Goal: Task Accomplishment & Management: Complete application form

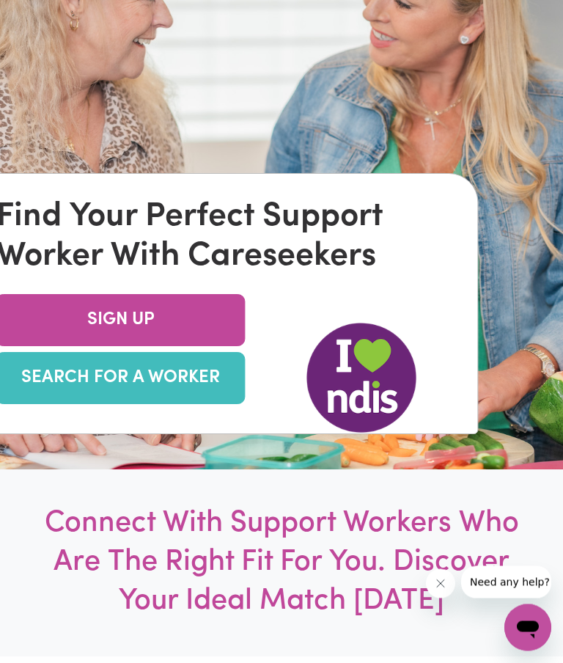
scroll to position [251, 0]
click at [186, 404] on link "SEARCH FOR A WORKER" at bounding box center [120, 378] width 249 height 52
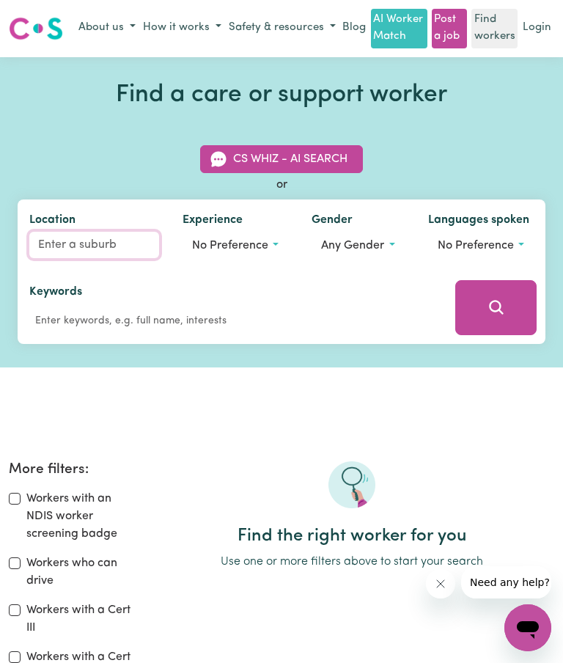
click at [70, 238] on input "Location" at bounding box center [94, 245] width 130 height 26
type input "Mar"
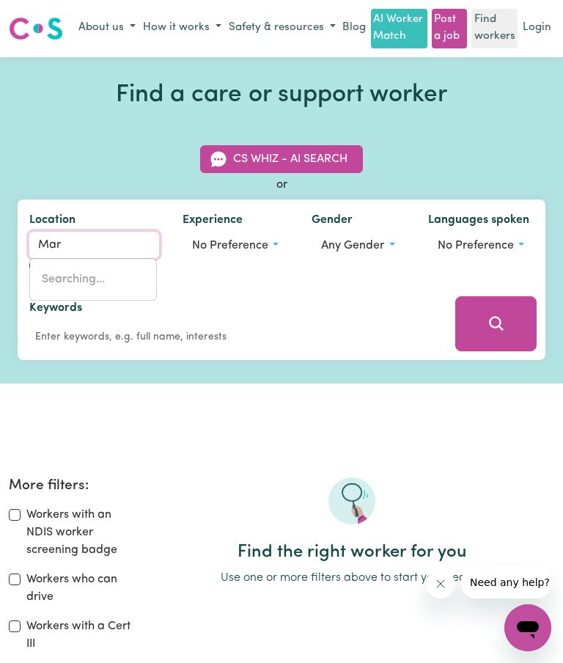
type input "MarAGLE, [GEOGRAPHIC_DATA], 2653"
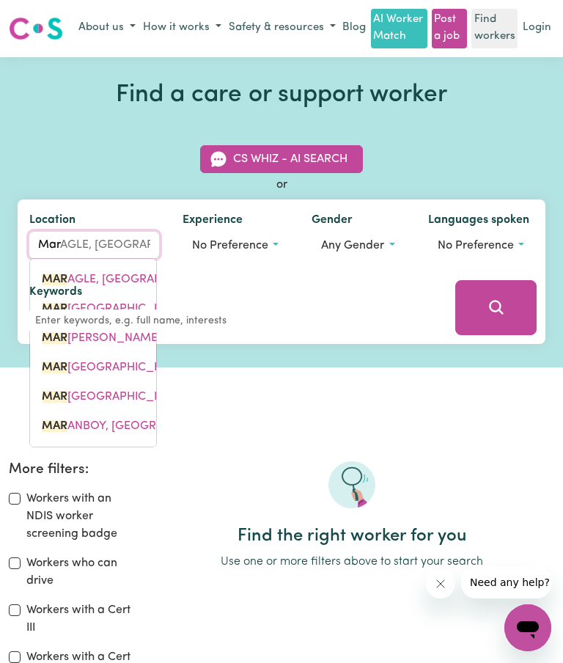
type input "Maroochydore"
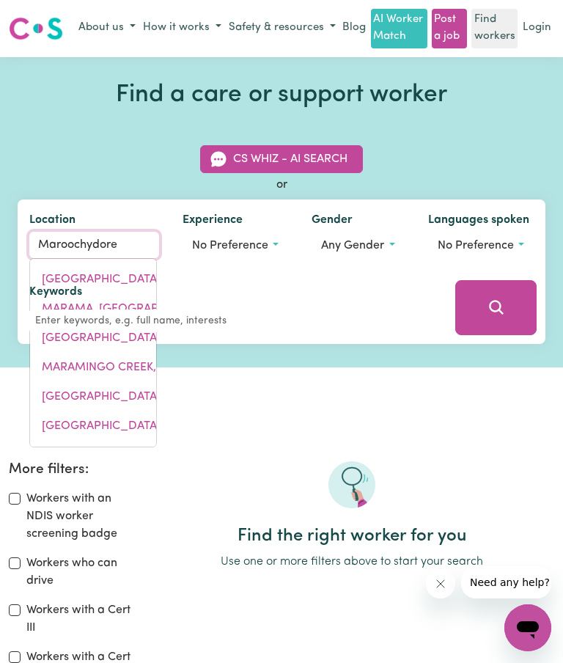
type input "Maroochydore [GEOGRAPHIC_DATA], [GEOGRAPHIC_DATA], 4558"
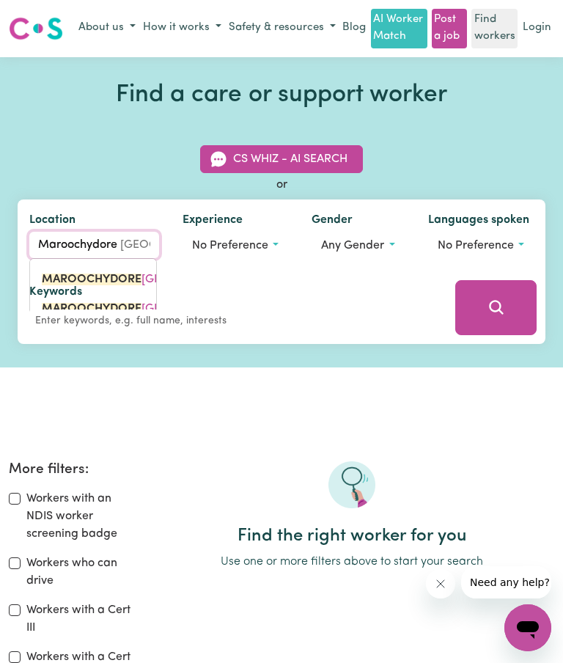
type input "Maroochydore"
click at [342, 303] on div "Keywords" at bounding box center [231, 307] width 405 height 49
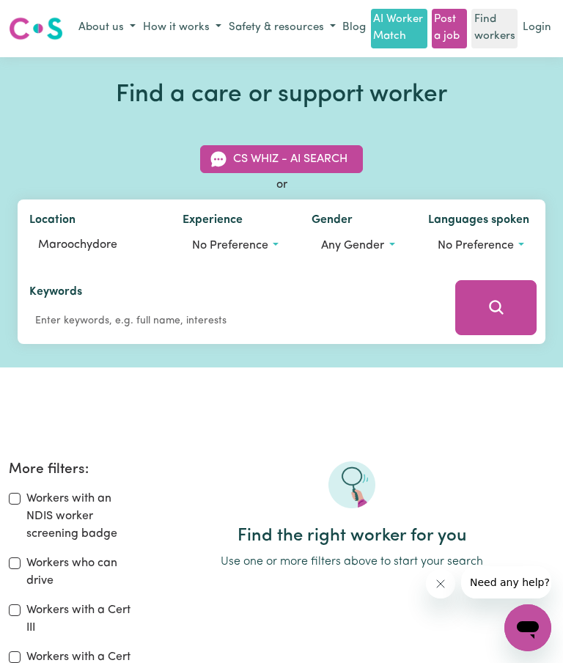
click at [279, 242] on button "No preference" at bounding box center [236, 246] width 106 height 28
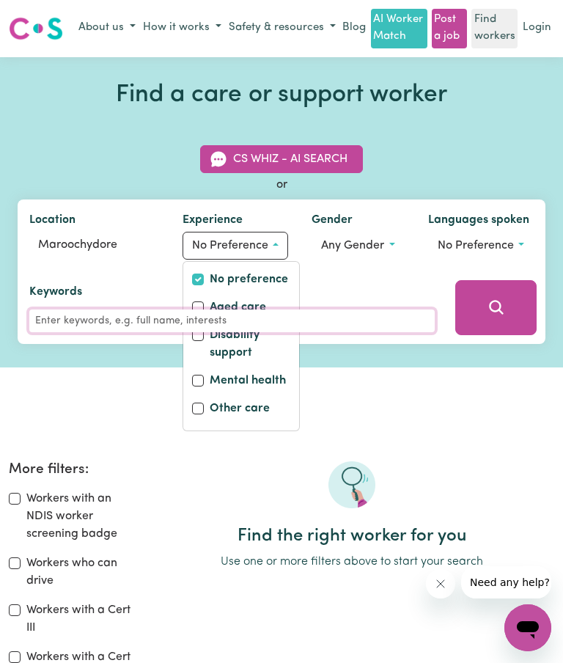
click at [196, 328] on input "Keywords" at bounding box center [231, 320] width 405 height 23
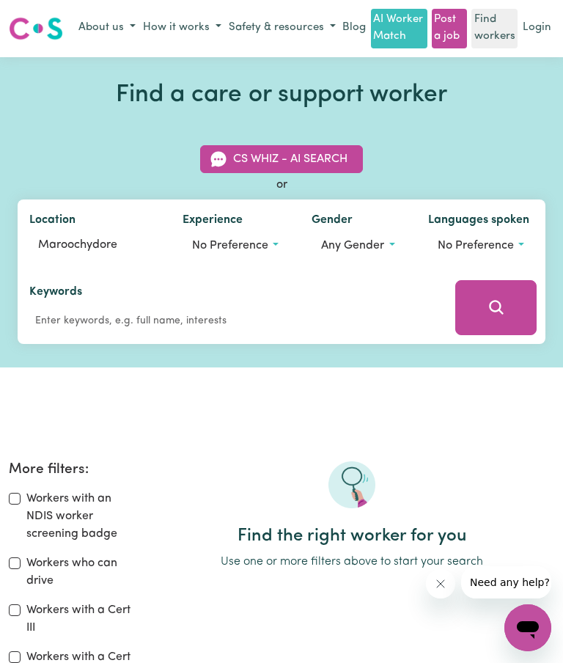
click at [398, 240] on button "Any gender" at bounding box center [358, 246] width 92 height 28
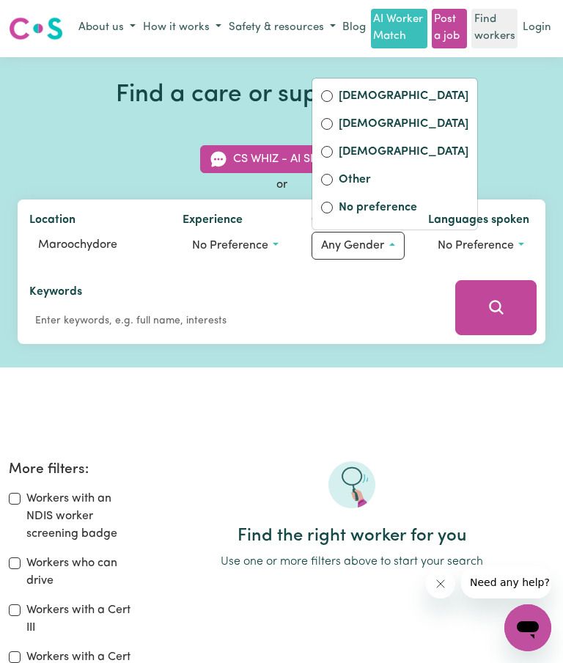
click at [331, 90] on input "[DEMOGRAPHIC_DATA]" at bounding box center [327, 96] width 12 height 12
radio input "true"
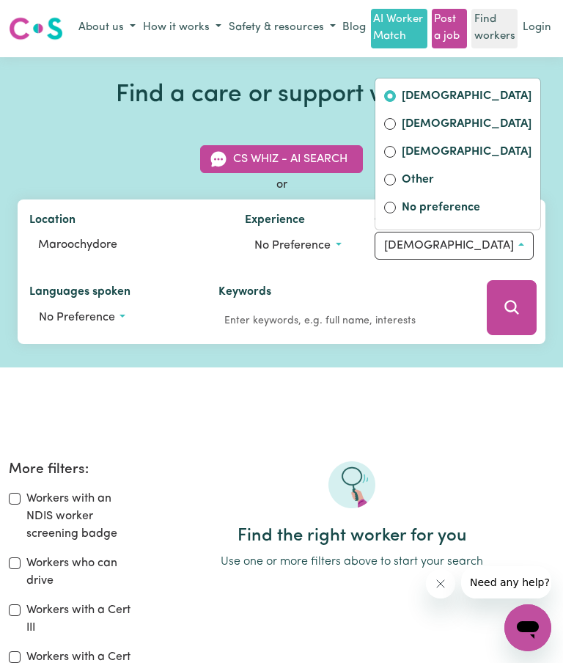
click at [381, 239] on button "[DEMOGRAPHIC_DATA]" at bounding box center [454, 246] width 159 height 28
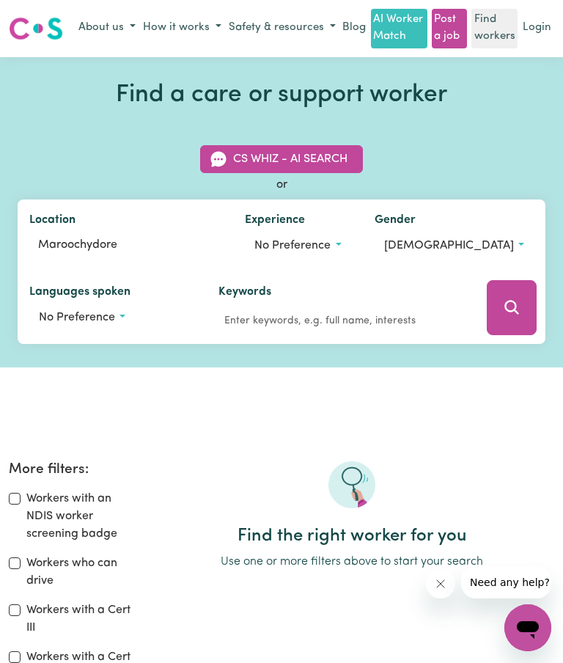
click at [300, 240] on button "No preference" at bounding box center [298, 246] width 106 height 28
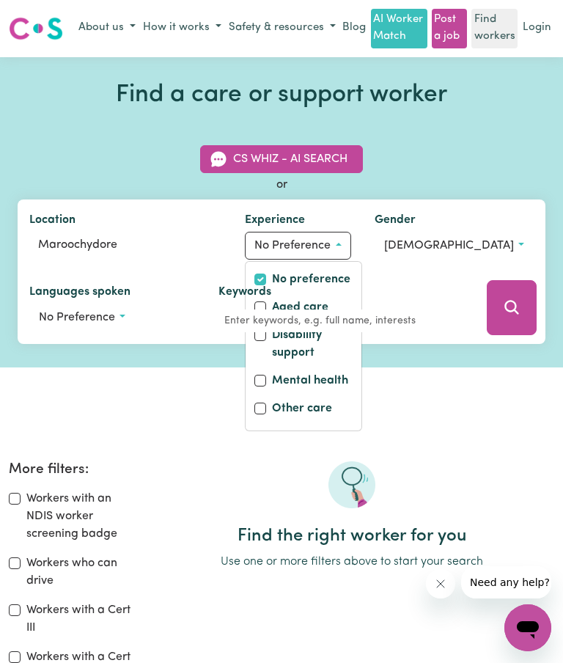
click at [218, 339] on div "Keywords" at bounding box center [343, 307] width 272 height 73
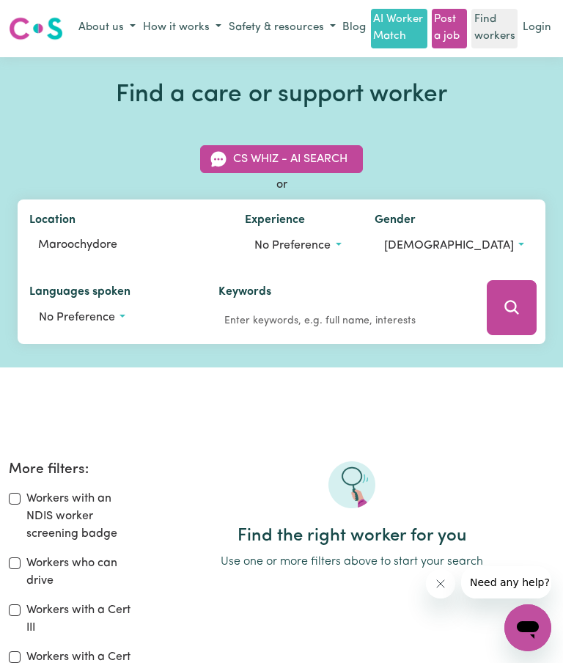
click at [293, 242] on button "No preference" at bounding box center [298, 246] width 106 height 28
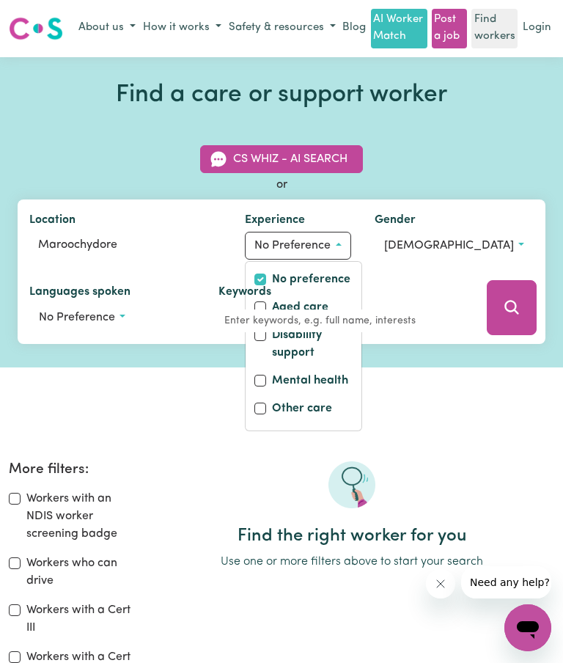
click at [224, 338] on div "Keywords" at bounding box center [343, 307] width 272 height 73
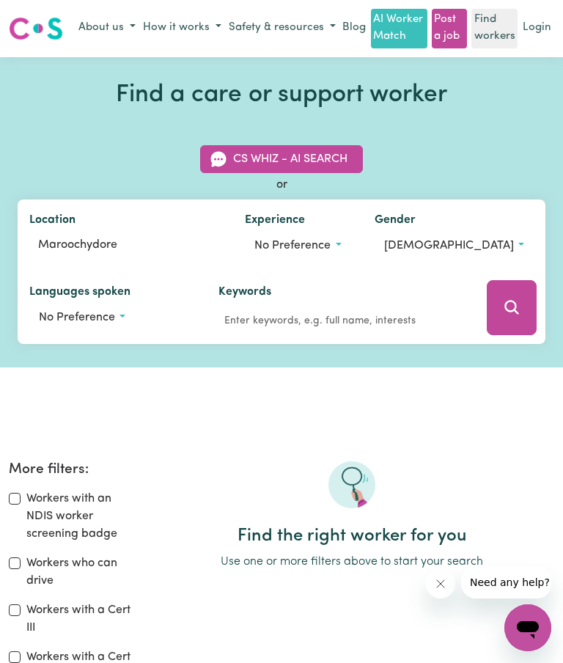
click at [300, 236] on button "No preference" at bounding box center [298, 246] width 106 height 28
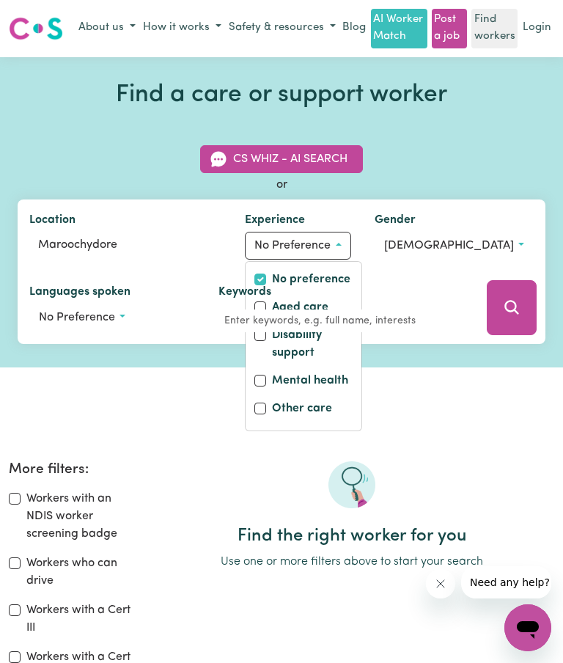
click at [272, 346] on label "Disability support" at bounding box center [312, 345] width 81 height 38
click at [263, 341] on input "Disability support" at bounding box center [260, 335] width 12 height 12
checkbox input "true"
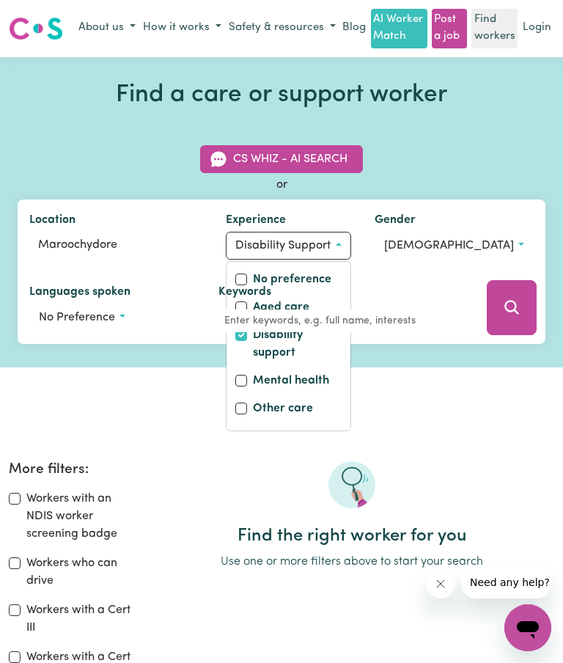
checkbox input "false"
click at [402, 419] on div "More filters: Workers with an NDIS worker screening badge Workers who can drive…" at bounding box center [281, 622] width 563 height 416
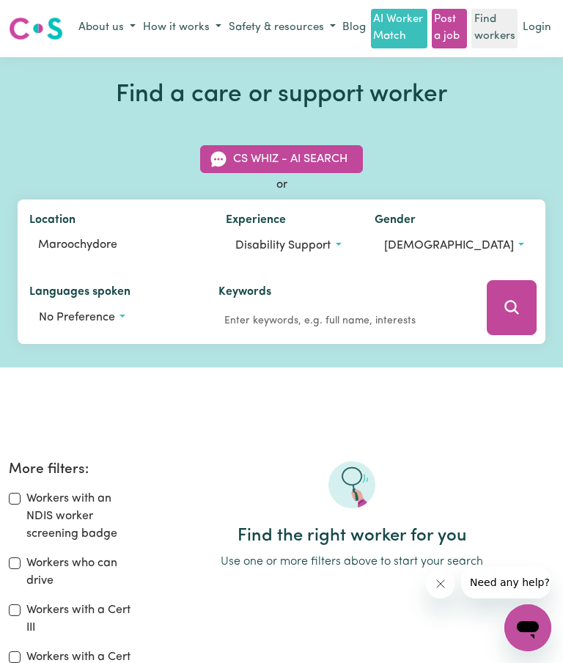
click at [195, 304] on button "No preference" at bounding box center [112, 318] width 166 height 28
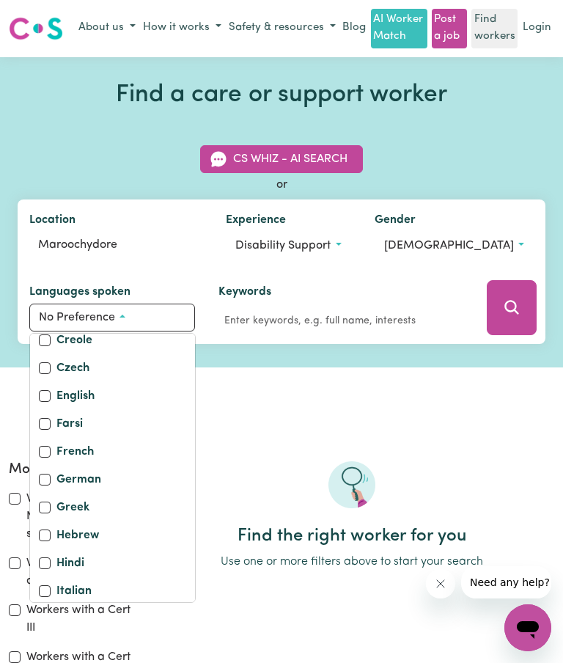
scroll to position [226, 0]
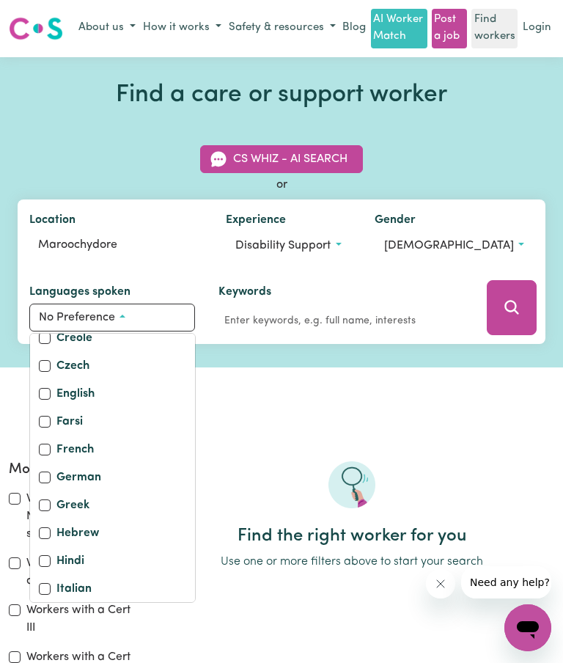
click at [51, 388] on input "English" at bounding box center [45, 394] width 12 height 12
checkbox input "true"
checkbox input "false"
click at [403, 441] on div "More filters: Workers with an NDIS worker screening badge Workers who can drive…" at bounding box center [281, 622] width 563 height 416
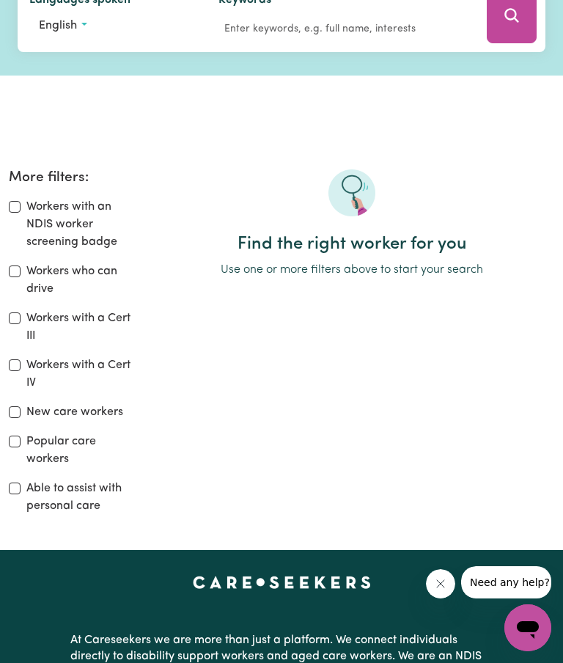
scroll to position [291, 0]
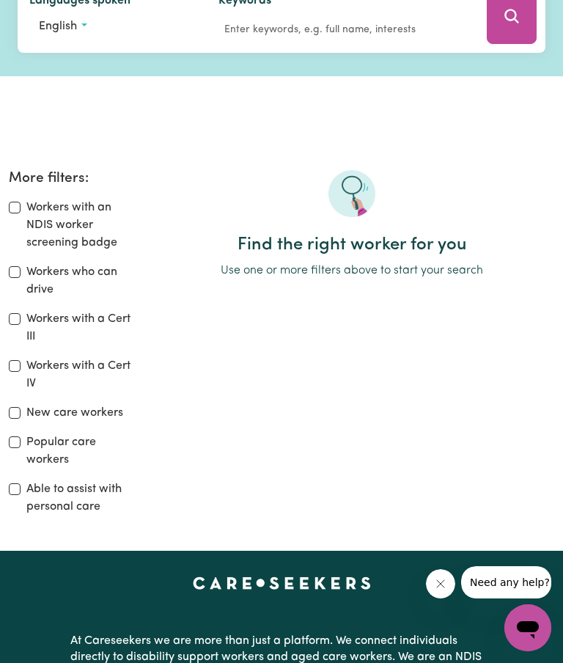
click at [20, 278] on input "Workers who can drive" at bounding box center [15, 272] width 12 height 12
checkbox input "true"
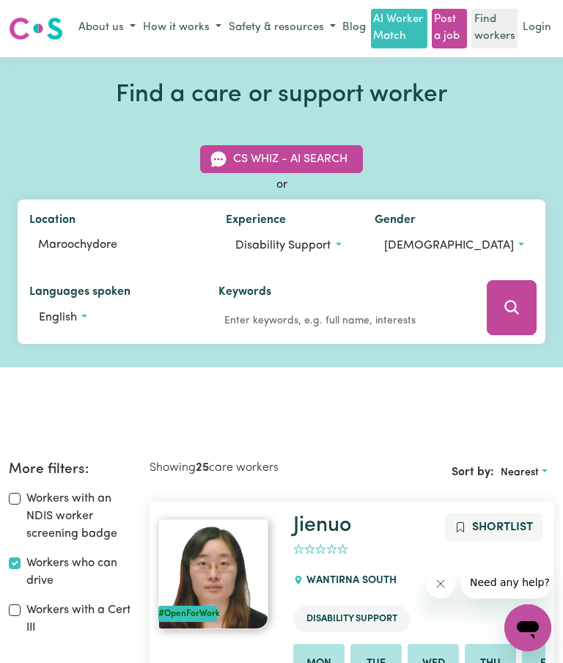
click at [505, 324] on button "Search" at bounding box center [512, 307] width 50 height 55
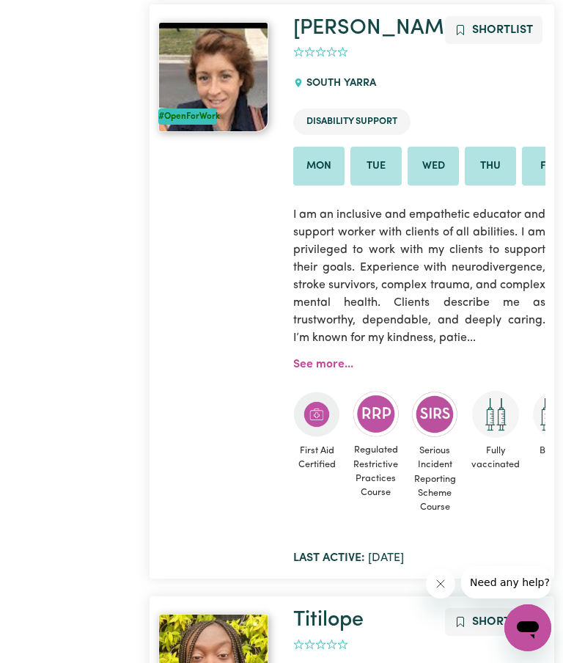
scroll to position [2891, 0]
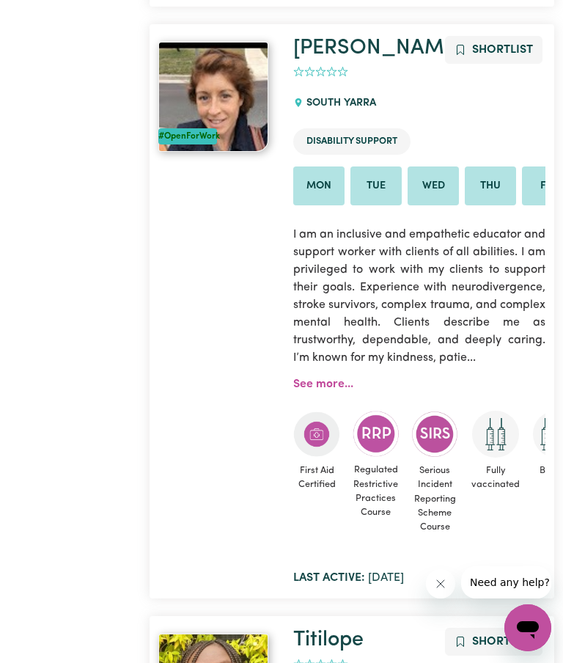
click at [352, 387] on link "See more..." at bounding box center [323, 384] width 60 height 12
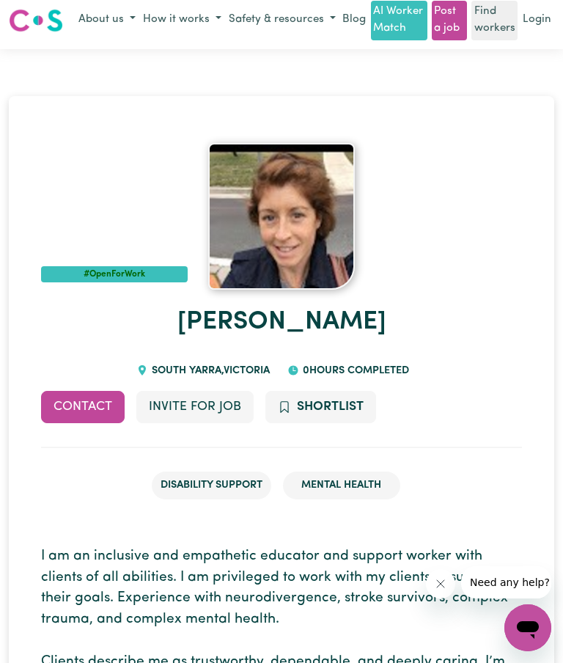
scroll to position [7, 0]
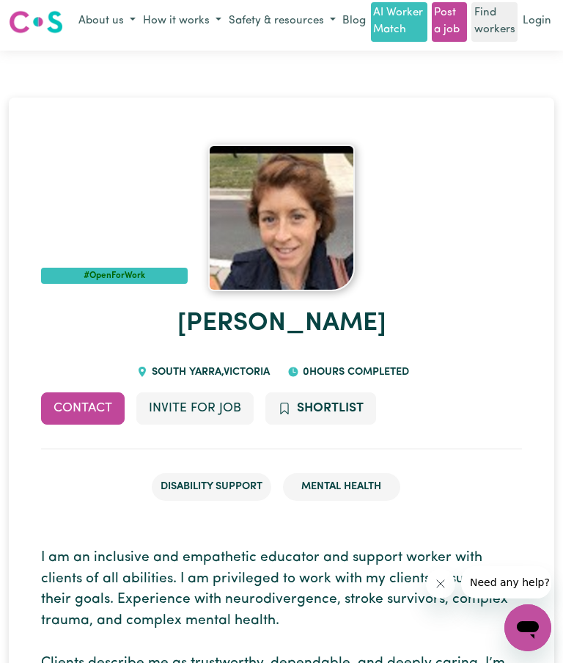
click at [92, 401] on button "Contact" at bounding box center [83, 408] width 84 height 32
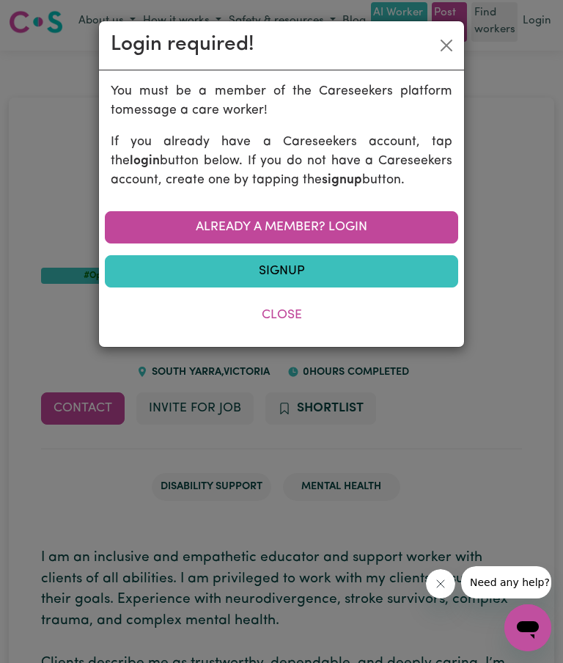
click at [440, 271] on link "Signup" at bounding box center [281, 271] width 353 height 32
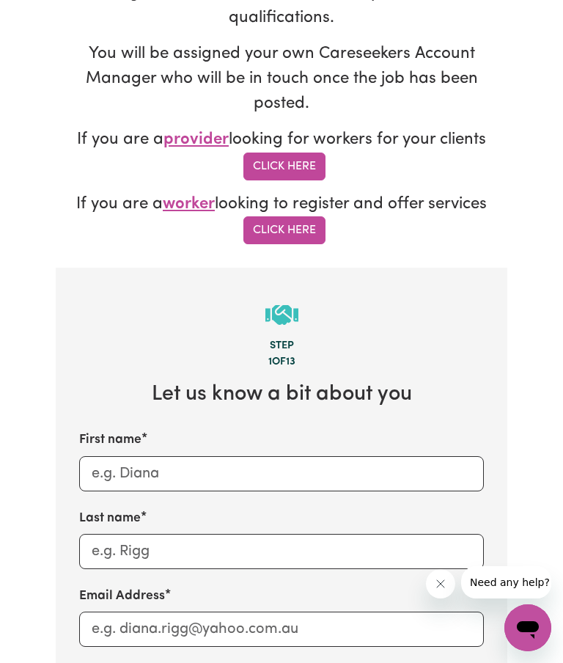
scroll to position [362, 0]
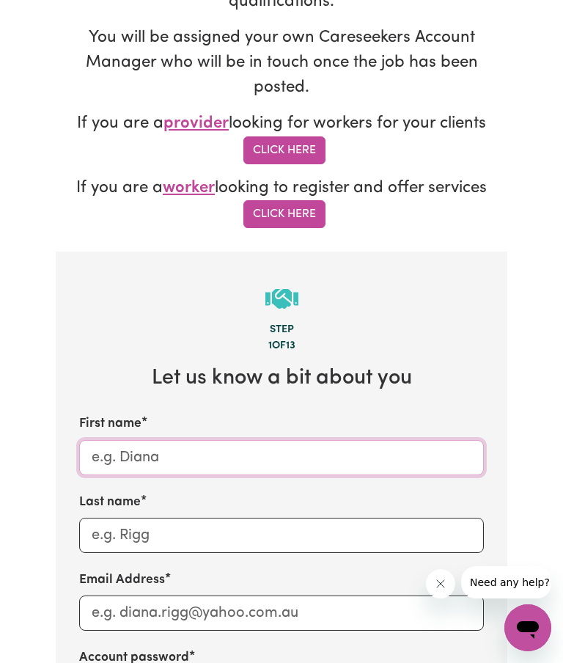
click at [134, 443] on input "First name" at bounding box center [281, 457] width 405 height 35
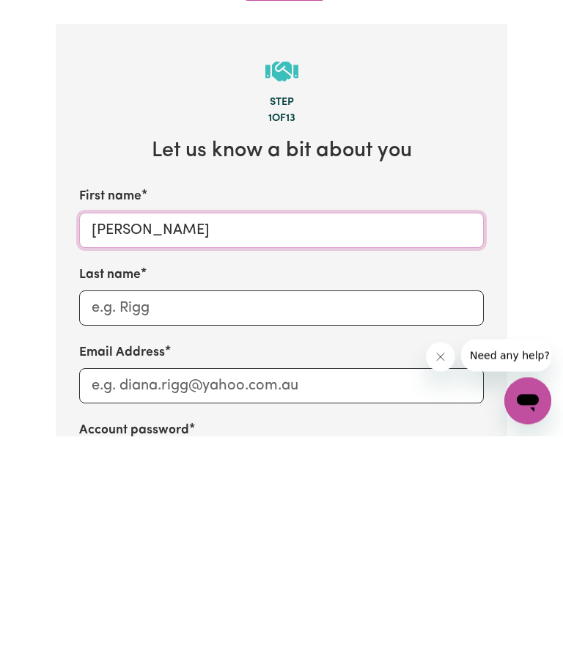
type input "[PERSON_NAME]"
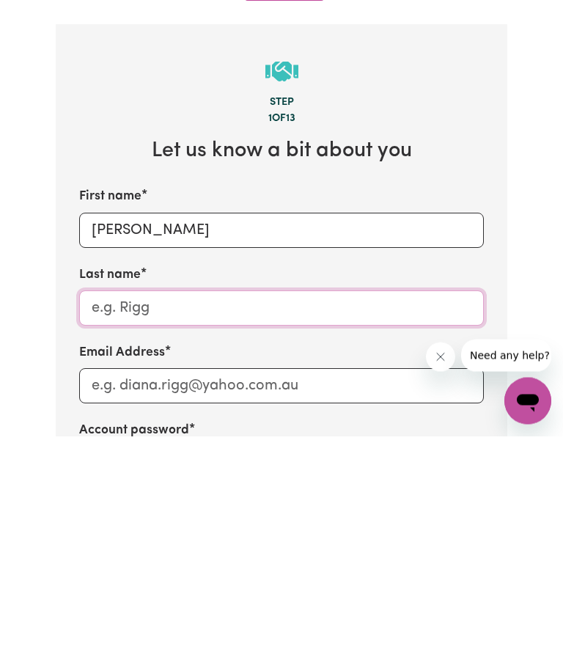
click at [136, 518] on input "Last name" at bounding box center [281, 535] width 405 height 35
type input "[PERSON_NAME]"
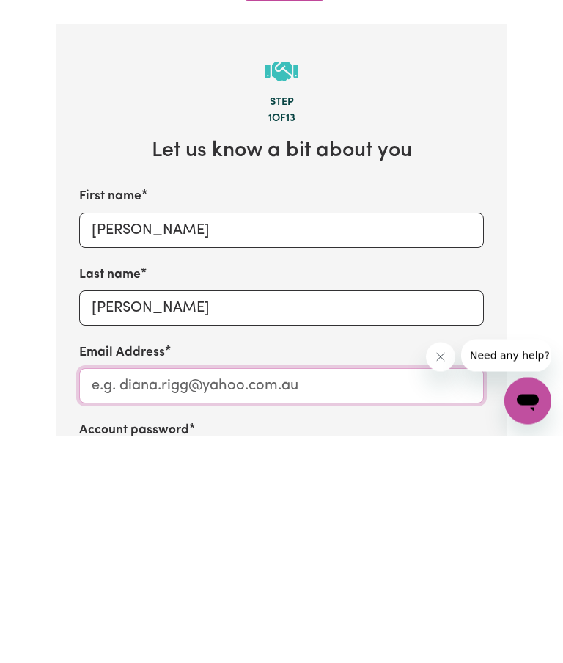
click at [163, 595] on input "Email Address" at bounding box center [281, 612] width 405 height 35
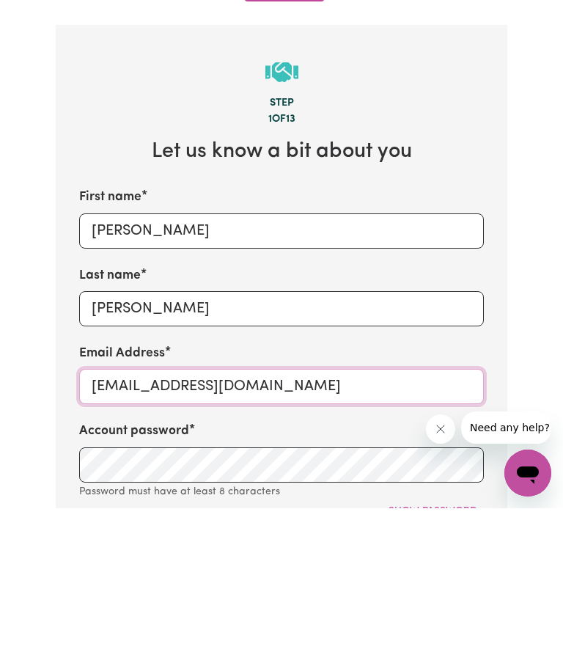
scroll to position [435, 0]
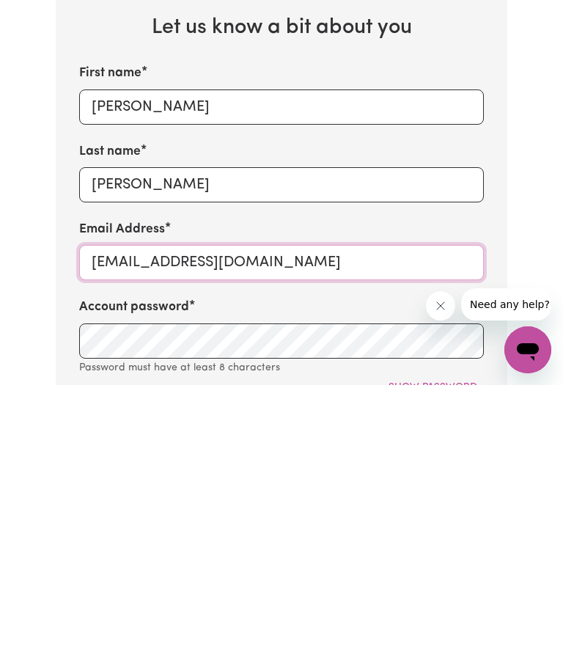
type input "[EMAIL_ADDRESS][DOMAIN_NAME]"
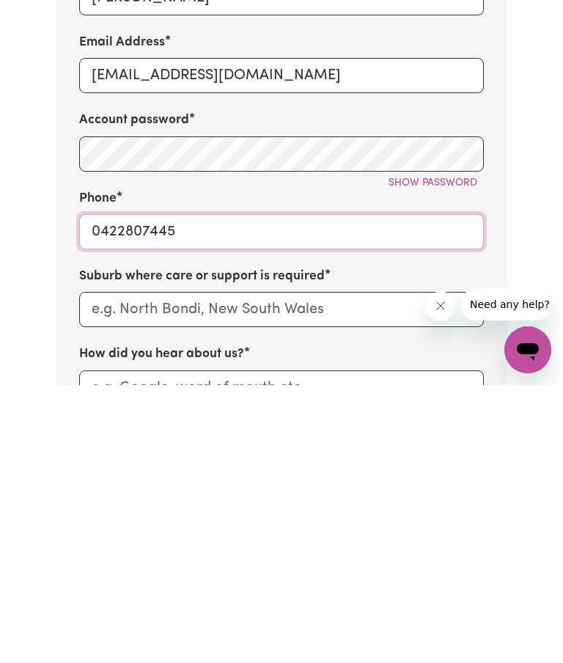
type input "0422807445"
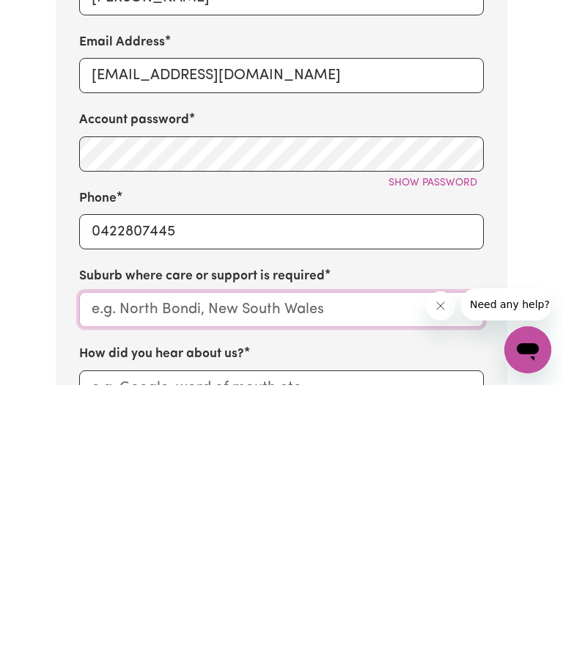
click at [230, 570] on input "text" at bounding box center [281, 587] width 405 height 35
type input "Mar"
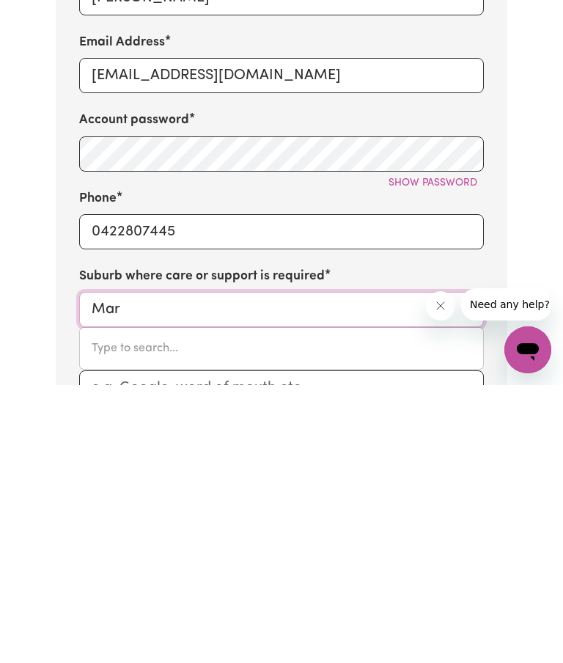
type input "MarAGLE, [GEOGRAPHIC_DATA], 2653"
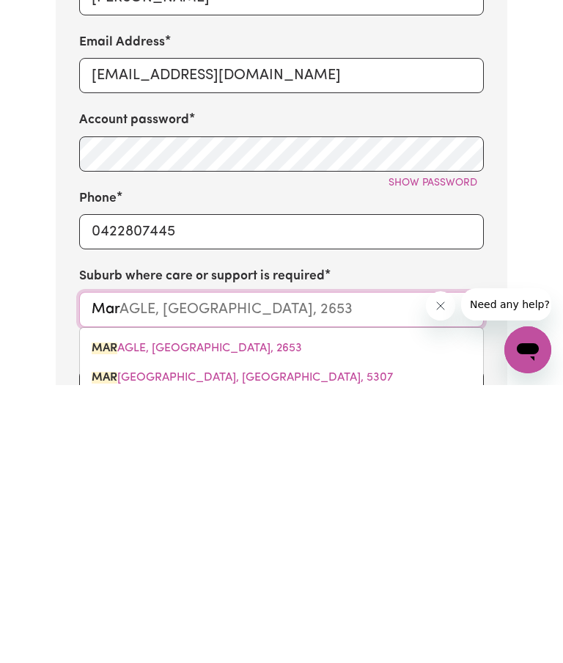
type input "Maroochydore"
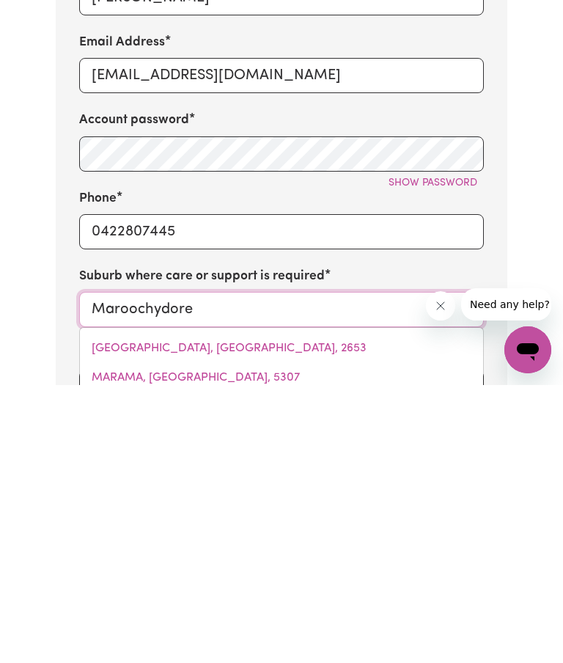
type input "Maroochydore [GEOGRAPHIC_DATA], [GEOGRAPHIC_DATA], 4558"
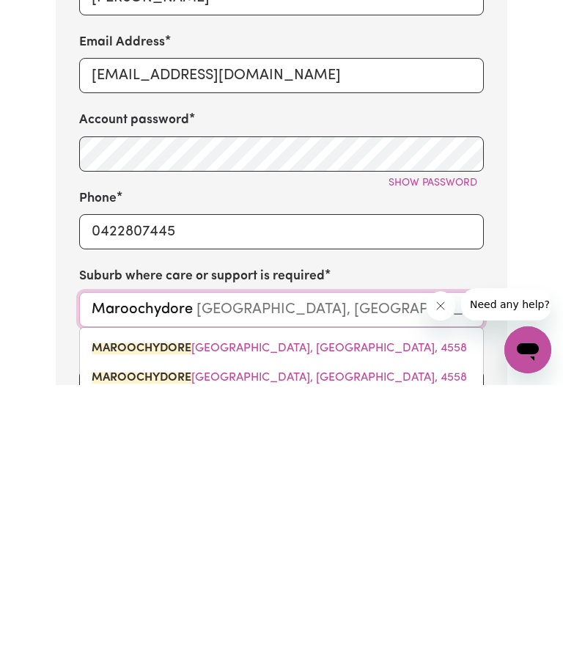
type input "Maroochydore"
click at [530, 290] on div "Tell us your care and support requirements Welcome to Careseekers. We are excit…" at bounding box center [281, 314] width 563 height 1674
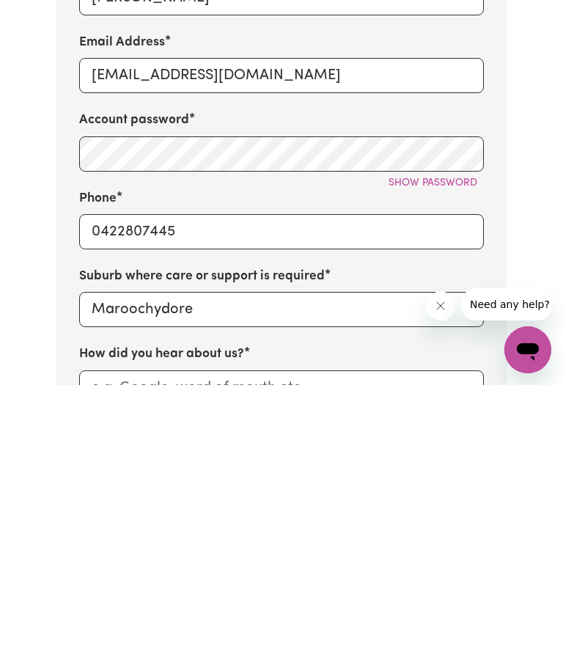
scroll to position [900, 0]
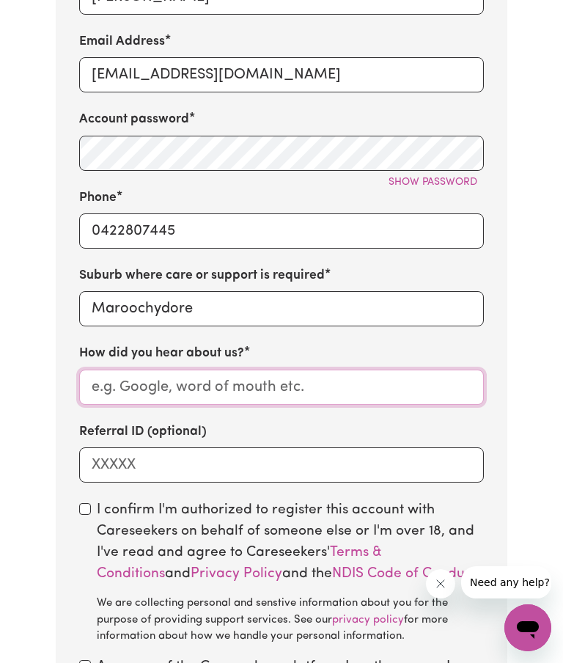
click at [190, 376] on input "How did you hear about us?" at bounding box center [281, 387] width 405 height 35
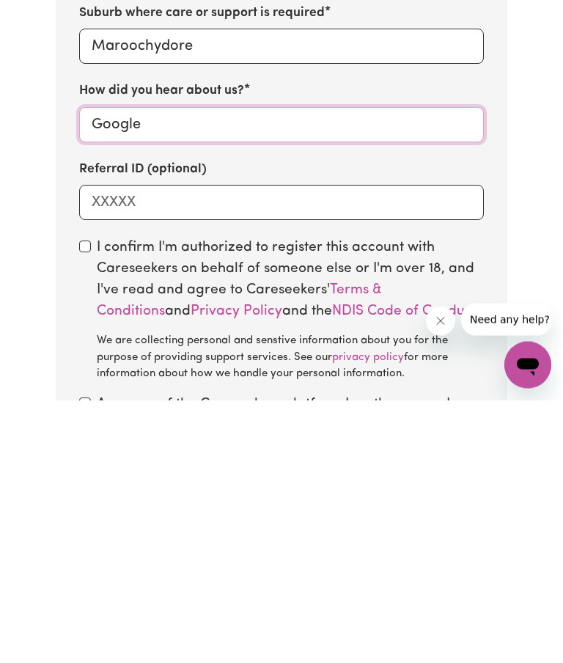
type input "Google"
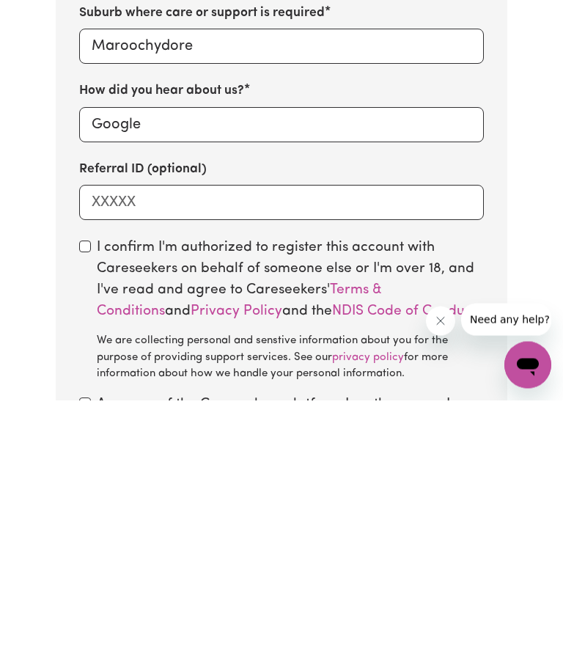
click at [89, 504] on input "checkbox" at bounding box center [85, 510] width 12 height 12
checkbox input "true"
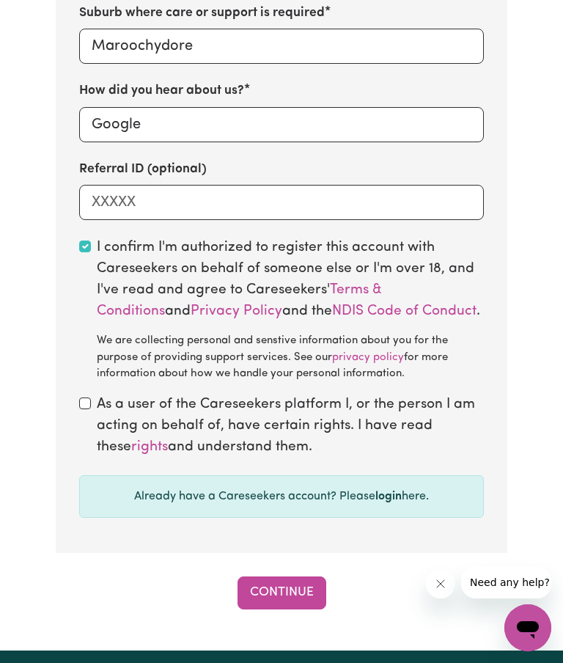
click at [91, 394] on div "As a user of the Careseekers platform I, or the person I am acting on behalf of…" at bounding box center [281, 425] width 405 height 63
click at [89, 397] on input "checkbox" at bounding box center [85, 403] width 12 height 12
checkbox input "true"
click at [303, 577] on button "Continue" at bounding box center [282, 592] width 89 height 32
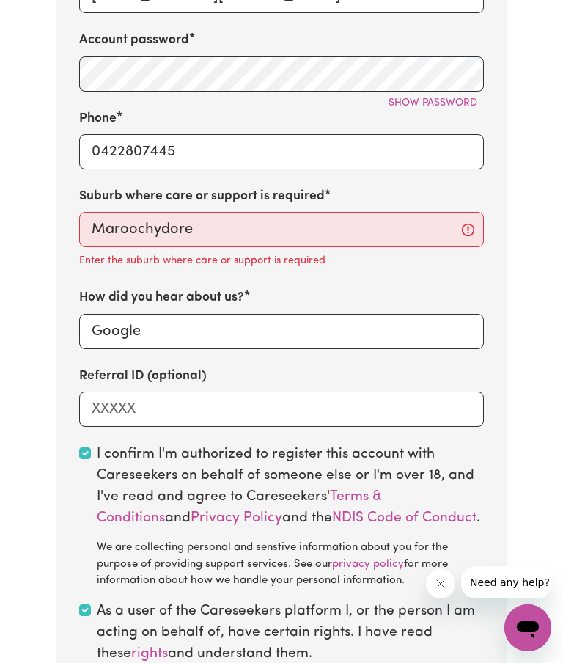
scroll to position [978, 0]
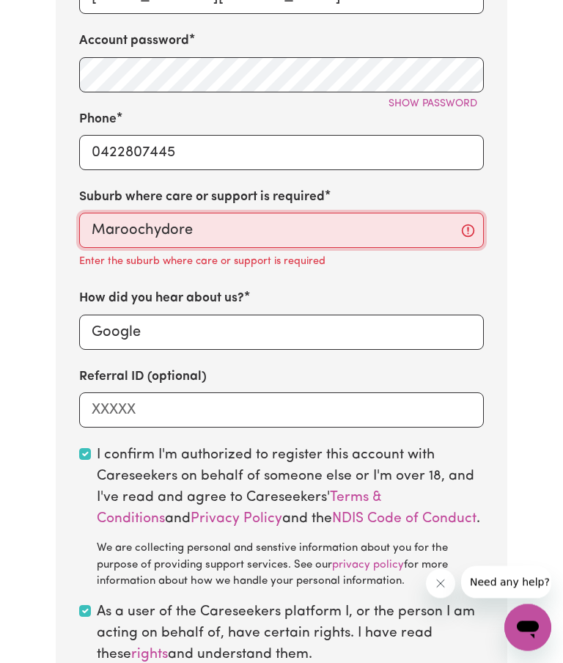
click at [208, 219] on input "Maroochydore" at bounding box center [281, 230] width 405 height 35
type input "Maroochydore [GEOGRAPHIC_DATA], [GEOGRAPHIC_DATA], 4558"
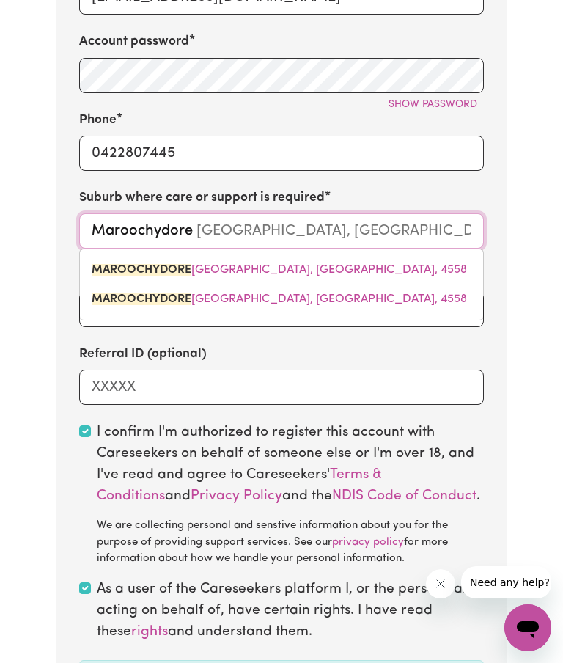
click at [304, 264] on span "MAROOCHYDORE [GEOGRAPHIC_DATA], [GEOGRAPHIC_DATA], 4558" at bounding box center [279, 270] width 375 height 12
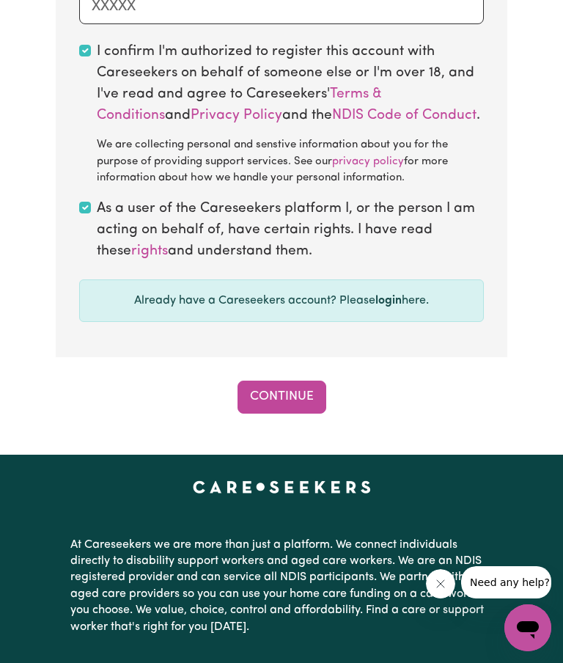
scroll to position [1375, 0]
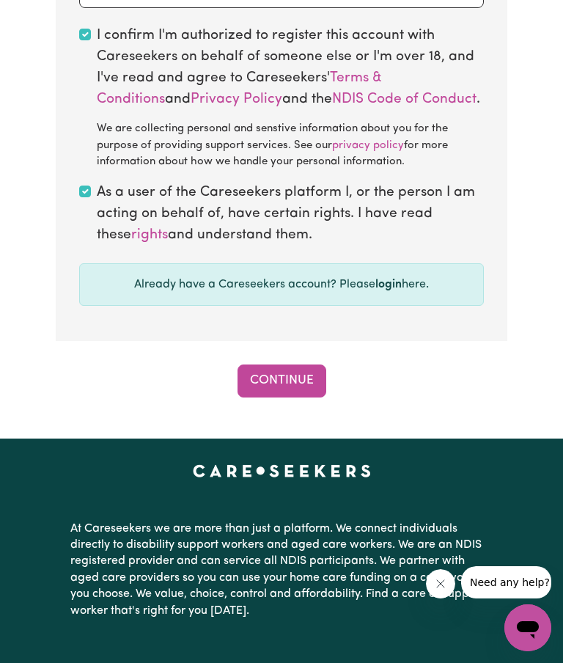
click at [307, 369] on button "Continue" at bounding box center [282, 380] width 89 height 32
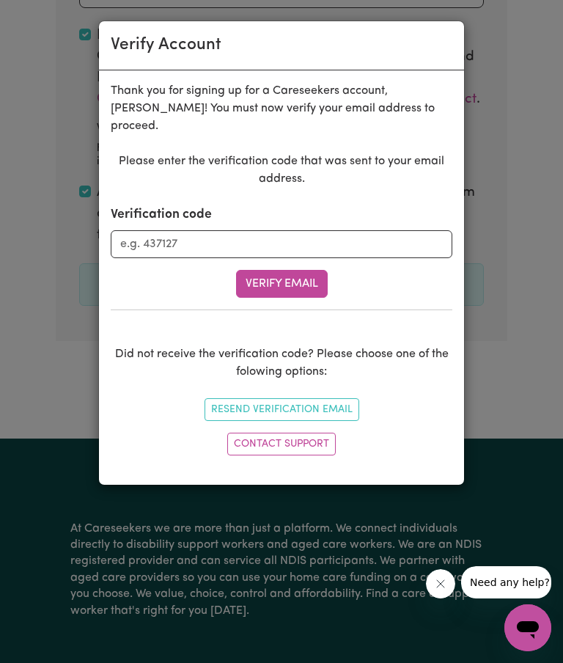
click at [345, 398] on button "Resend Verification Email" at bounding box center [282, 409] width 155 height 23
click at [141, 230] on input "Verification code" at bounding box center [282, 244] width 342 height 28
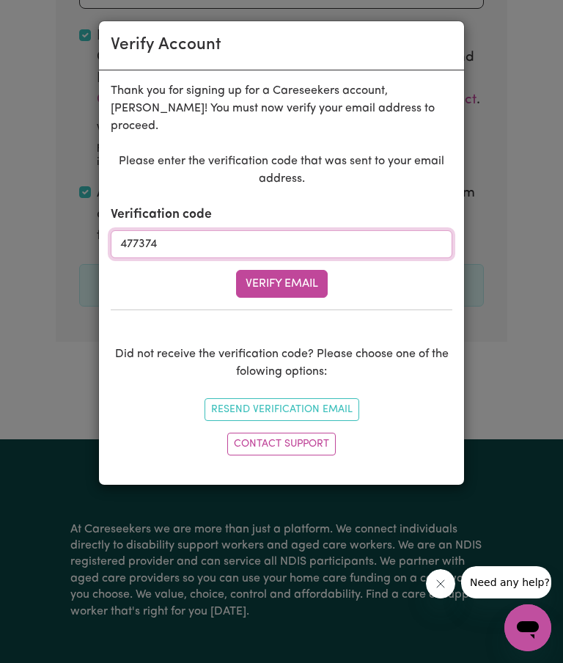
type input "477374"
click at [295, 270] on button "Verify Email" at bounding box center [282, 284] width 92 height 28
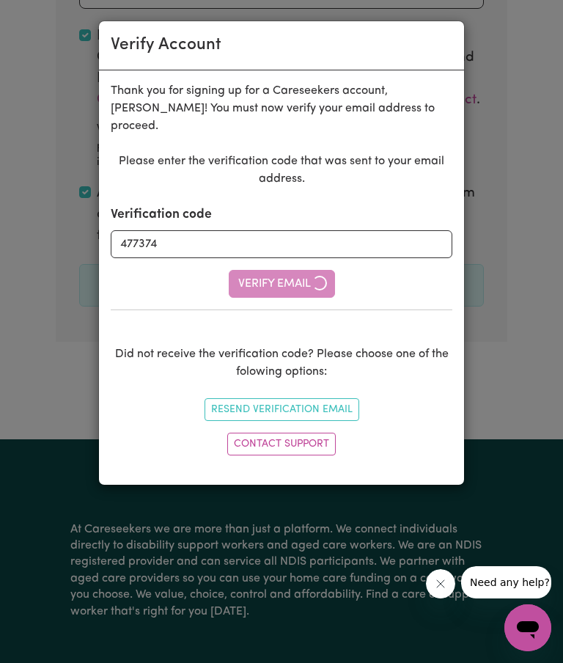
scroll to position [1375, 0]
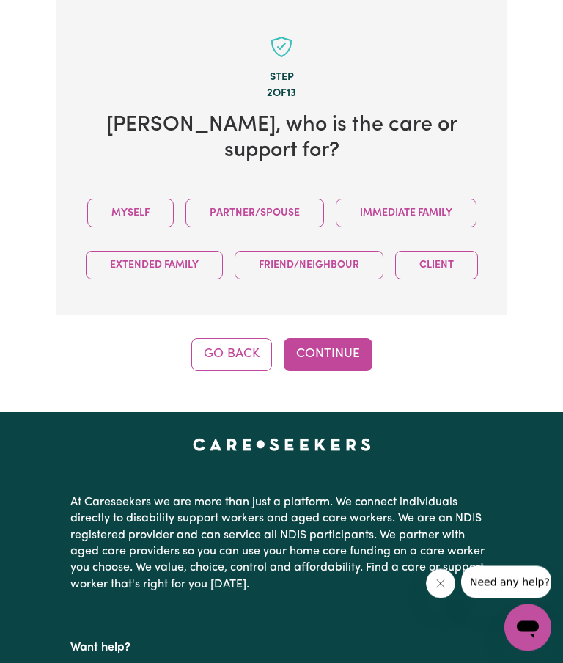
scroll to position [607, 0]
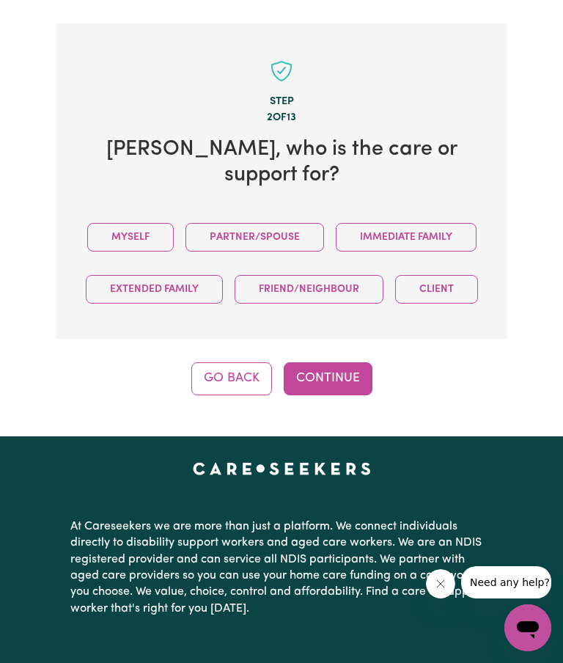
click at [124, 223] on button "Myself" at bounding box center [130, 237] width 87 height 29
click at [340, 362] on button "Continue" at bounding box center [328, 378] width 89 height 32
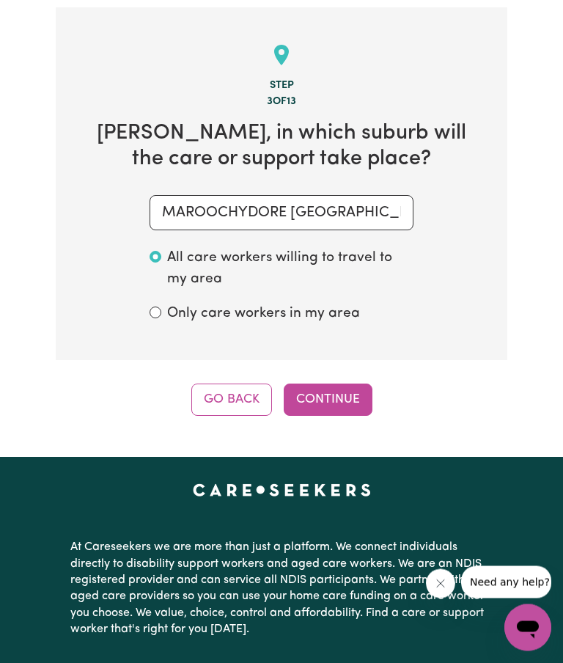
scroll to position [623, 0]
click at [399, 201] on input "MAROOCHYDORE [GEOGRAPHIC_DATA], [GEOGRAPHIC_DATA]" at bounding box center [282, 212] width 264 height 35
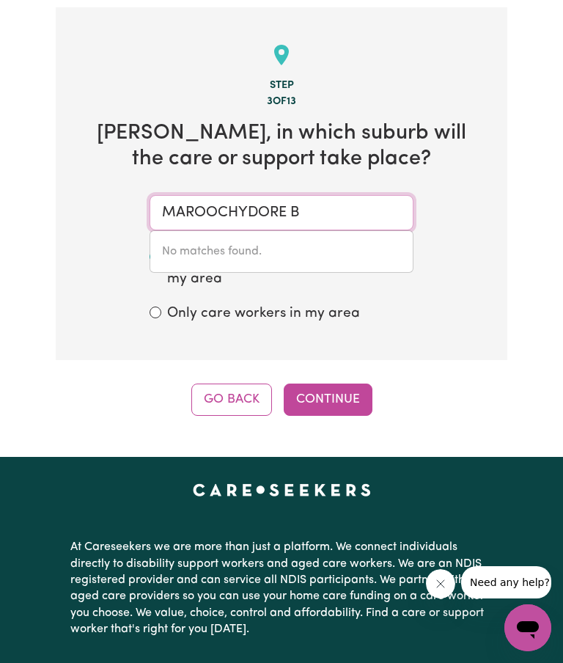
type input "MAROOCHYDORE"
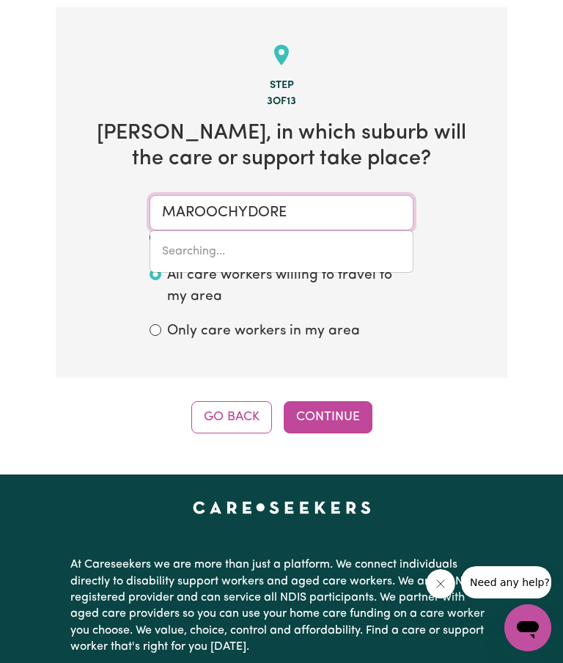
type input "MAROOCHYDORE [GEOGRAPHIC_DATA], [GEOGRAPHIC_DATA], 4558"
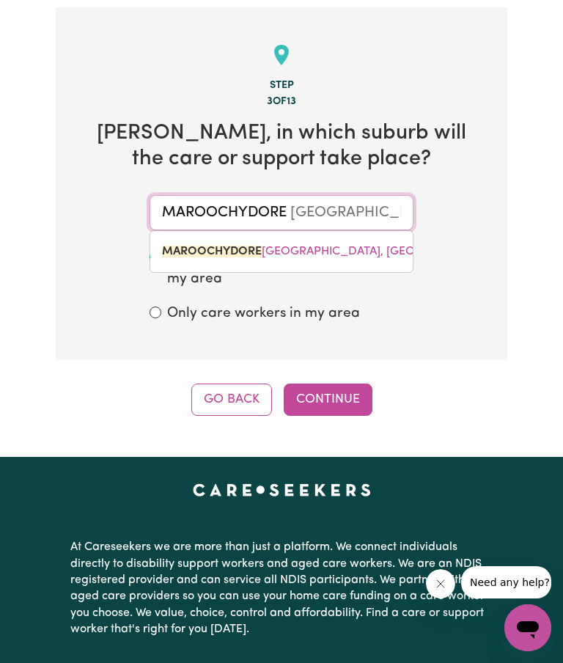
type input "MAROOCHYDORE"
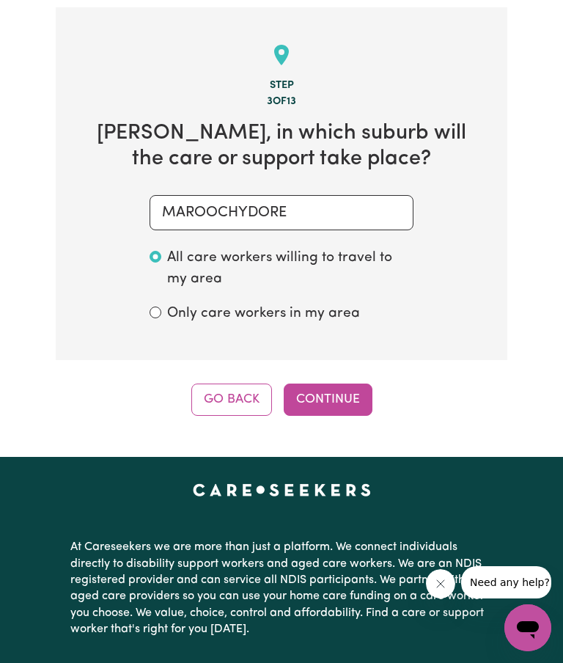
click at [346, 386] on button "Continue" at bounding box center [328, 399] width 89 height 32
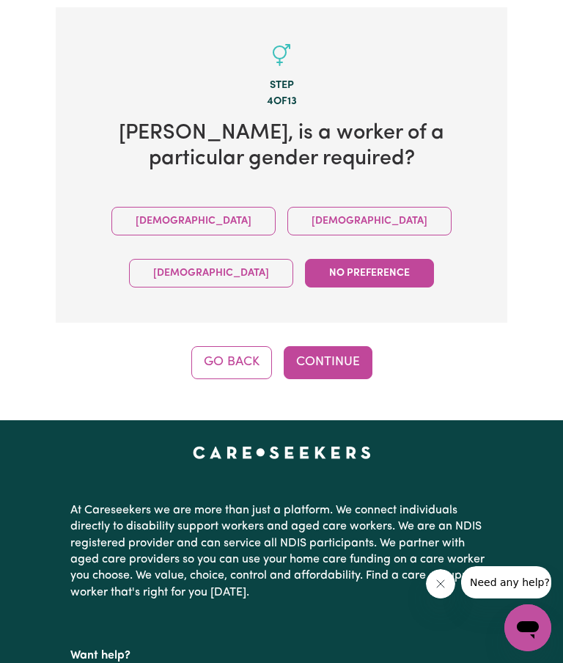
click at [287, 208] on button "[DEMOGRAPHIC_DATA]" at bounding box center [369, 221] width 164 height 29
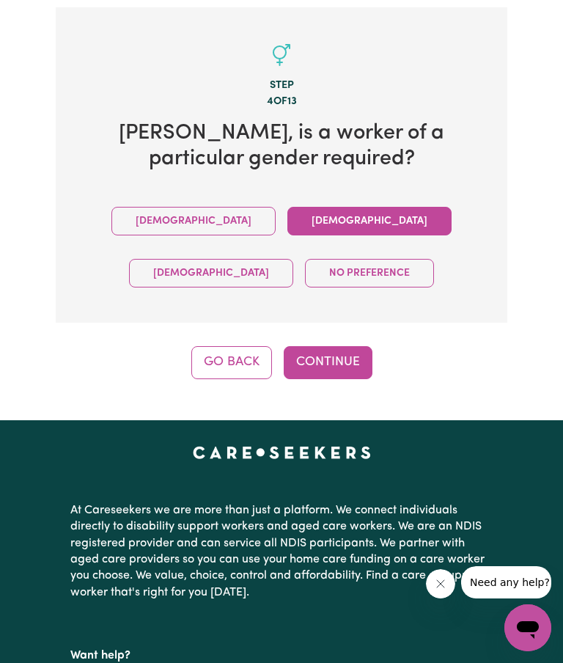
click at [340, 353] on button "Continue" at bounding box center [328, 362] width 89 height 32
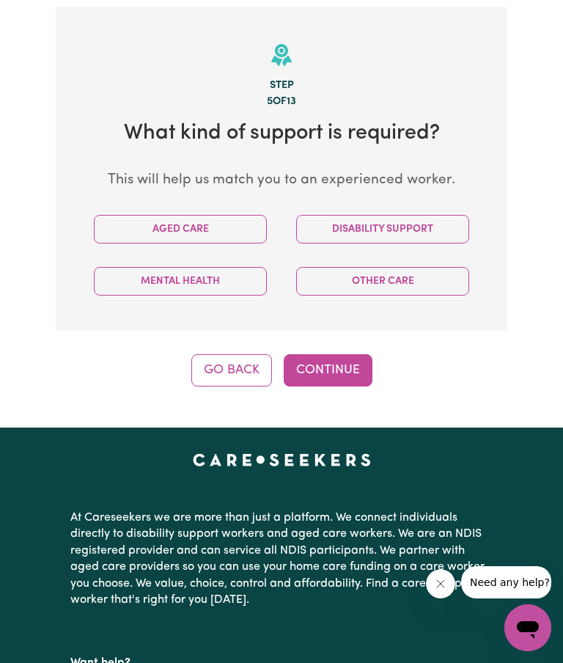
click at [435, 222] on button "Disability Support" at bounding box center [382, 229] width 173 height 29
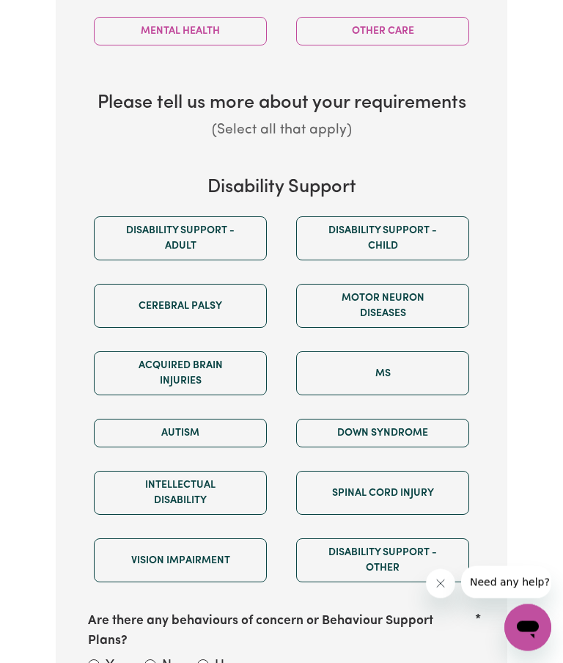
scroll to position [873, 0]
click at [211, 483] on button "Intellectual Disability" at bounding box center [180, 493] width 173 height 44
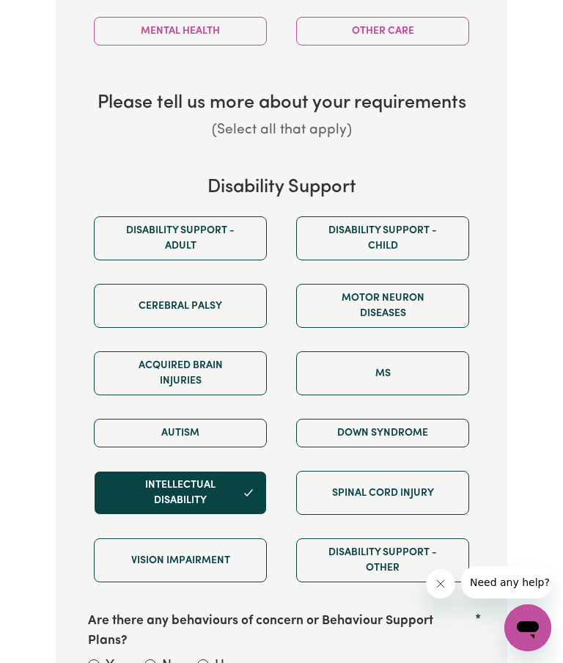
click at [233, 421] on button "Autism" at bounding box center [180, 433] width 173 height 29
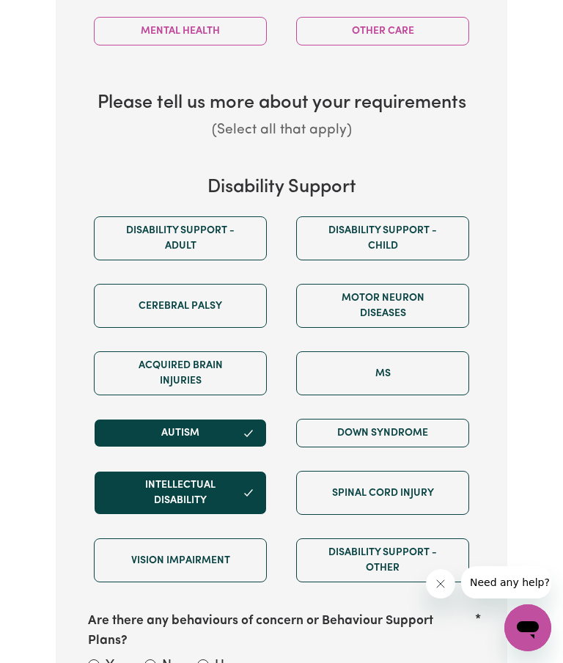
click at [225, 227] on button "Disability support - Adult" at bounding box center [180, 238] width 173 height 44
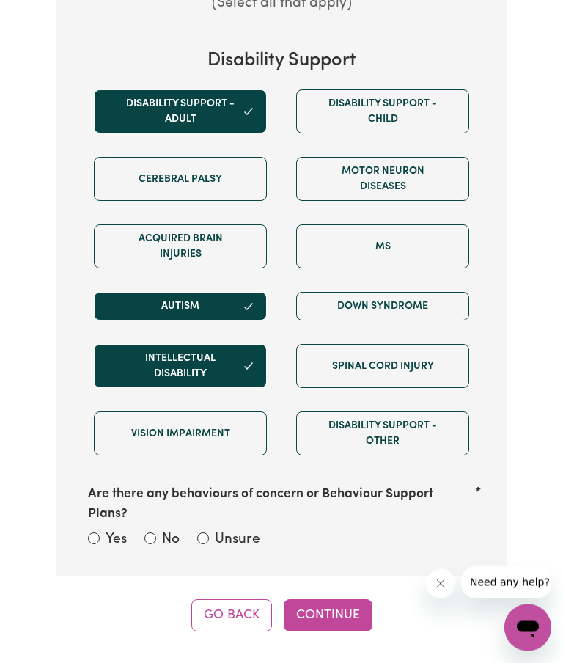
scroll to position [1002, 0]
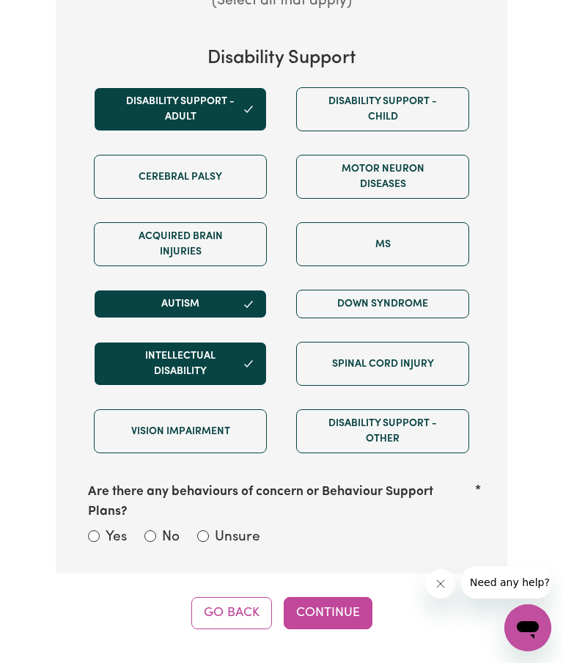
click at [162, 527] on label "No" at bounding box center [171, 537] width 18 height 21
click at [156, 530] on input "No" at bounding box center [150, 536] width 12 height 12
radio input "true"
click at [347, 597] on button "Continue" at bounding box center [328, 613] width 89 height 32
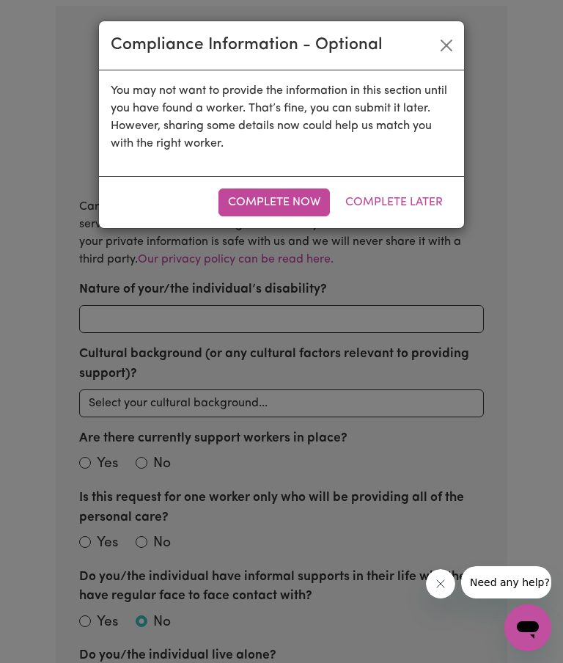
scroll to position [623, 0]
click at [448, 45] on button "Close" at bounding box center [446, 45] width 23 height 23
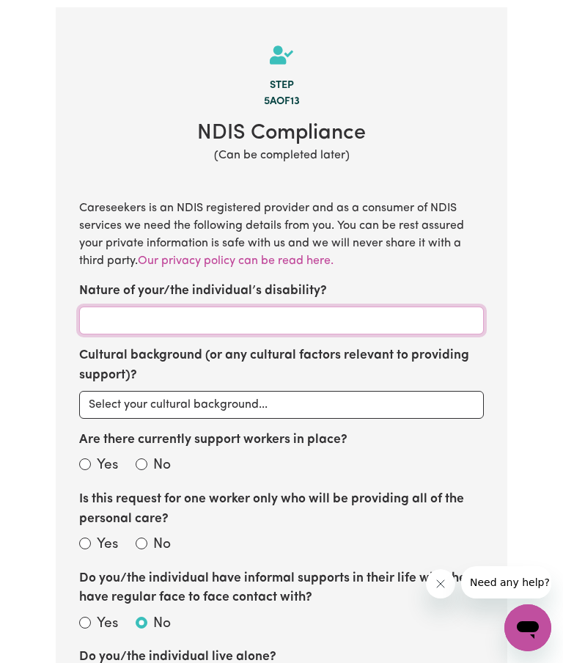
click at [133, 312] on input "Nature of your/the individual’s disability?" at bounding box center [281, 320] width 405 height 28
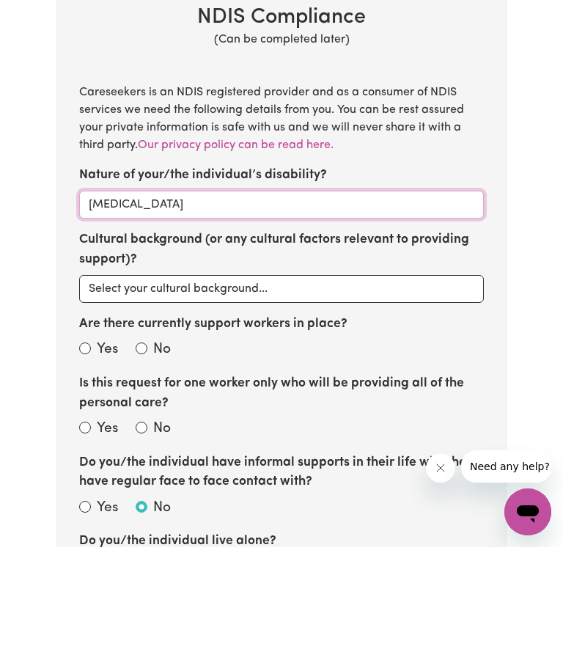
type input "[MEDICAL_DATA]"
click at [149, 455] on div "No" at bounding box center [153, 465] width 35 height 21
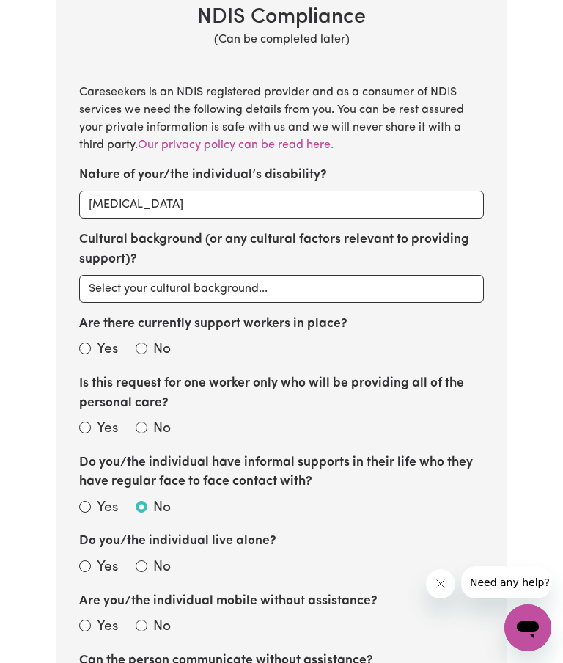
click at [150, 339] on div "No" at bounding box center [153, 349] width 35 height 21
click at [146, 342] on input "No" at bounding box center [142, 348] width 12 height 12
radio input "true"
click at [89, 422] on input "Yes" at bounding box center [85, 428] width 12 height 12
radio input "true"
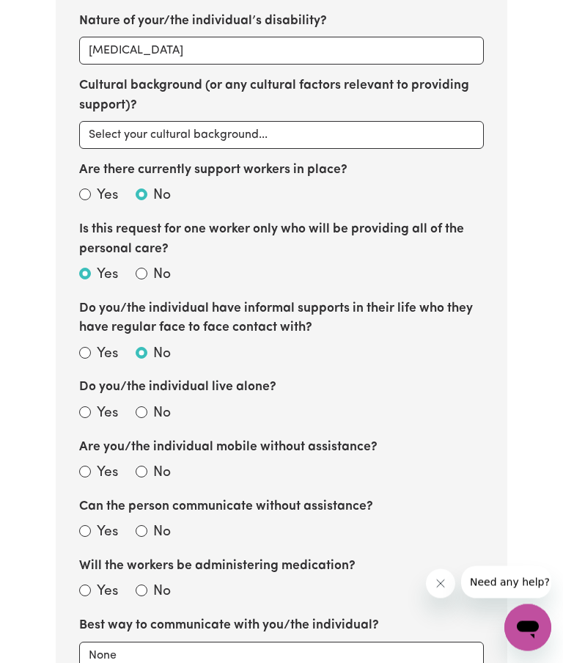
scroll to position [893, 0]
click at [87, 406] on input "Yes" at bounding box center [85, 412] width 12 height 12
radio input "true"
click at [91, 463] on div "Yes" at bounding box center [98, 473] width 39 height 21
click at [87, 466] on input "Yes" at bounding box center [85, 472] width 12 height 12
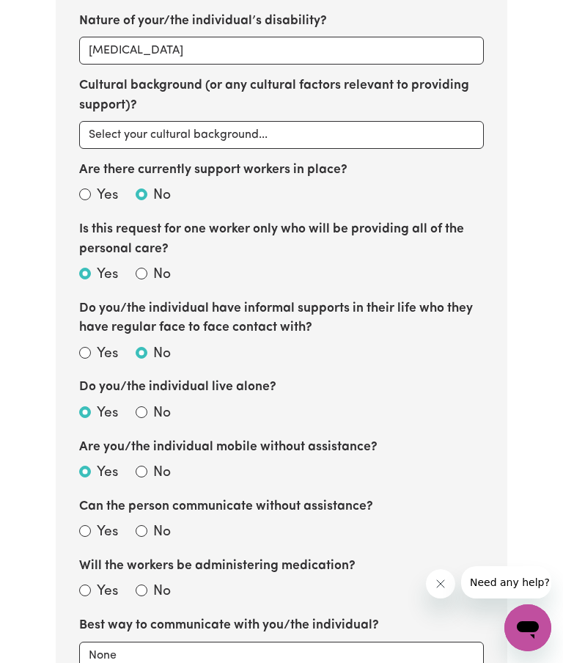
radio input "true"
click at [89, 525] on input "Yes" at bounding box center [85, 531] width 12 height 12
radio input "true"
click at [155, 581] on label "No" at bounding box center [162, 591] width 18 height 21
click at [147, 584] on input "No" at bounding box center [142, 590] width 12 height 12
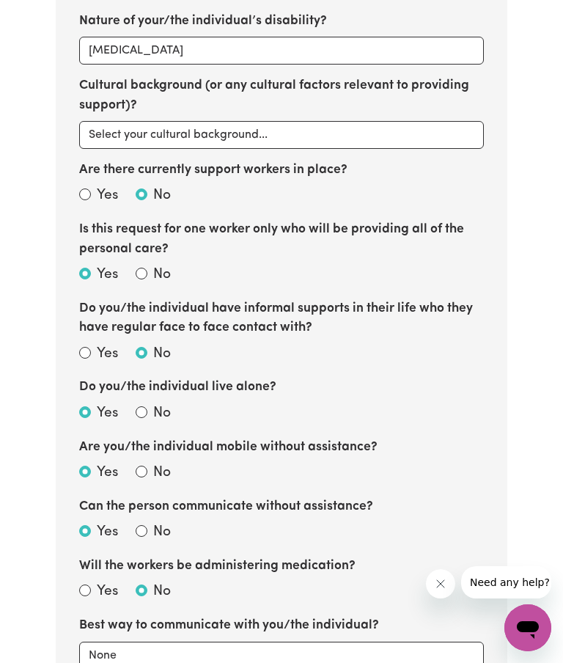
radio input "true"
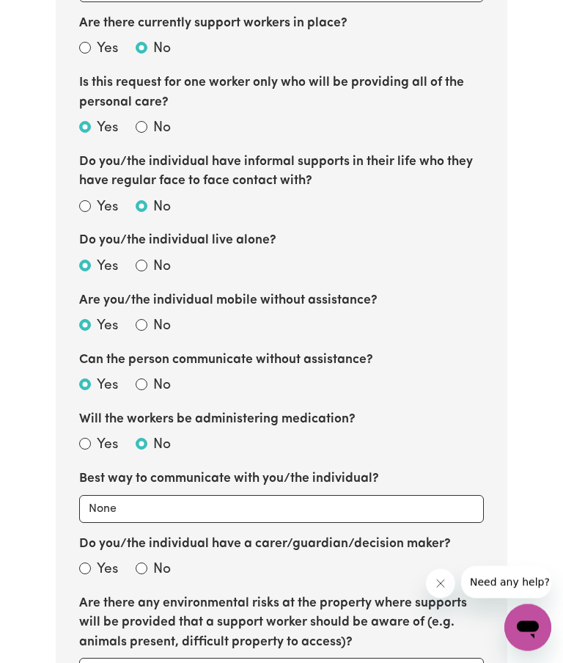
scroll to position [1058, 0]
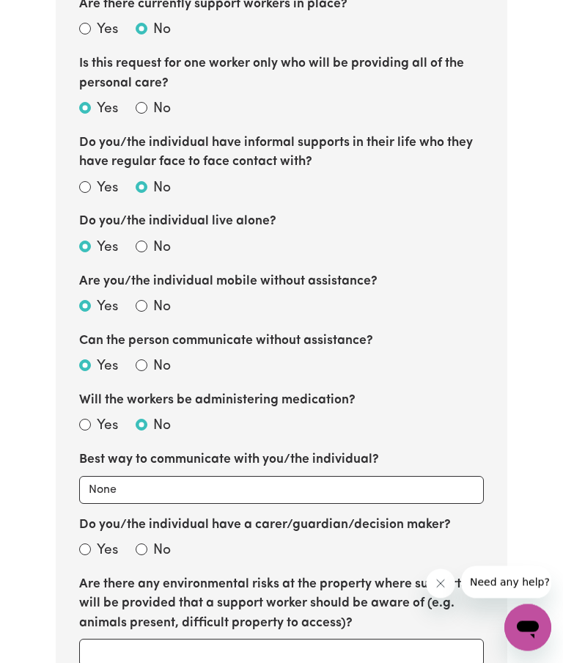
click at [147, 544] on input "No" at bounding box center [142, 550] width 12 height 12
radio input "true"
click at [125, 476] on select "None Email Call Text Through representative" at bounding box center [281, 490] width 405 height 28
select select "email"
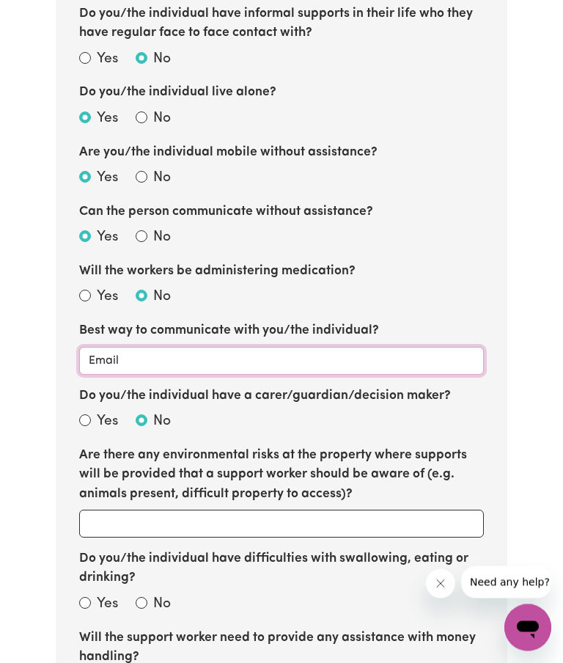
scroll to position [1205, 0]
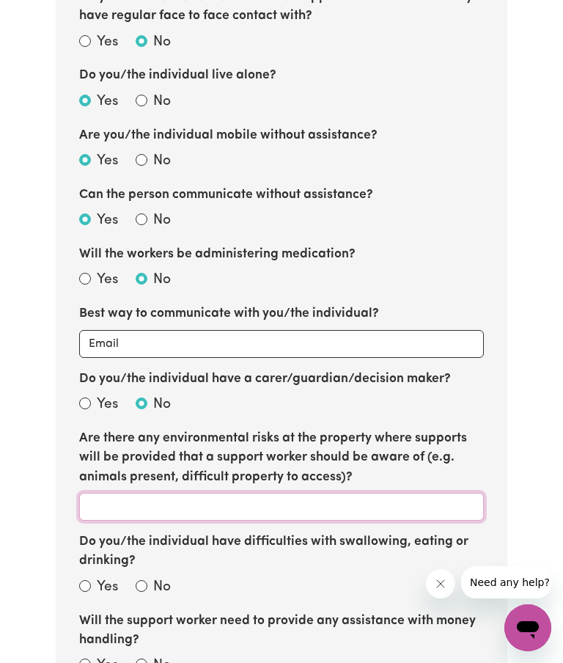
click at [120, 493] on input "Are there any environmental risks at the property where supports will be provid…" at bounding box center [281, 507] width 405 height 28
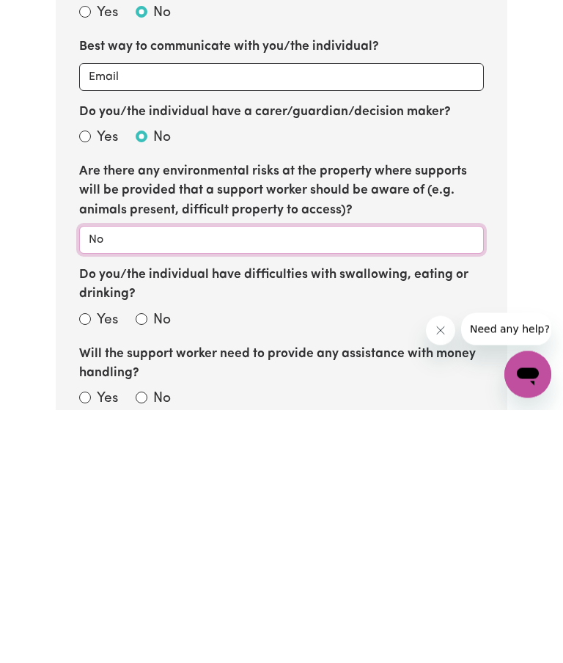
scroll to position [1221, 0]
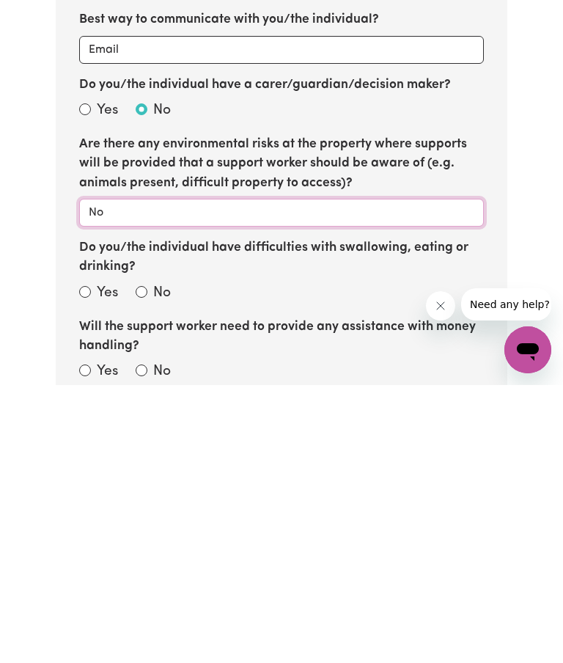
click at [438, 477] on input "No" at bounding box center [281, 491] width 405 height 28
type input "No"
click at [523, 281] on div "Tell us your care and support requirements Welcome to Careseekers. We are excit…" at bounding box center [281, 68] width 563 height 2349
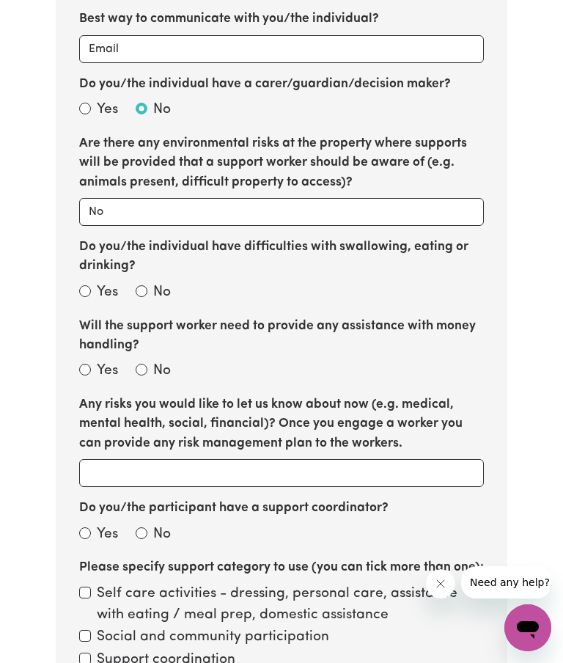
click at [147, 285] on input "Do you/the individual have difficulties with swallowing, eating or drinking?" at bounding box center [142, 291] width 12 height 12
radio input "true"
click at [144, 364] on input "No" at bounding box center [142, 370] width 12 height 12
radio input "true"
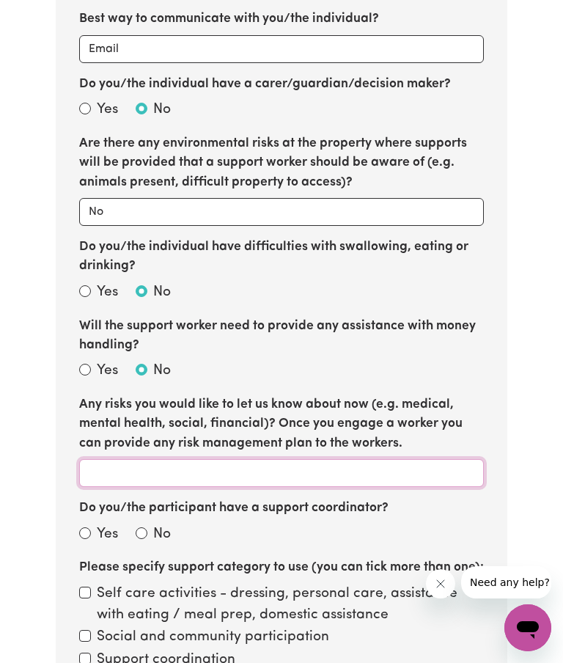
click at [121, 459] on input "Any risks you would like to let us know about now (e.g. medical, mental health,…" at bounding box center [281, 473] width 405 height 28
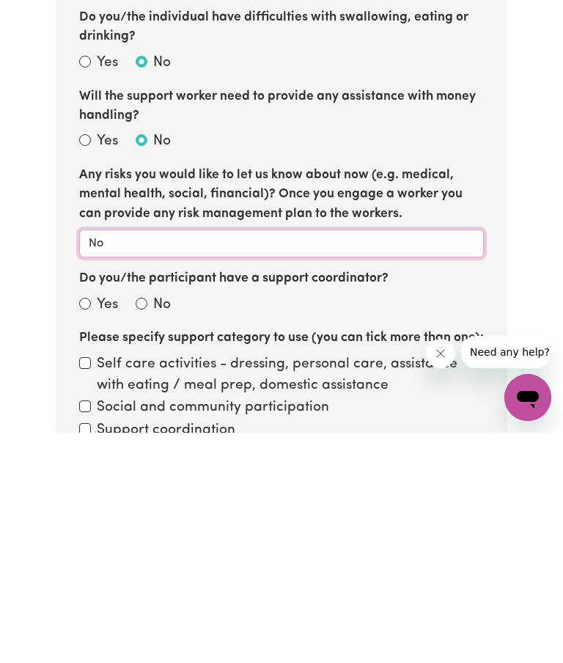
type input "No"
click at [89, 528] on input "Yes" at bounding box center [85, 534] width 12 height 12
radio input "true"
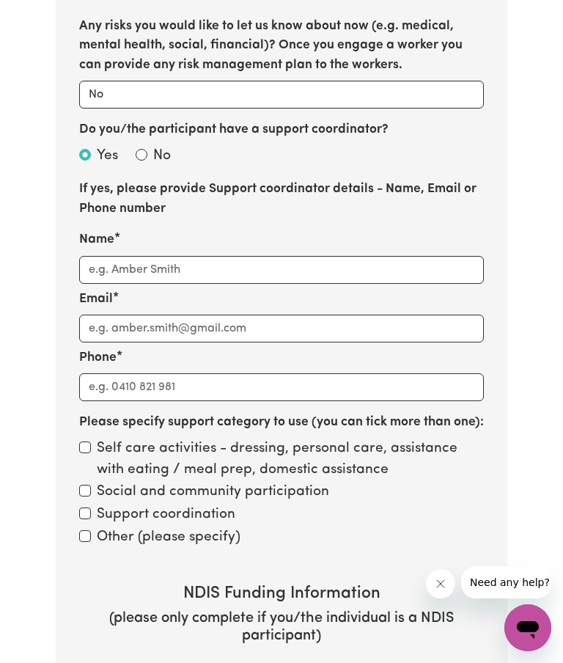
scroll to position [1883, 0]
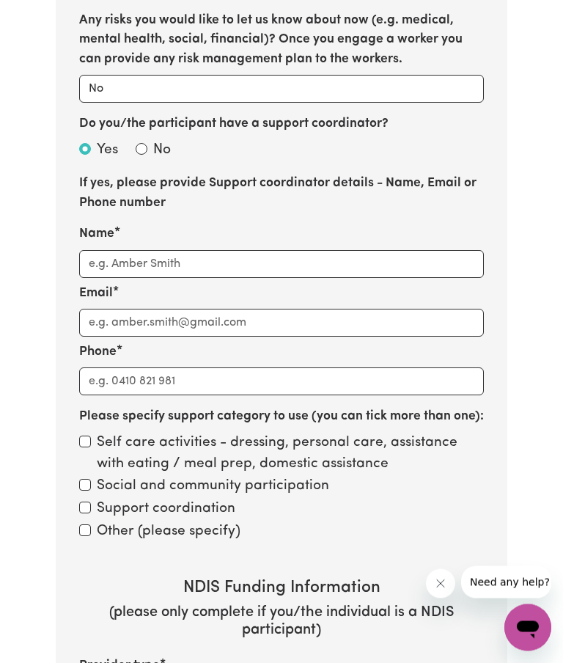
click at [89, 479] on input "Social and community participation" at bounding box center [85, 485] width 12 height 12
checkbox input "true"
click at [89, 524] on input "Other (please specify)" at bounding box center [85, 530] width 12 height 12
checkbox input "true"
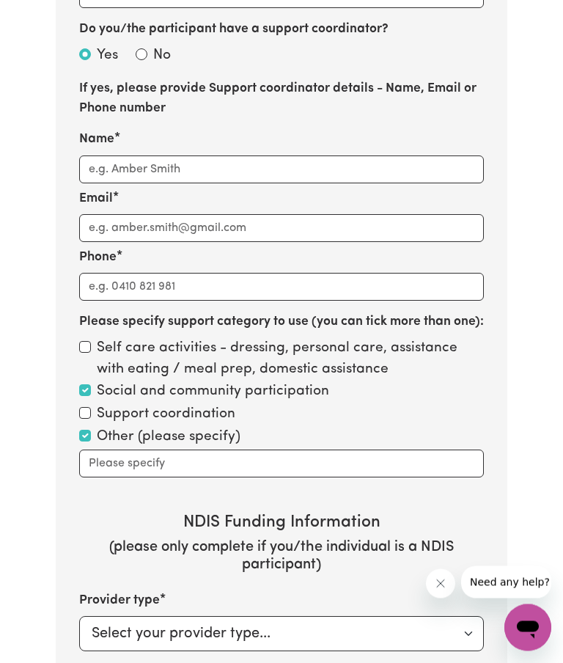
scroll to position [1978, 0]
click at [441, 404] on div "Support coordination" at bounding box center [281, 414] width 405 height 21
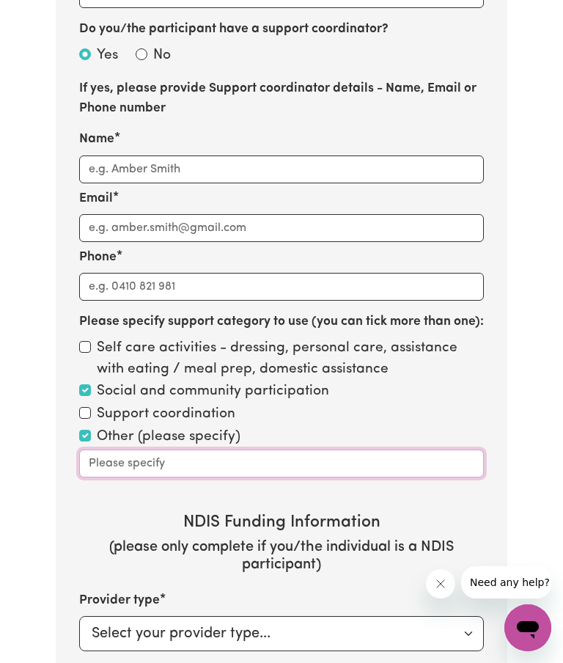
click at [430, 449] on input "Please specify support category to use (you can tick more than one):" at bounding box center [281, 463] width 405 height 28
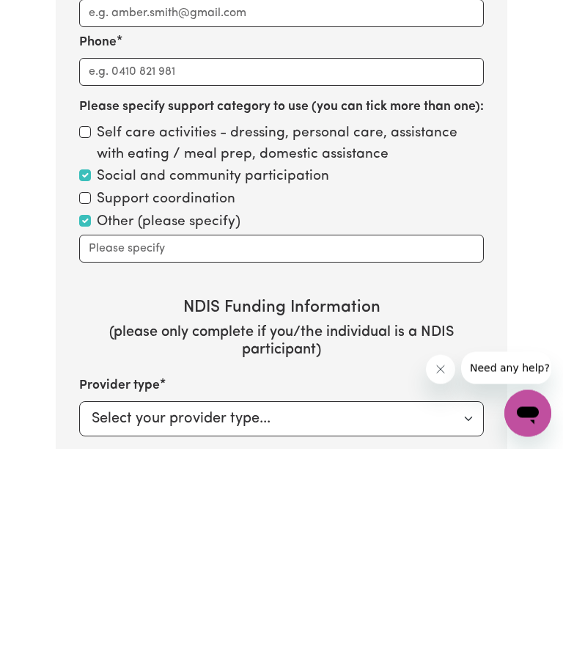
click at [89, 341] on input "Self care activities - dressing, personal care, assistance with eating / meal p…" at bounding box center [85, 347] width 12 height 12
checkbox input "true"
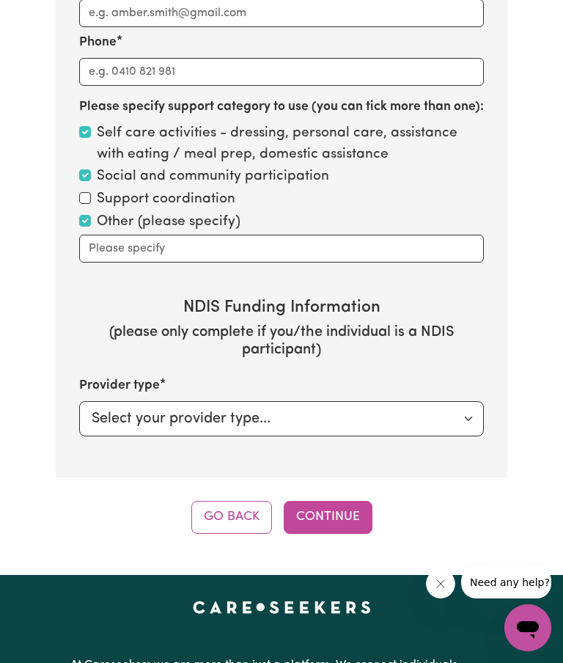
click at [89, 215] on input "Other (please specify)" at bounding box center [85, 221] width 12 height 12
checkbox input "false"
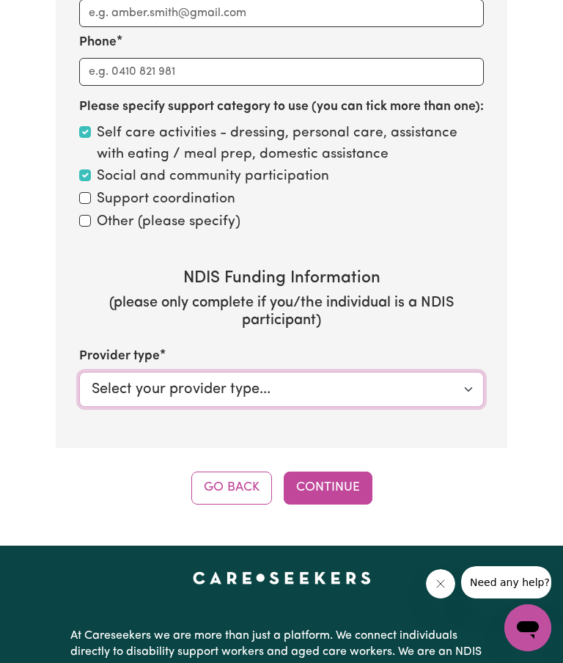
click at [479, 372] on select "Select your provider type... Privately NDIS Funding Plan Managed NDIS Funding S…" at bounding box center [281, 389] width 405 height 35
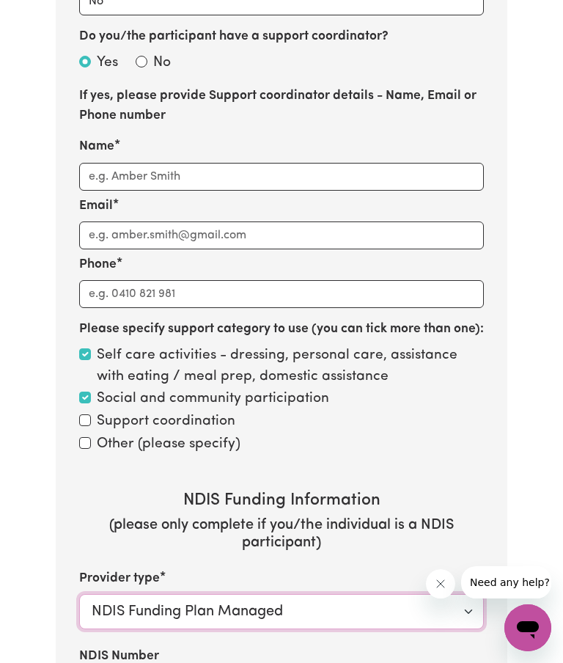
scroll to position [1970, 0]
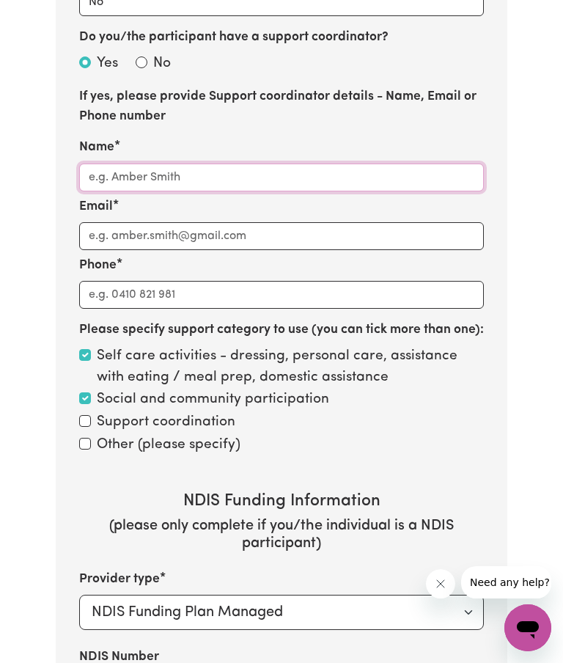
click at [140, 163] on input "Name" at bounding box center [281, 177] width 405 height 28
select select "null"
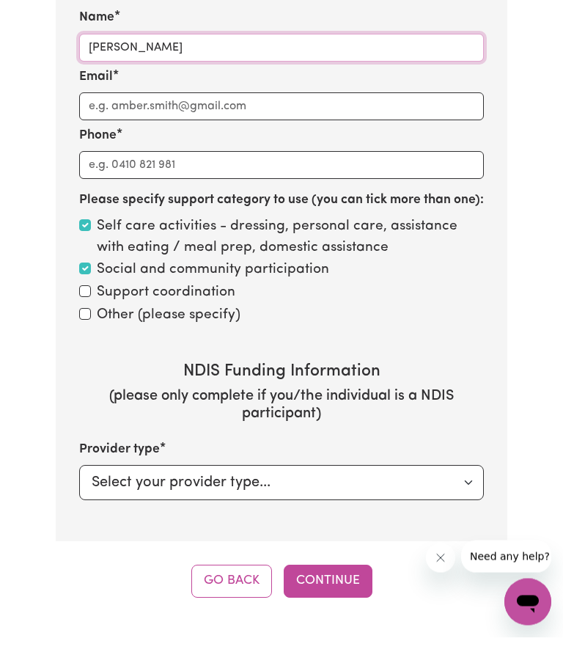
scroll to position [2070, 0]
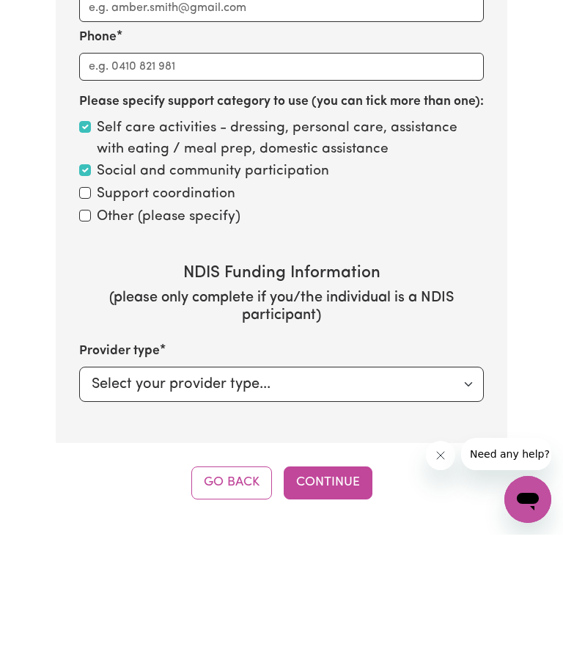
type input "[PERSON_NAME]"
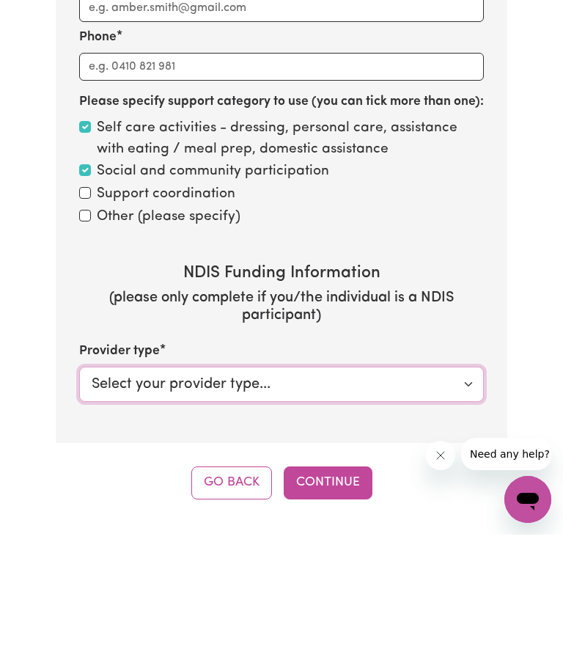
click at [474, 495] on select "Select your provider type... Privately NDIS Funding Plan Managed NDIS Funding S…" at bounding box center [281, 512] width 405 height 35
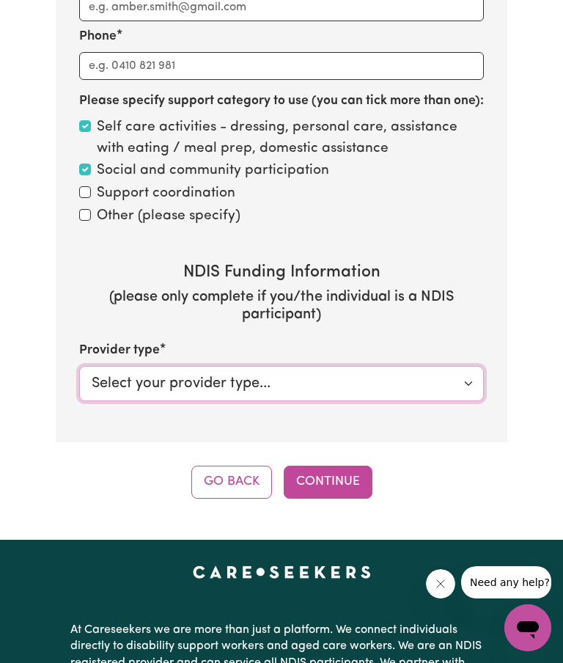
select select "NDIS_FUNDING_PLAN_MANAGED"
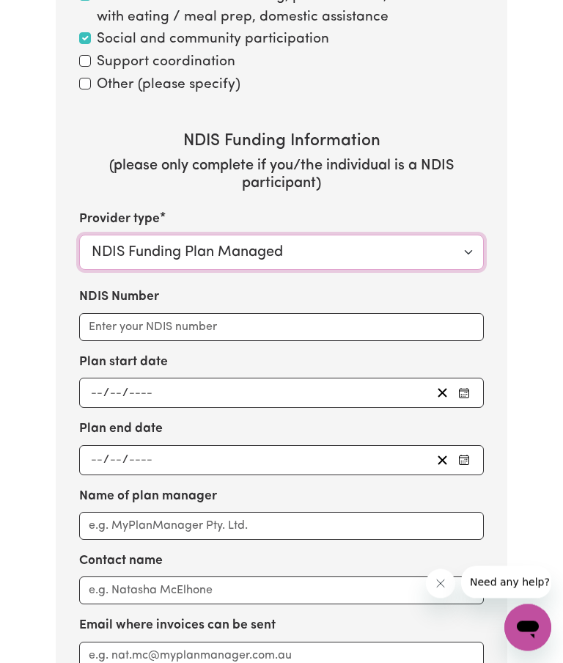
scroll to position [2332, 0]
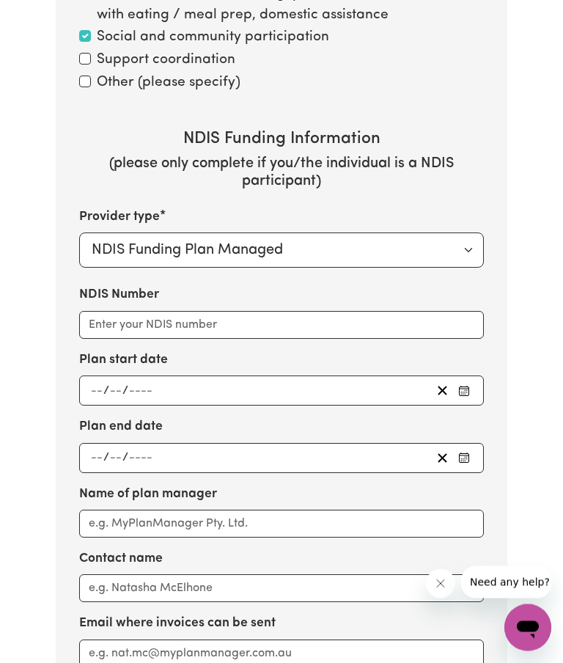
click at [102, 381] on input "number" at bounding box center [96, 391] width 13 height 20
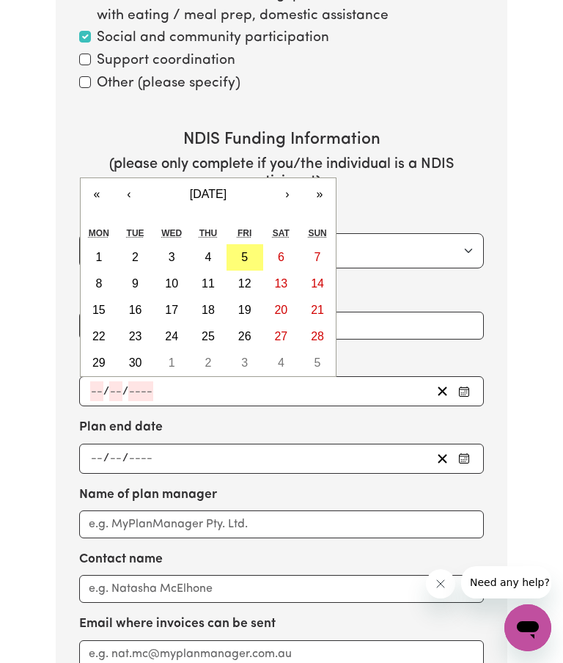
click at [136, 178] on button "‹" at bounding box center [129, 194] width 32 height 32
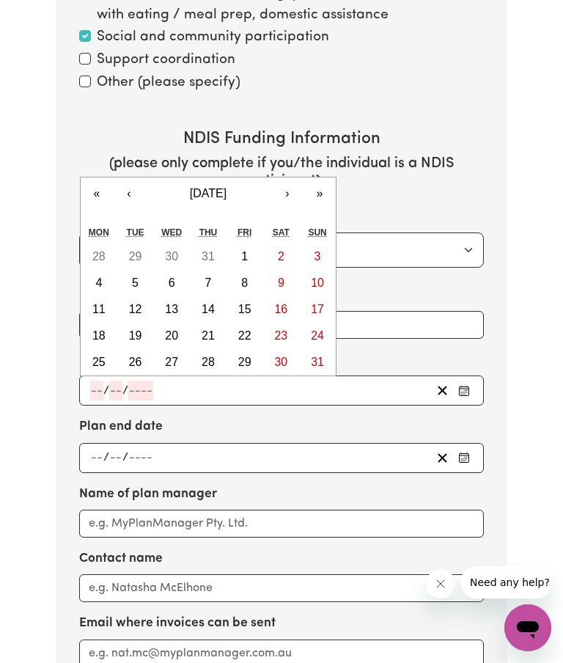
click at [95, 448] on input "number" at bounding box center [96, 458] width 13 height 20
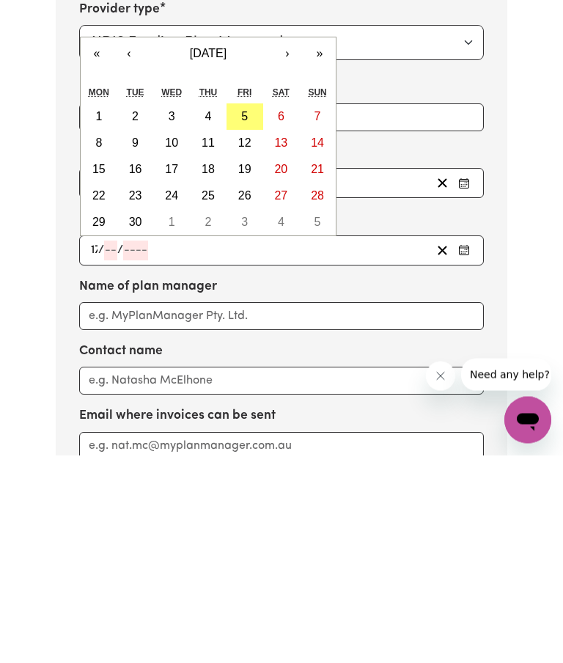
type input "17"
type input "09"
type input "2"
type input "0002-09-17"
type input "9"
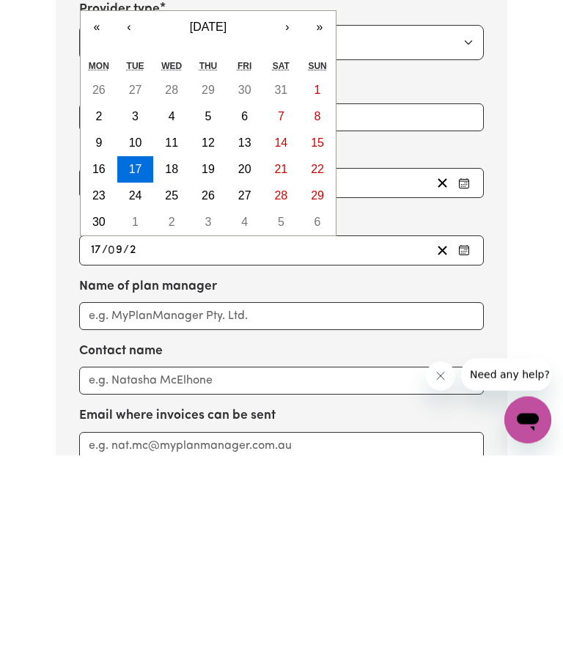
type input "24"
type input "0024-09-17"
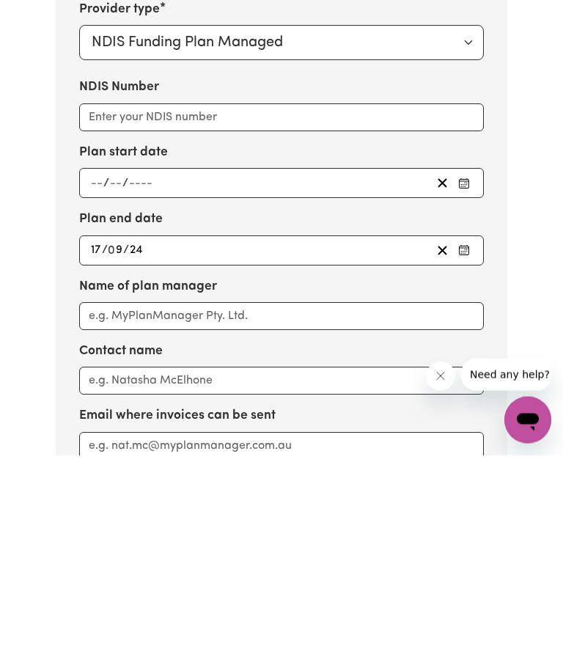
type input "24"
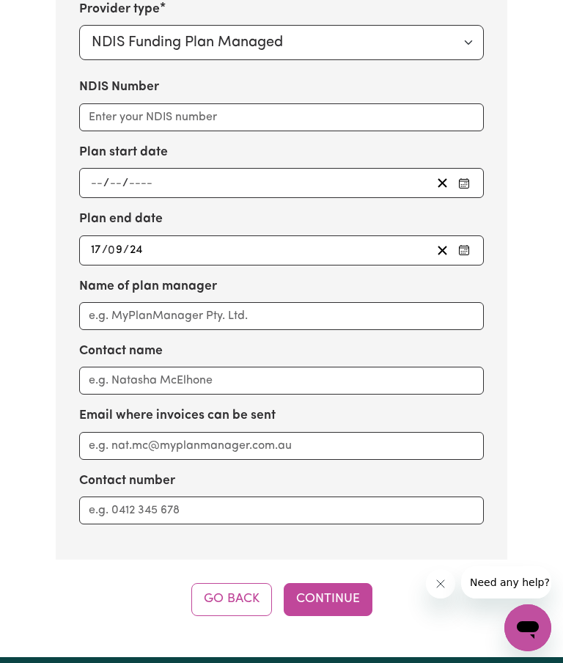
click at [99, 168] on div "/ / « ‹ [DATE] › » Mon Tue Wed Thu Fri Sat Sun 28 29 30 31 1 2 3 4 5 6 7 8 9 10…" at bounding box center [281, 183] width 405 height 30
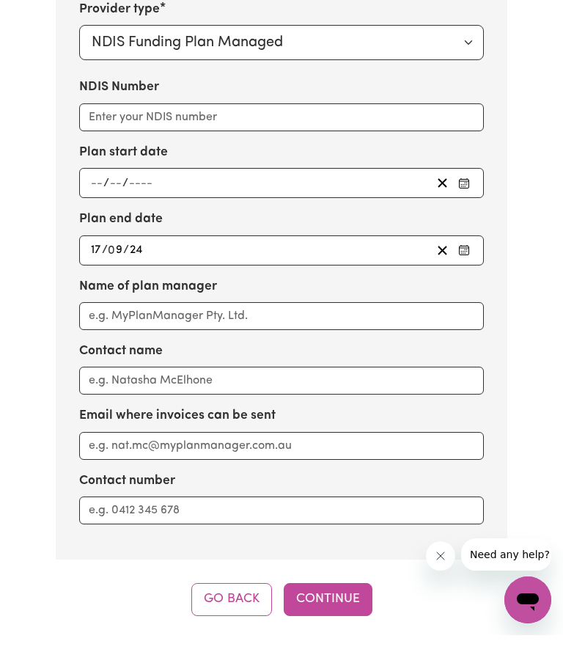
scroll to position [2510, 0]
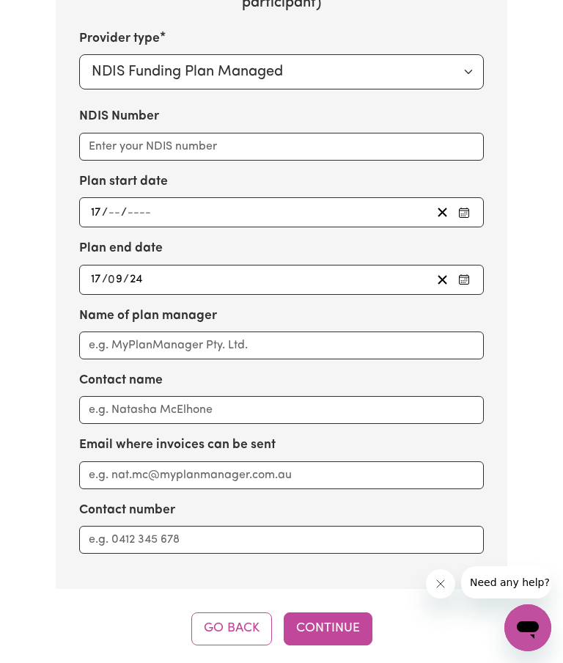
type input "17"
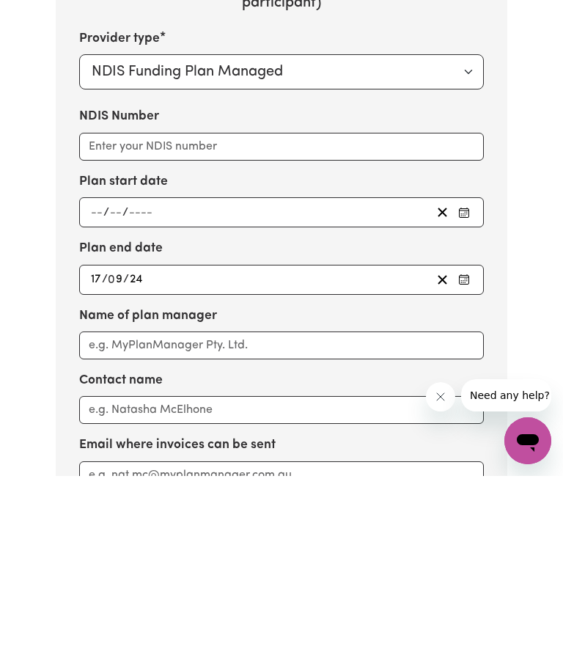
scroll to position [2318, 0]
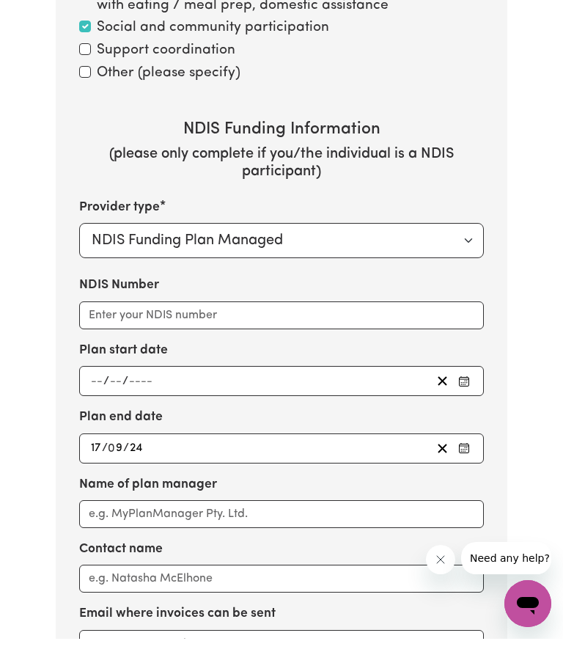
click at [114, 395] on input "number" at bounding box center [115, 405] width 13 height 20
type input "09"
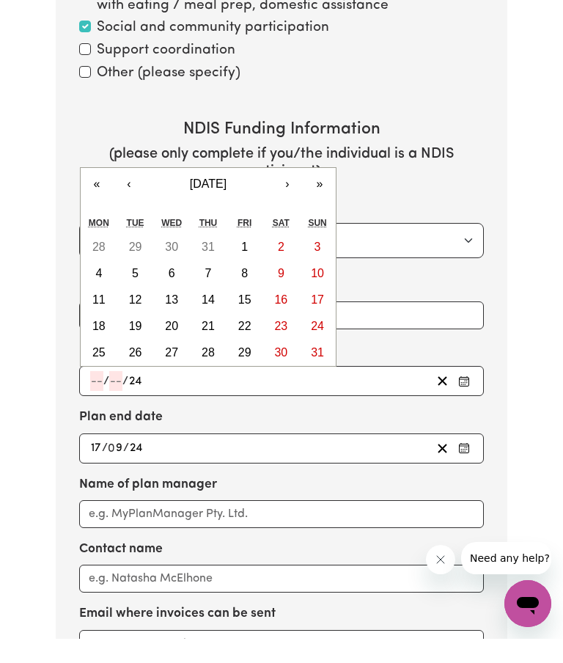
type input "24"
click at [166, 192] on button "[DATE]" at bounding box center [208, 208] width 126 height 32
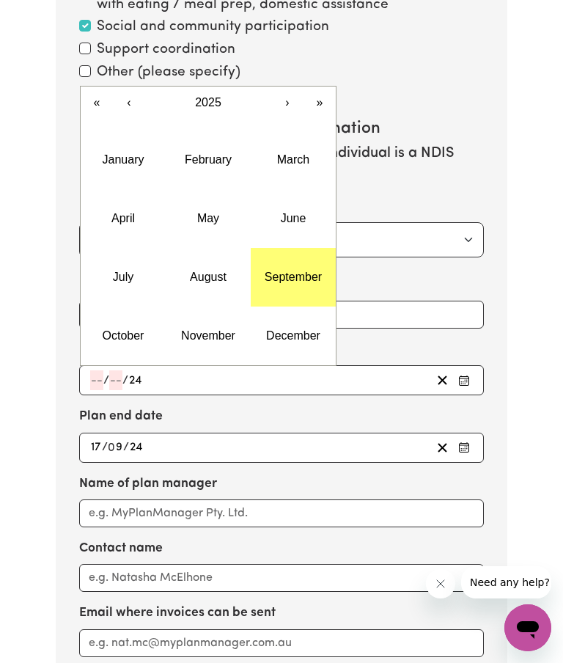
click at [129, 87] on button "‹" at bounding box center [129, 103] width 32 height 32
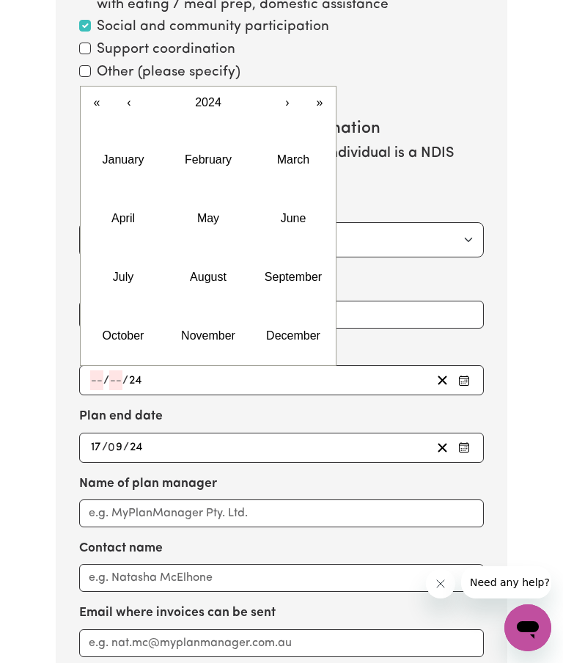
click at [301, 271] on abbr "September" at bounding box center [293, 277] width 57 height 12
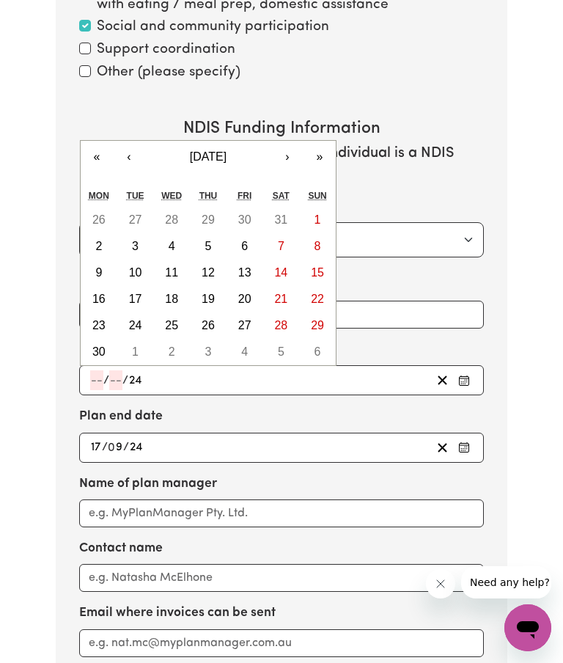
click at [138, 293] on abbr "17" at bounding box center [135, 299] width 13 height 12
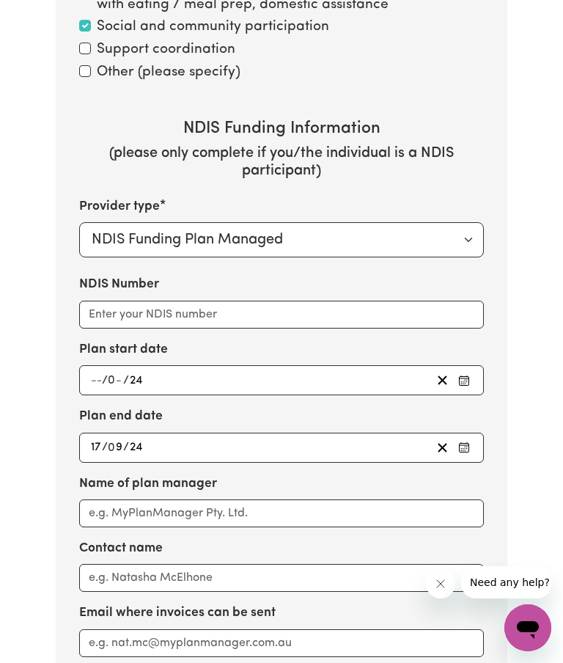
type input "[DATE]"
type input "17"
type input "9"
type input "2024"
click at [142, 438] on input "24" at bounding box center [136, 448] width 15 height 20
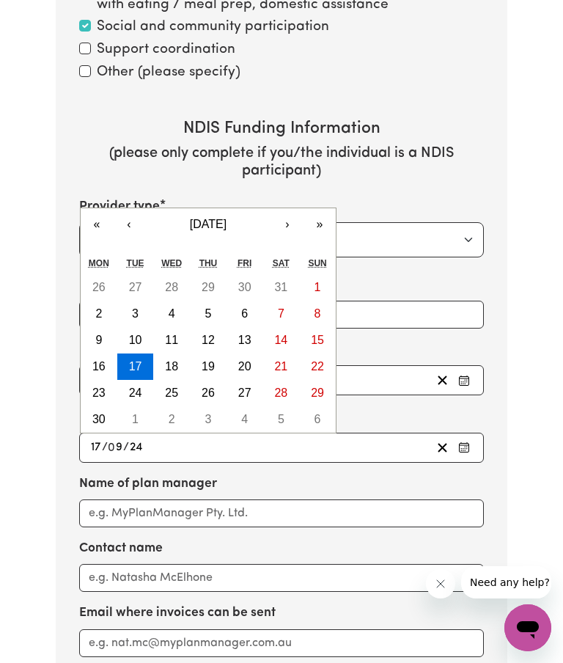
scroll to position [2342, 0]
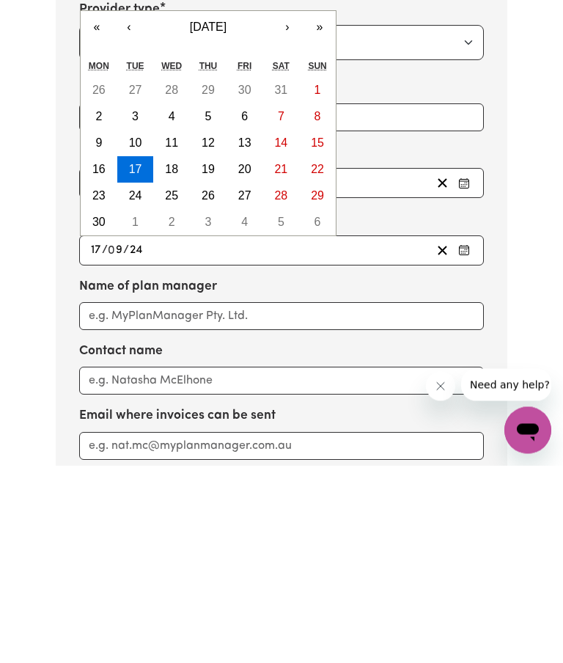
type input "5"
type input "0005-09-17"
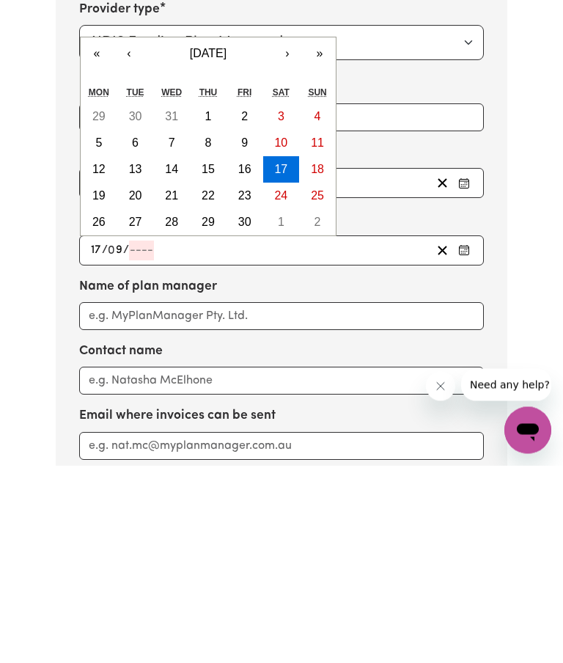
type input "2"
type input "0002-09-17"
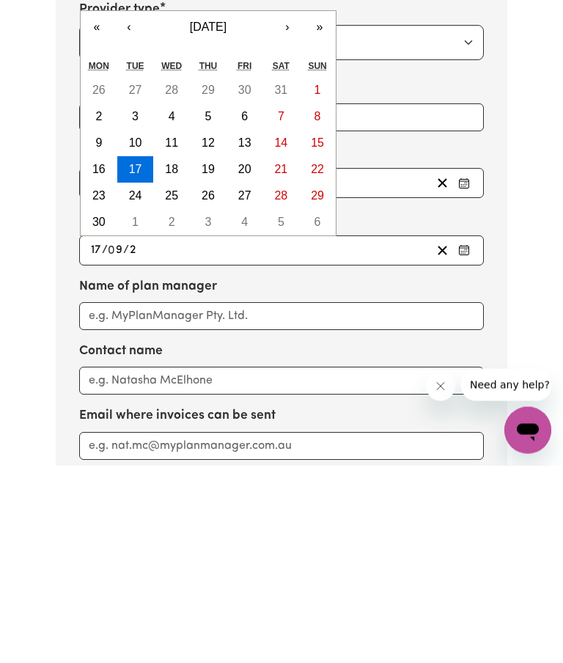
type input "25"
type input "0025-09-17"
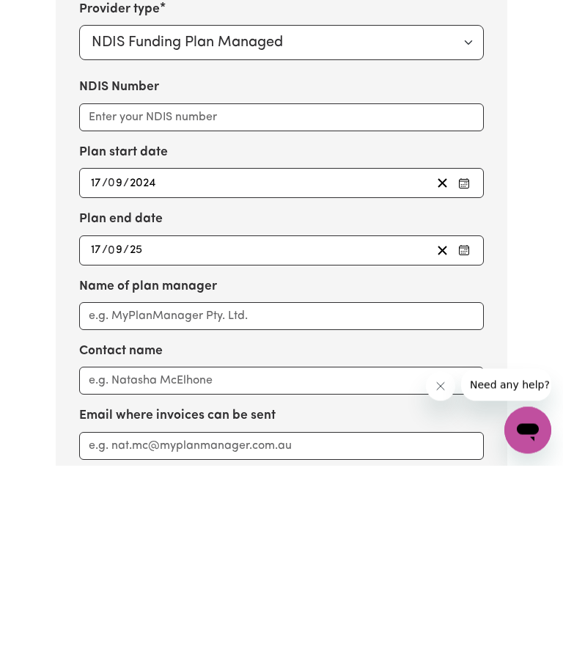
type input "25"
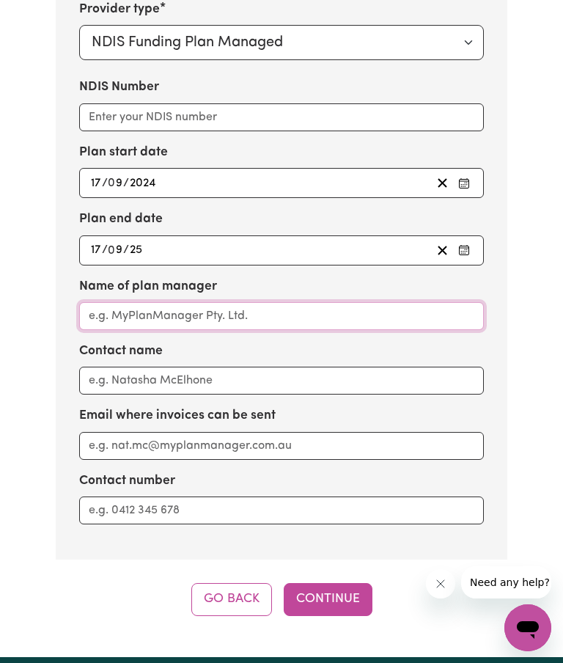
click at [163, 302] on input "Name of plan manager" at bounding box center [281, 316] width 405 height 28
type input "S"
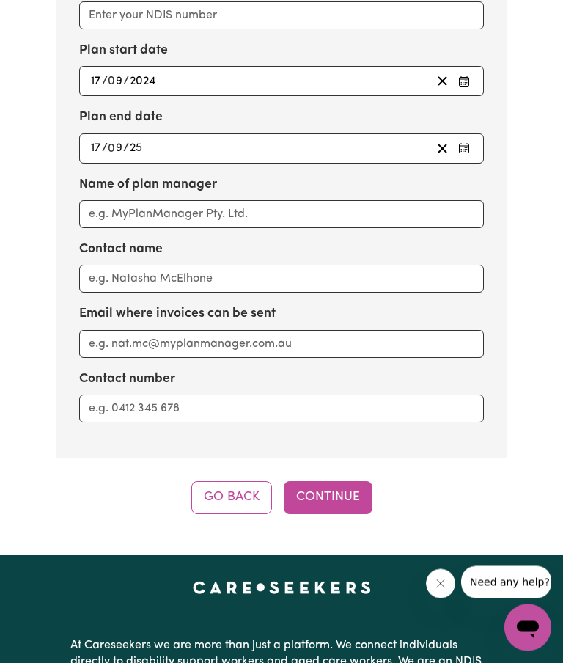
scroll to position [2601, 0]
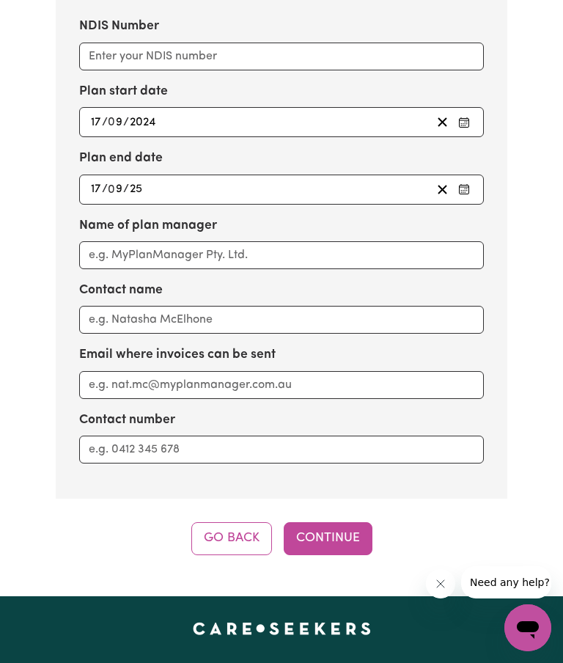
click at [345, 522] on button "Continue" at bounding box center [328, 538] width 89 height 32
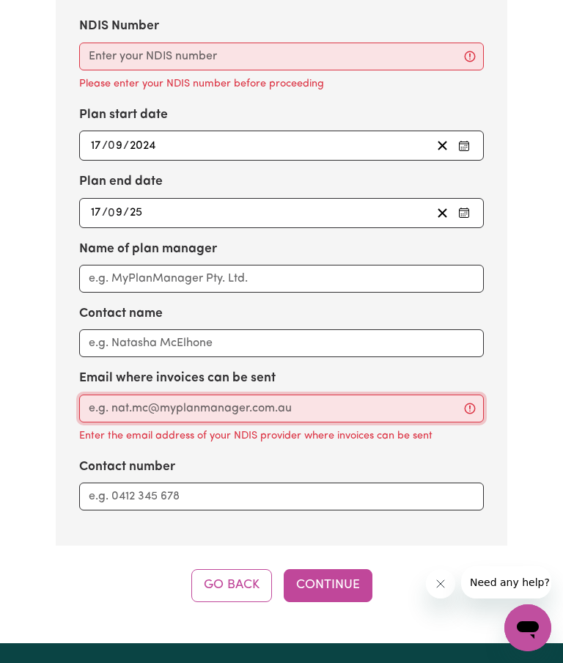
click at [127, 394] on input "Email where invoices can be sent" at bounding box center [281, 408] width 405 height 28
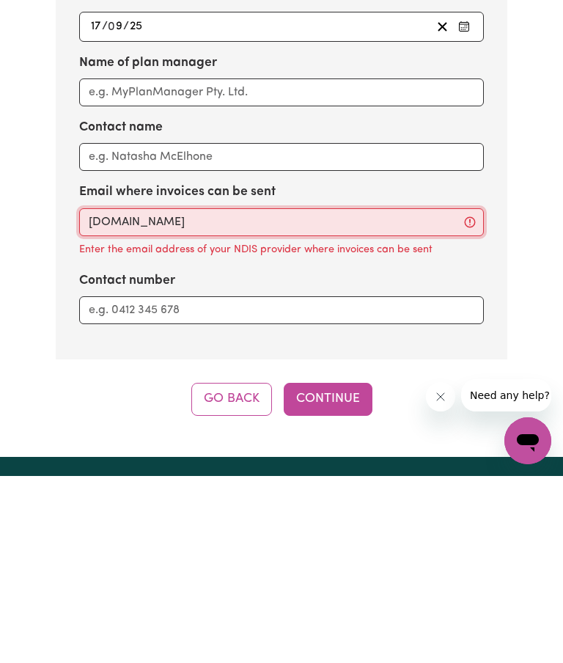
scroll to position [2787, 0]
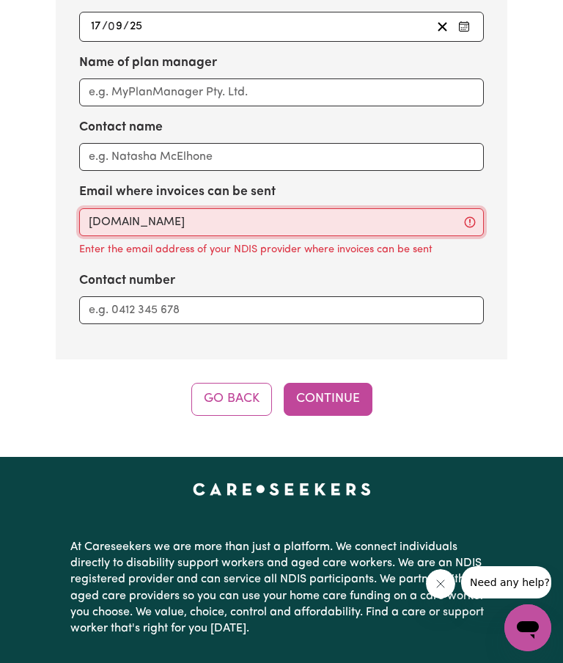
type input "[DOMAIN_NAME]"
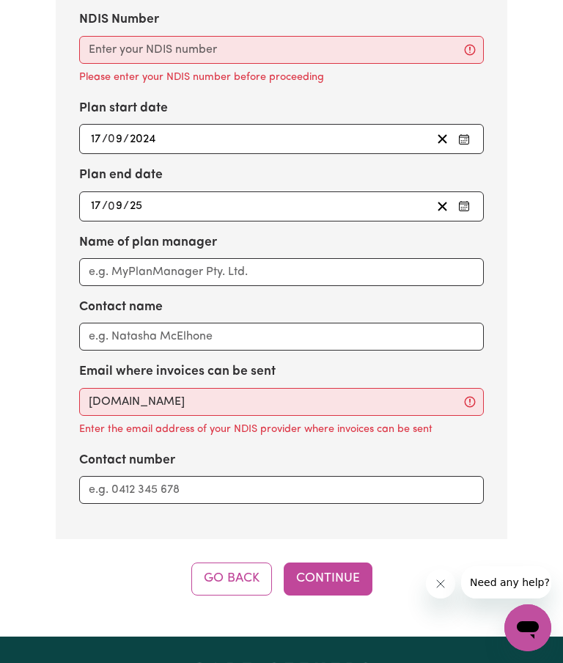
scroll to position [2606, 0]
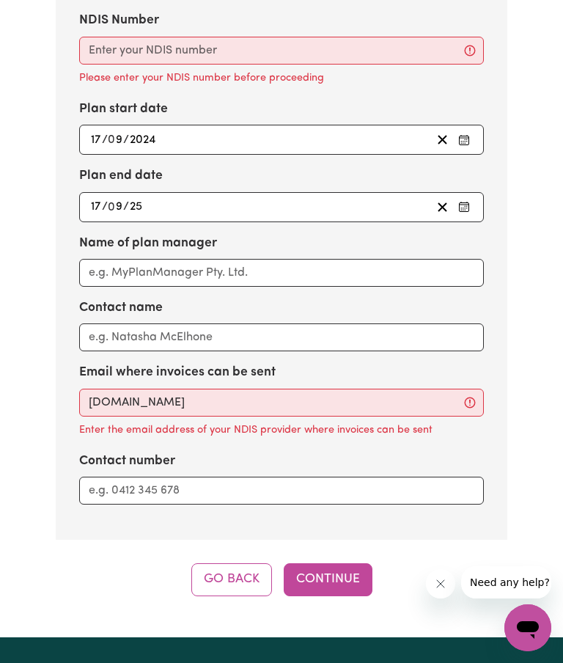
click at [346, 563] on button "Continue" at bounding box center [328, 579] width 89 height 32
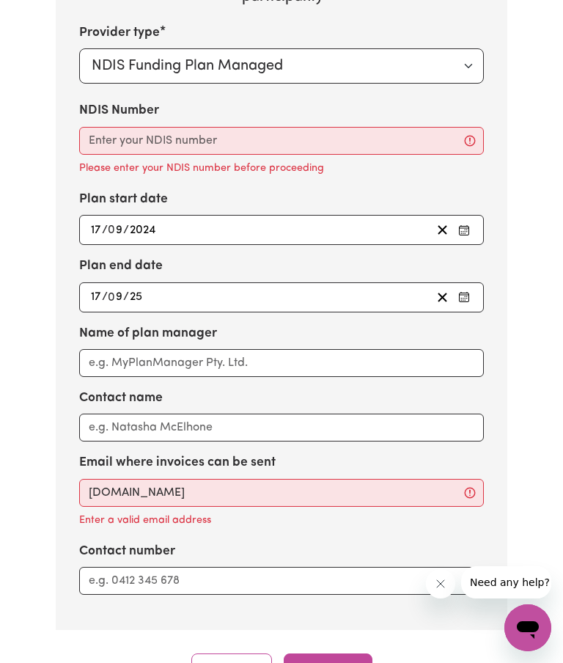
scroll to position [2510, 0]
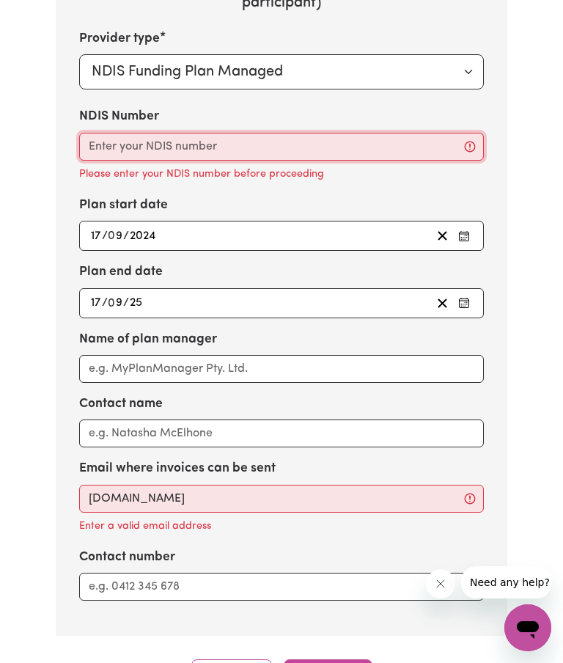
click at [114, 133] on input "NDIS Number" at bounding box center [281, 147] width 405 height 28
type input "431380225"
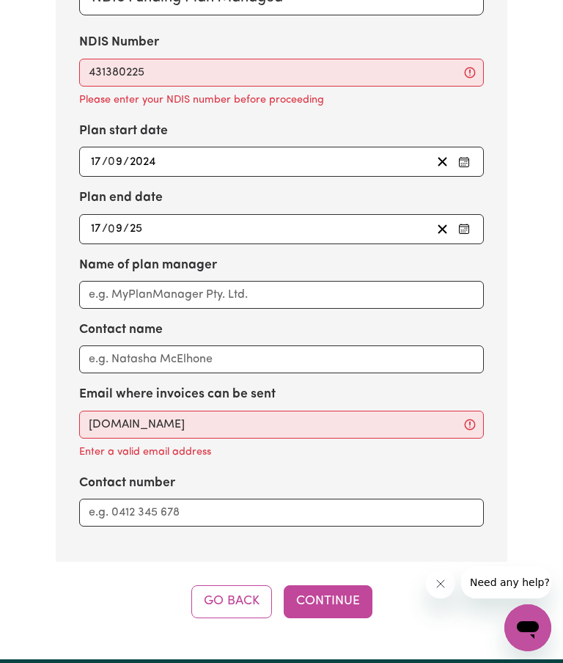
scroll to position [2585, 0]
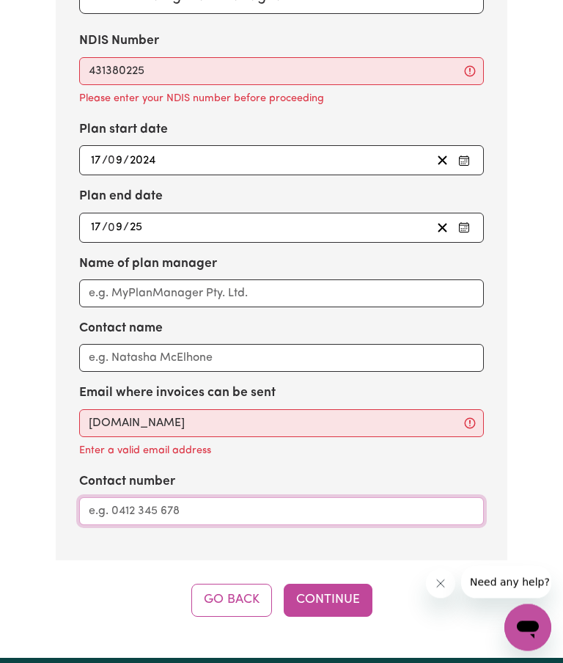
click at [133, 498] on input "Contact number" at bounding box center [281, 512] width 405 height 28
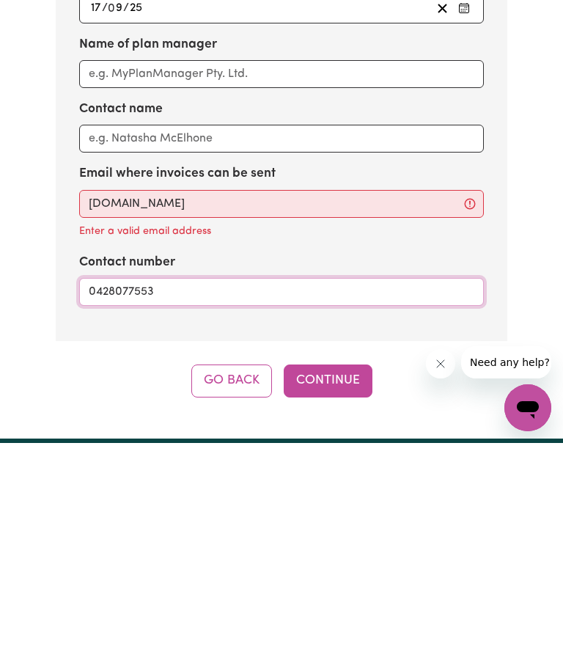
type input "0428077553"
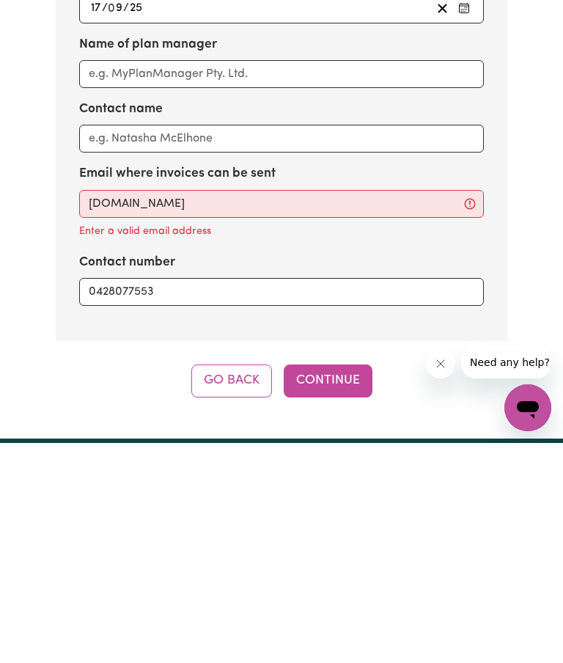
click at [329, 584] on button "Continue" at bounding box center [328, 600] width 89 height 32
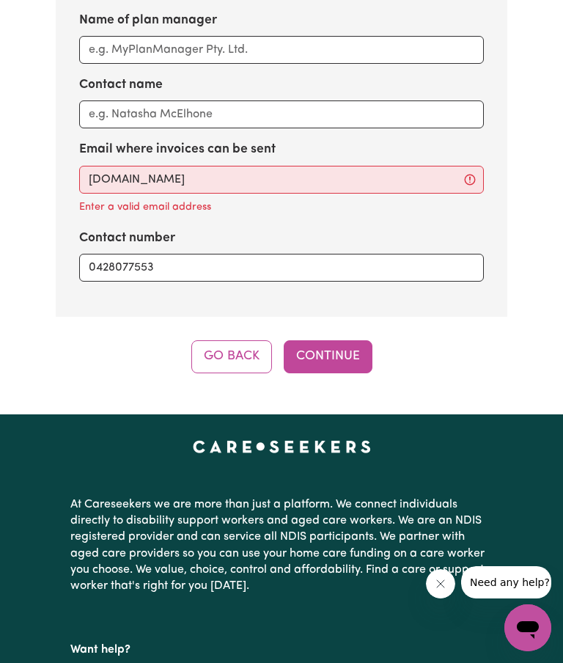
scroll to position [2787, 0]
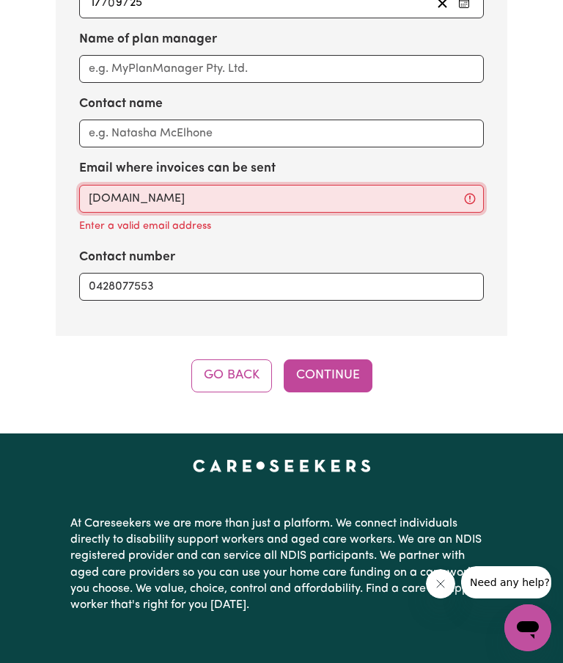
click at [290, 185] on input "[DOMAIN_NAME]" at bounding box center [281, 199] width 405 height 28
type input "sunshineco"
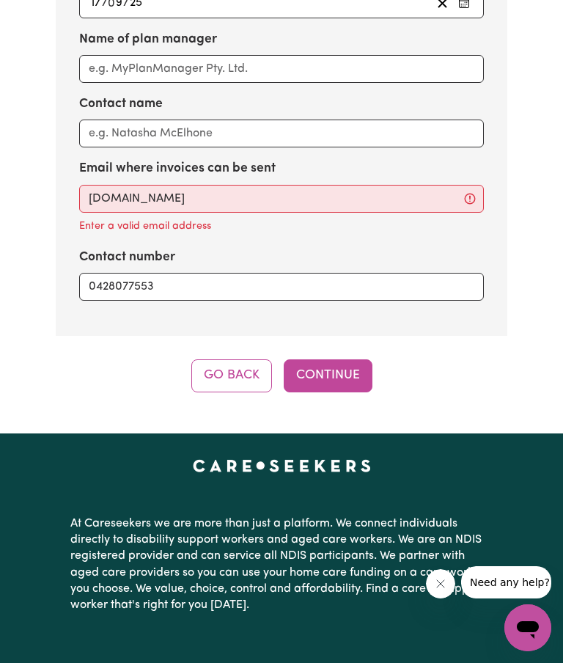
click at [348, 359] on button "Continue" at bounding box center [328, 375] width 89 height 32
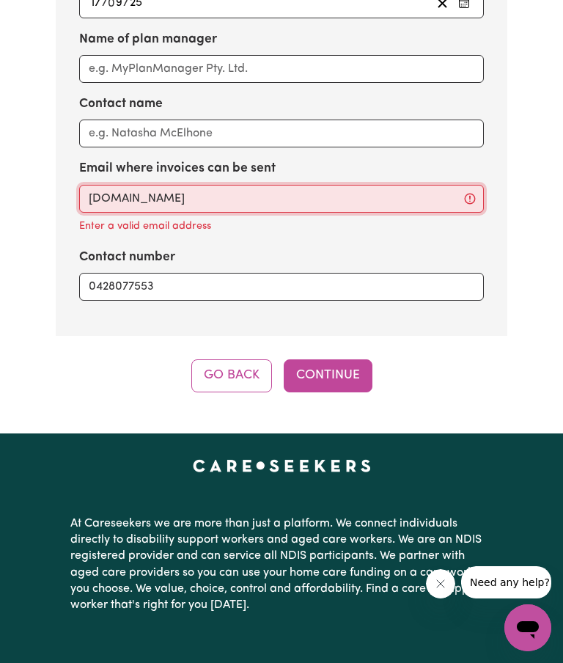
click at [479, 185] on input "[DOMAIN_NAME]" at bounding box center [281, 199] width 405 height 28
type input "sunshinec"
type input "[EMAIL_ADDRESS][DOMAIN_NAME]"
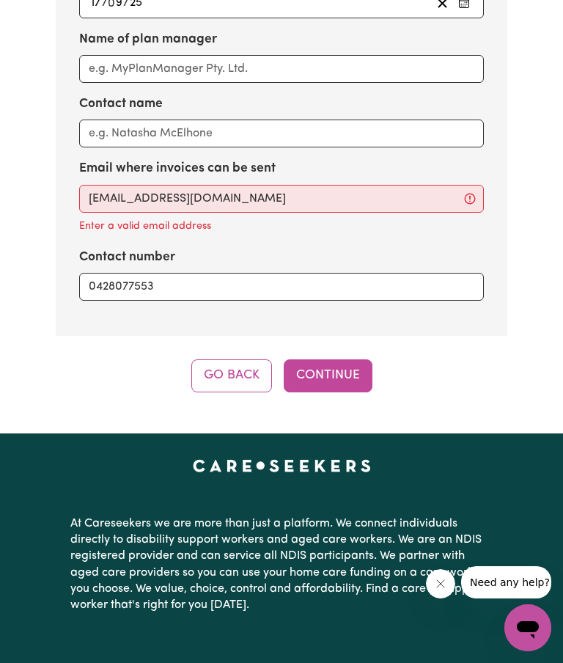
click at [348, 359] on button "Continue" at bounding box center [328, 375] width 89 height 32
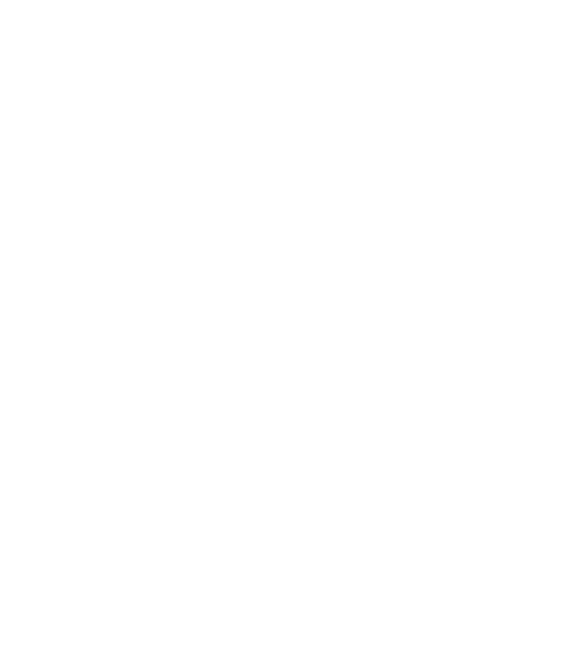
scroll to position [623, 0]
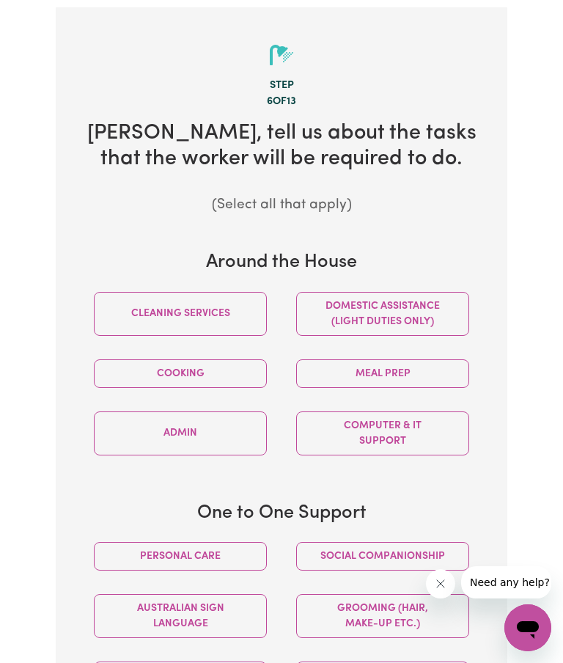
click at [458, 359] on button "Meal prep" at bounding box center [382, 373] width 173 height 29
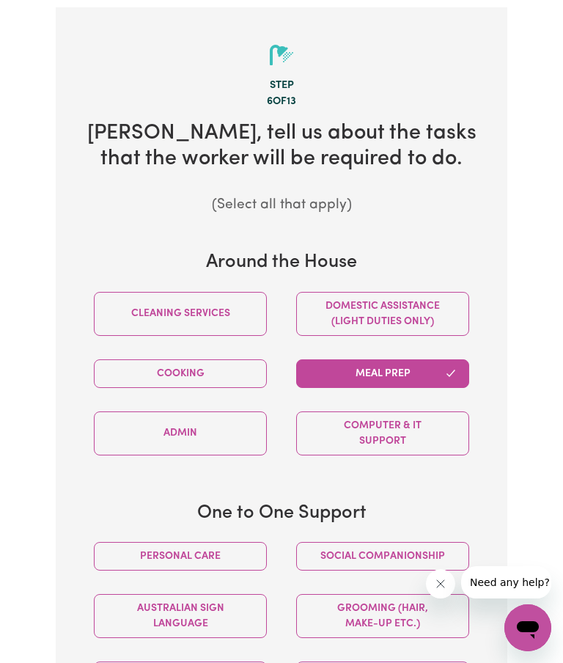
click at [424, 301] on button "Domestic assistance (light duties only)" at bounding box center [382, 314] width 173 height 44
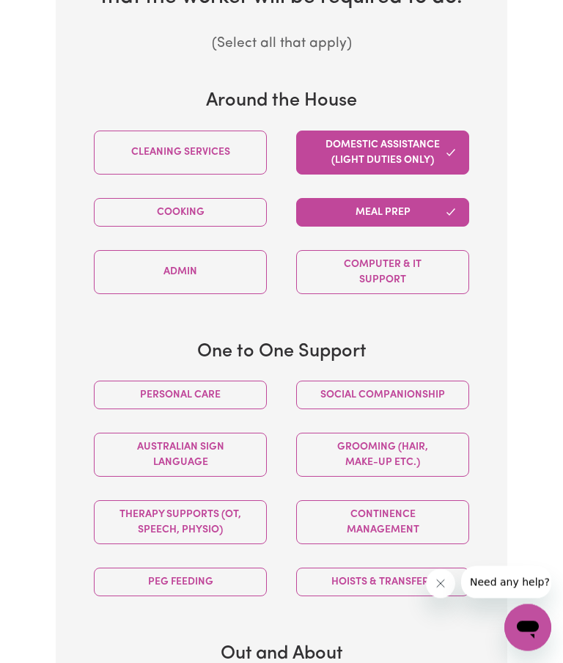
scroll to position [787, 0]
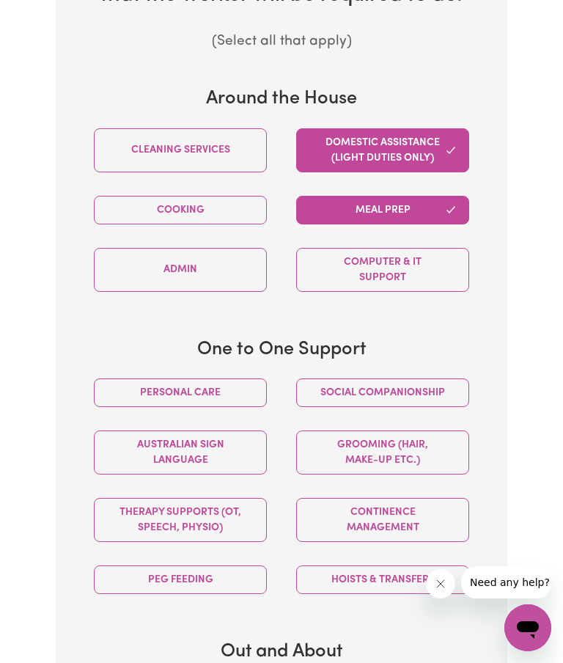
click at [451, 383] on button "Social companionship" at bounding box center [382, 392] width 173 height 29
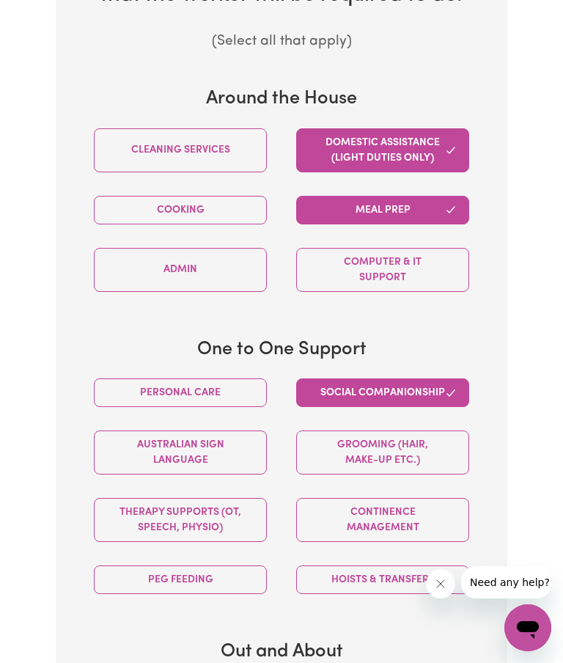
click at [233, 199] on button "Cooking" at bounding box center [180, 210] width 173 height 29
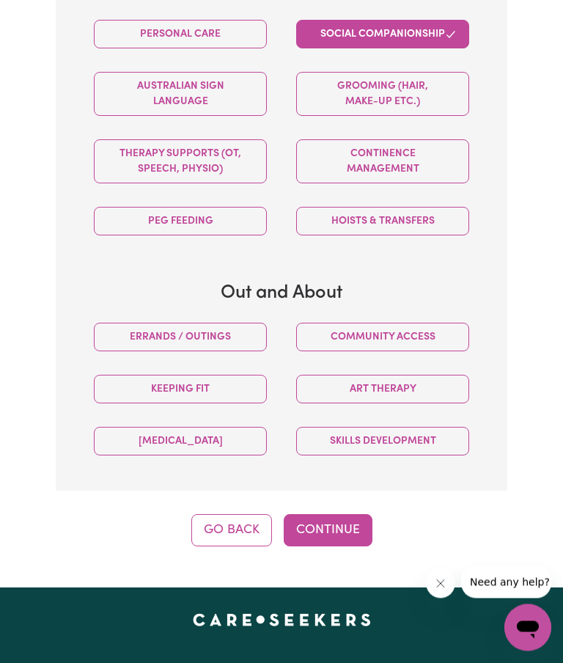
scroll to position [1146, 0]
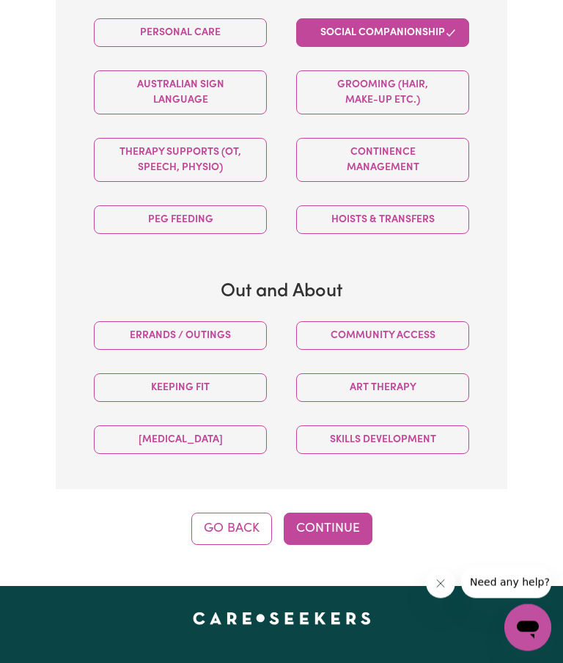
click at [232, 322] on button "Errands / Outings" at bounding box center [180, 336] width 173 height 29
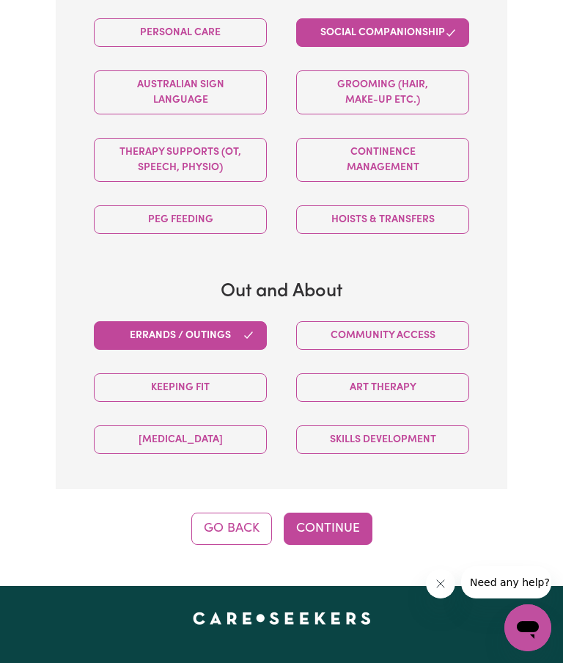
click at [425, 322] on button "Community access" at bounding box center [382, 335] width 173 height 29
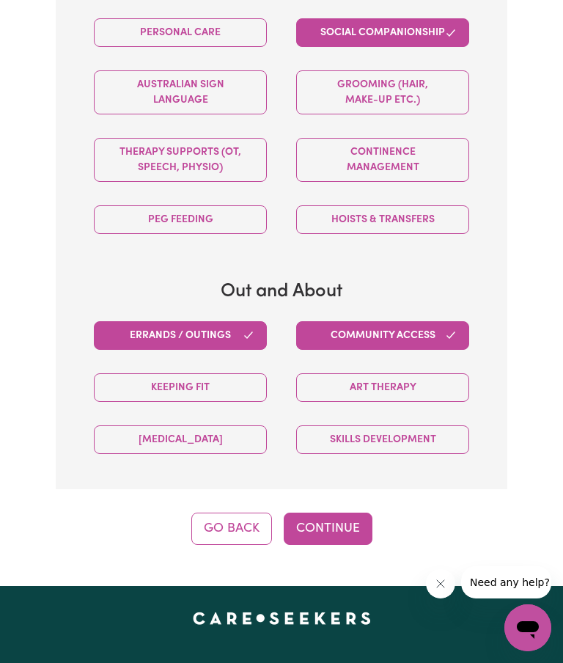
click at [339, 519] on button "Continue" at bounding box center [328, 528] width 89 height 32
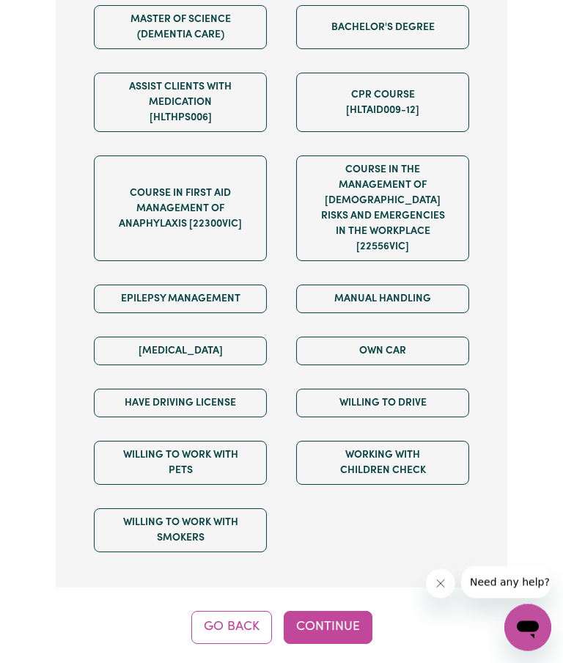
scroll to position [1249, 0]
click at [238, 397] on button "Have driving license" at bounding box center [180, 403] width 173 height 29
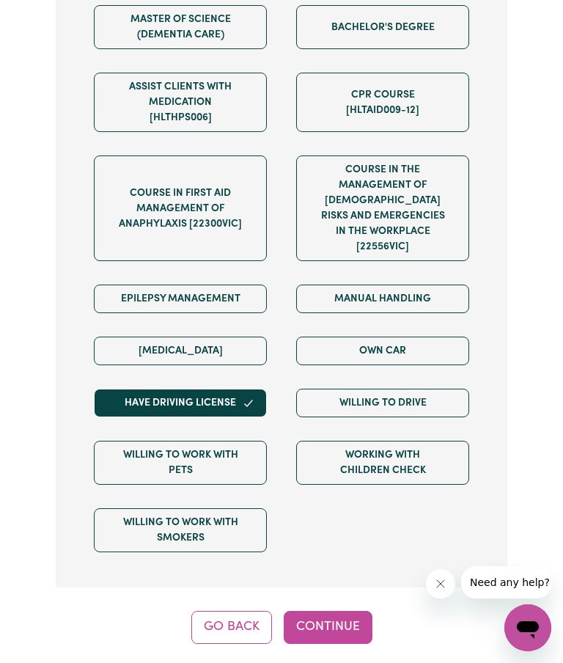
click at [446, 337] on button "Own Car" at bounding box center [382, 351] width 173 height 29
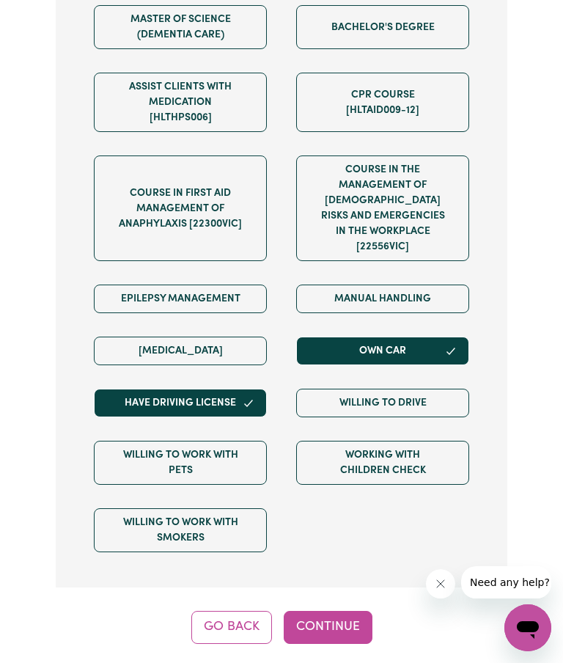
click at [452, 395] on button "Willing to drive" at bounding box center [382, 403] width 173 height 29
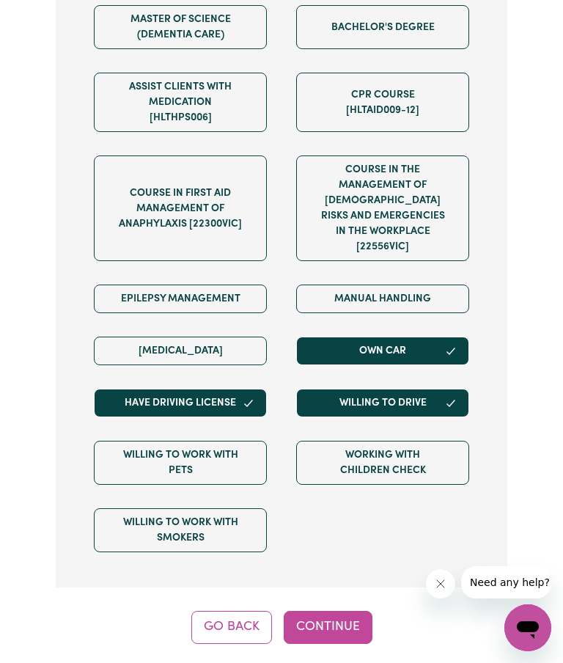
click at [342, 617] on button "Continue" at bounding box center [328, 627] width 89 height 32
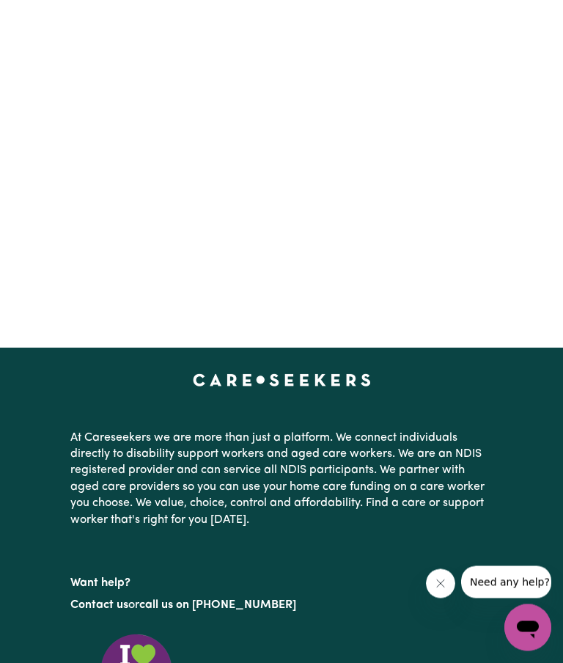
scroll to position [623, 0]
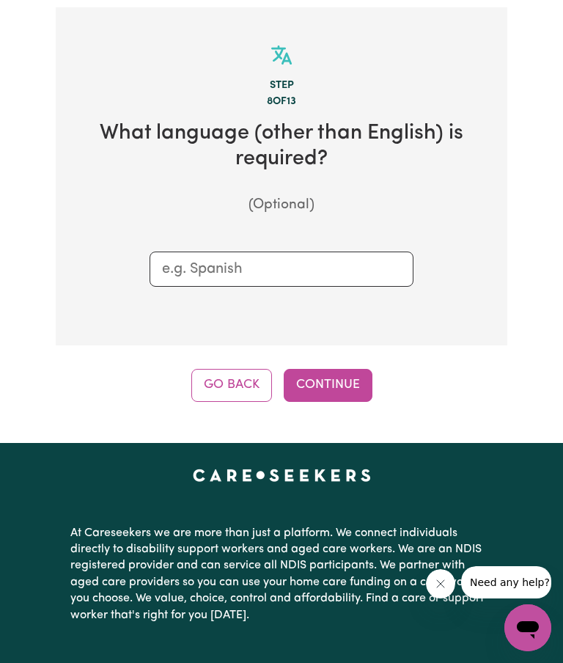
click at [218, 258] on input "text" at bounding box center [281, 269] width 239 height 22
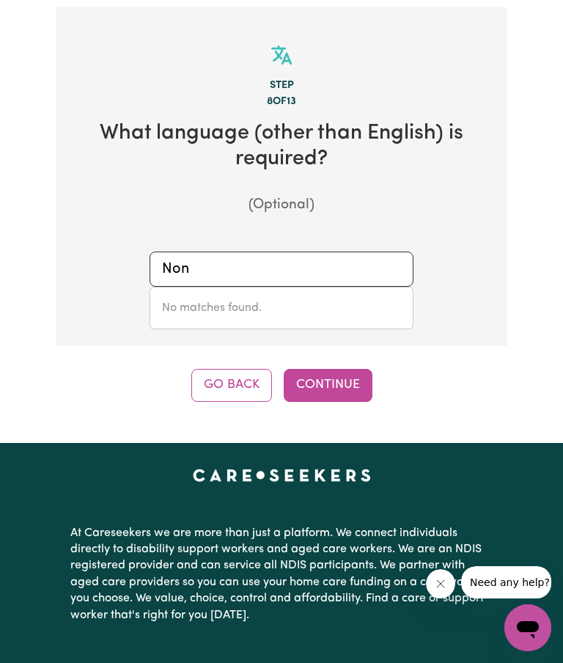
type input "None"
click at [335, 374] on button "Continue" at bounding box center [328, 385] width 89 height 32
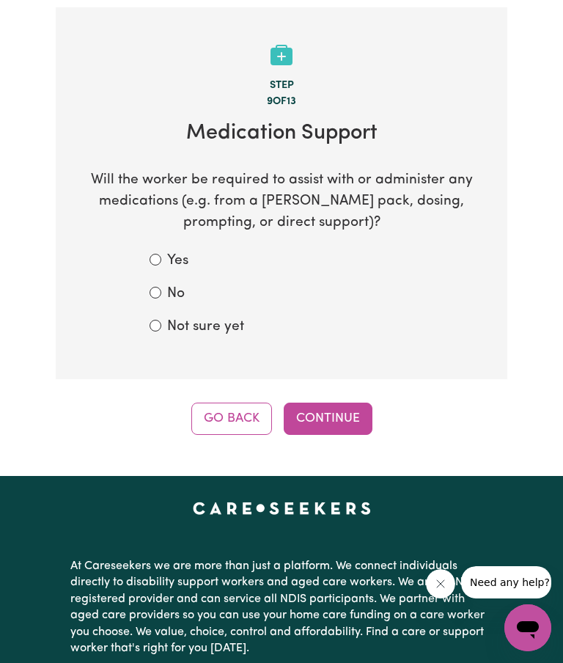
click at [160, 287] on input "No" at bounding box center [156, 293] width 12 height 12
radio input "true"
click at [348, 405] on button "Continue" at bounding box center [328, 419] width 89 height 32
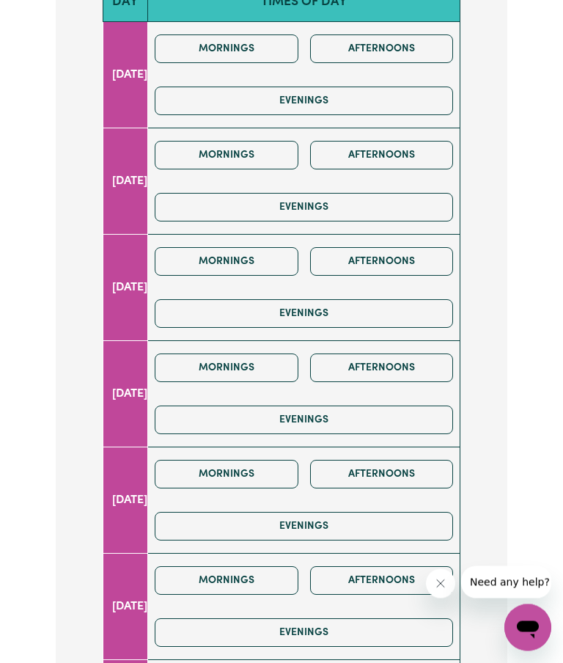
scroll to position [924, 0]
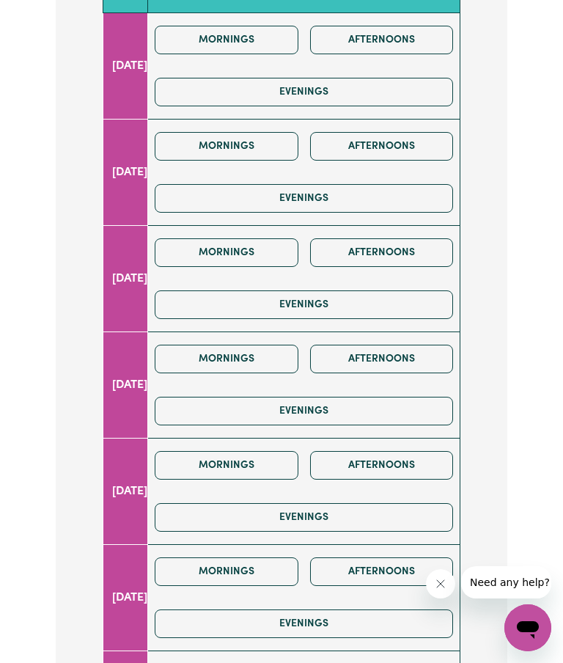
click at [279, 350] on button "Mornings" at bounding box center [227, 359] width 144 height 29
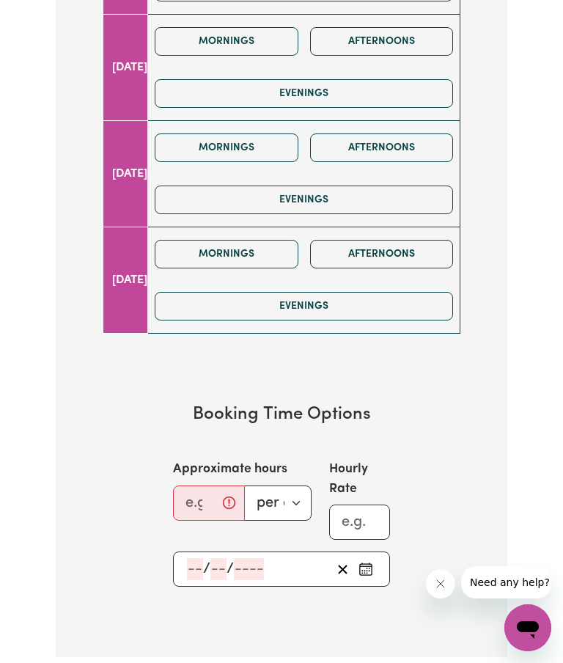
scroll to position [1352, 0]
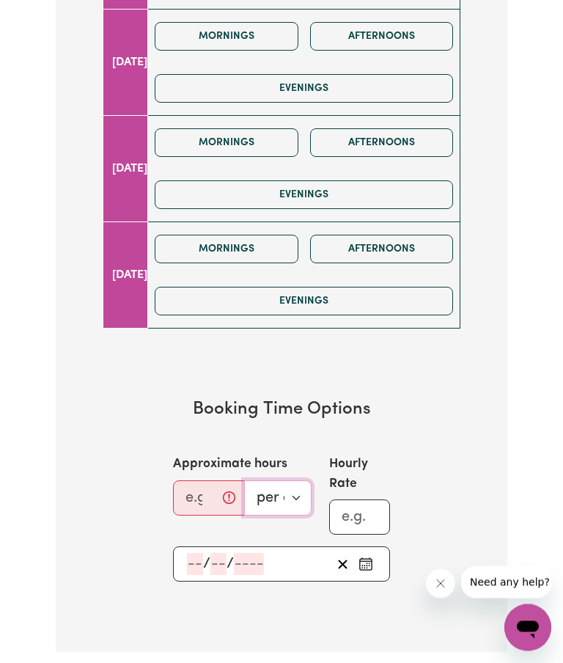
click at [300, 483] on select "per day per week" at bounding box center [277, 498] width 67 height 35
click at [207, 489] on input "Approximate hours" at bounding box center [209, 497] width 72 height 35
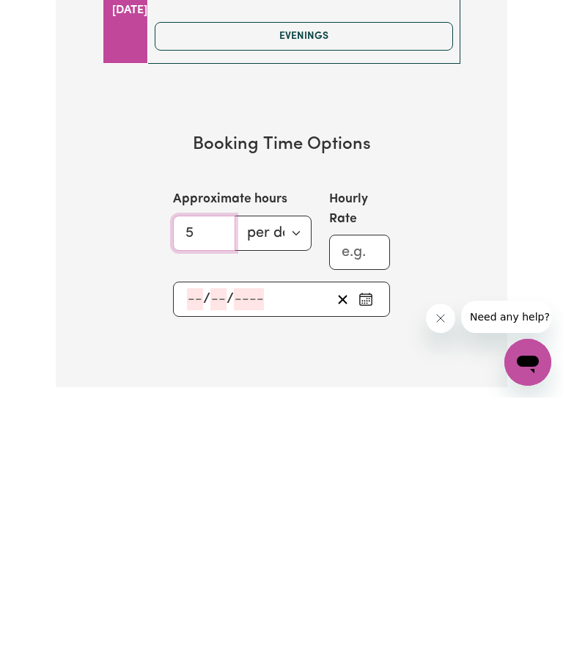
type input "5"
click at [297, 481] on select "per day per week" at bounding box center [273, 498] width 77 height 35
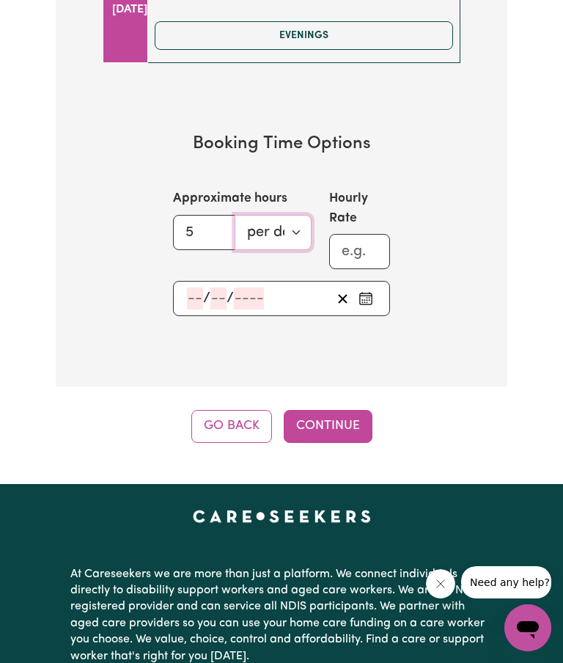
select select "per week"
click at [194, 218] on input "Approximate hours" at bounding box center [209, 232] width 72 height 35
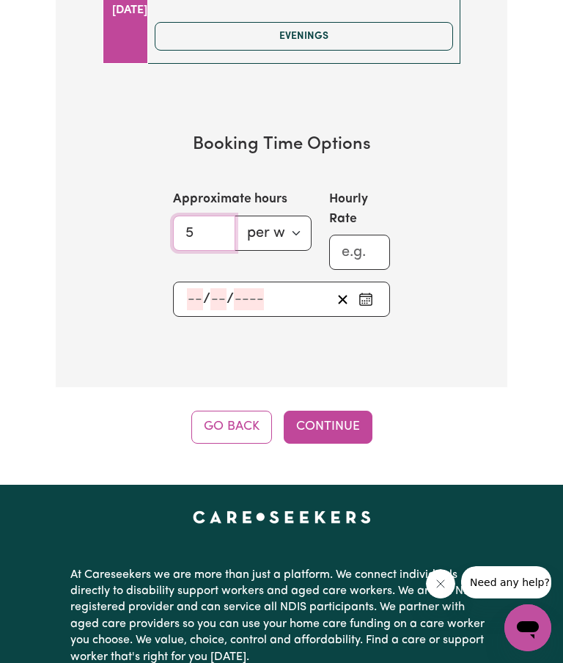
type input "5"
click at [298, 221] on select "per day per week" at bounding box center [273, 233] width 77 height 35
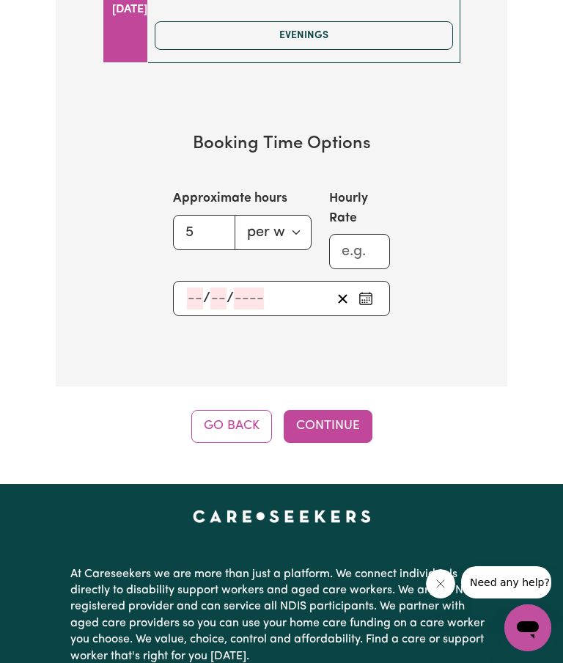
click at [193, 290] on input "number" at bounding box center [195, 298] width 16 height 22
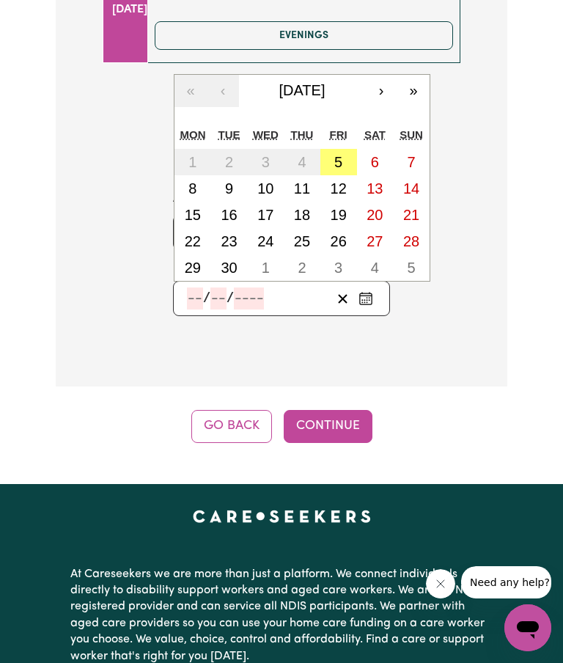
scroll to position [1617, 0]
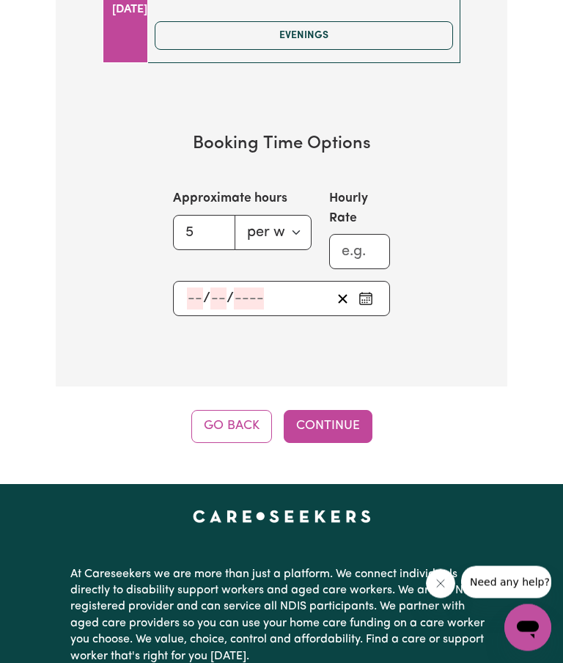
click at [348, 414] on button "Continue" at bounding box center [328, 427] width 89 height 32
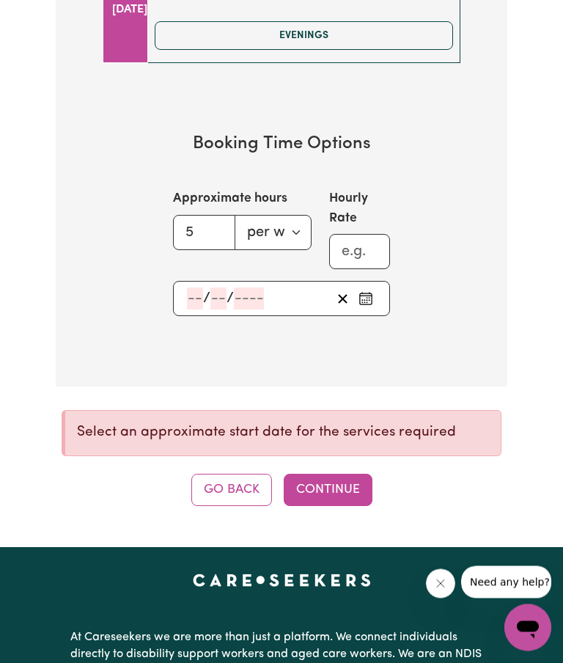
scroll to position [1618, 0]
click at [195, 288] on input "number" at bounding box center [195, 298] width 16 height 22
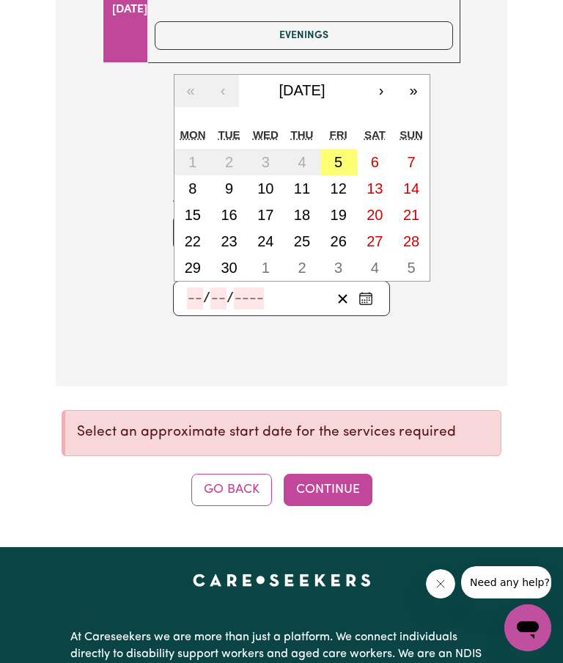
scroll to position [1617, 0]
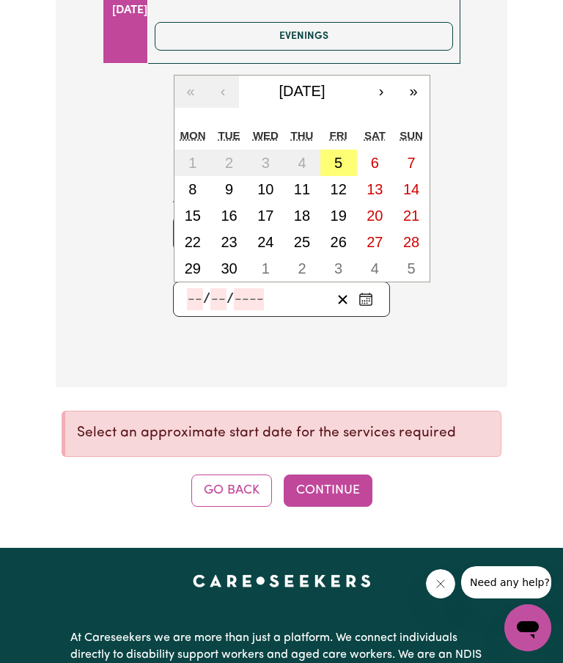
click at [309, 234] on abbr "25" at bounding box center [302, 242] width 16 height 16
type input "[DATE]"
type input "25"
type input "9"
type input "2025"
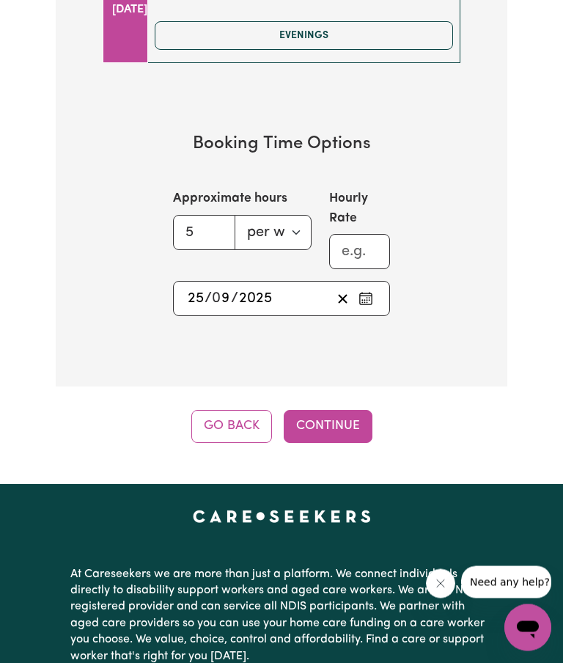
click at [350, 415] on button "Continue" at bounding box center [328, 427] width 89 height 32
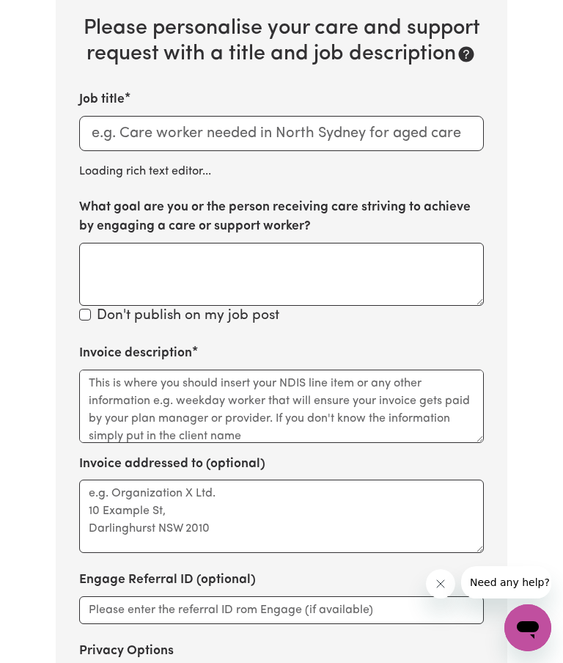
scroll to position [623, 0]
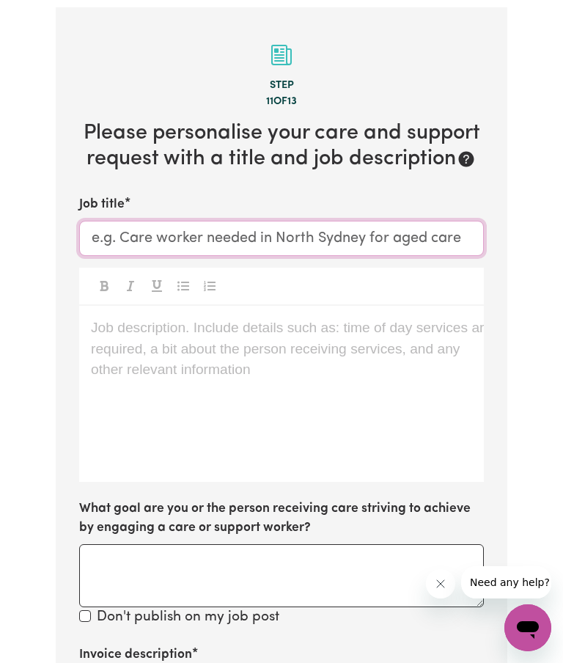
click at [139, 222] on input "Job title" at bounding box center [281, 238] width 405 height 35
type input "Support worker needed in [GEOGRAPHIC_DATA]"
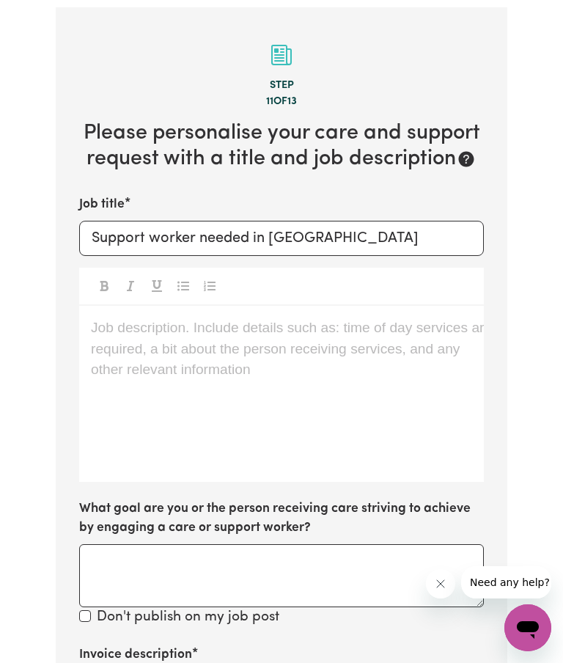
click at [526, 284] on div "Tell us your care and support requirements Welcome to Careseekers. We are excit…" at bounding box center [281, 317] width 563 height 1652
click at [113, 323] on p "Job description. Include details such as: time of day services are required, a …" at bounding box center [281, 327] width 381 height 21
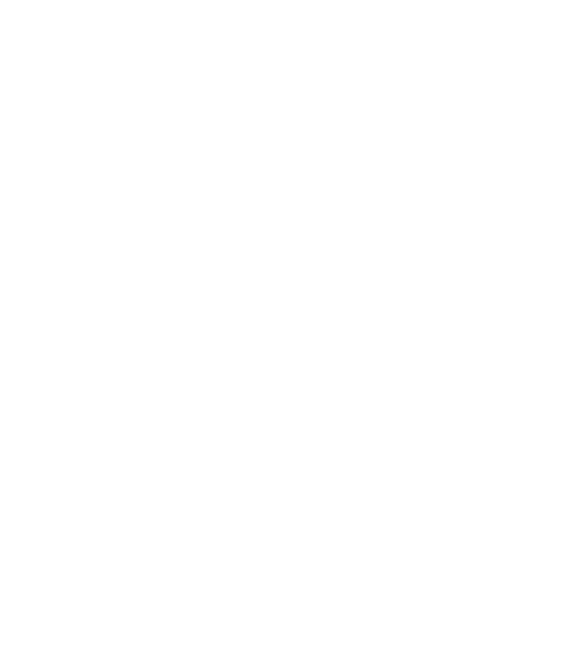
scroll to position [0, 0]
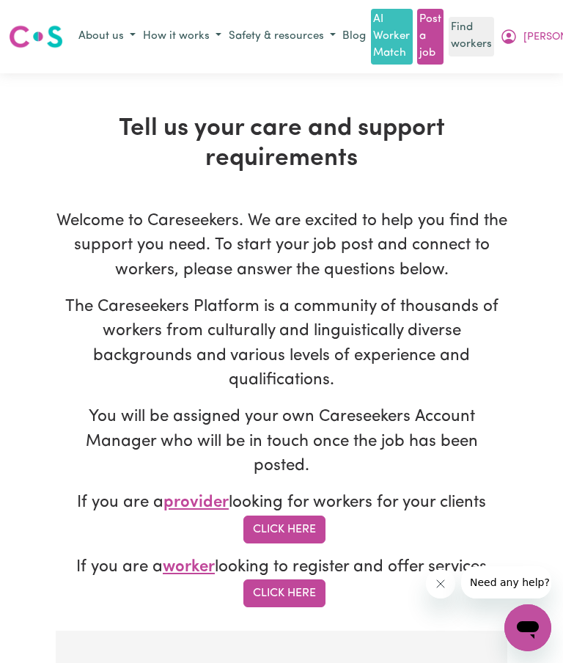
click at [473, 30] on link "Find workers" at bounding box center [471, 37] width 45 height 40
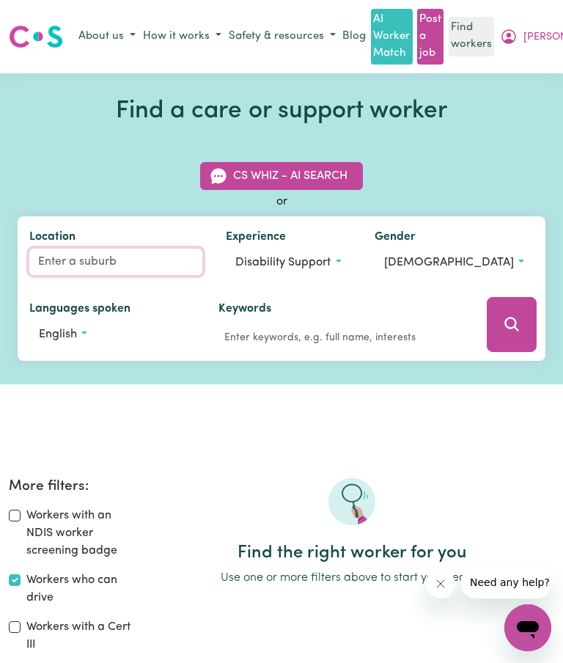
click at [53, 258] on input "Location" at bounding box center [115, 262] width 173 height 26
type input "Maroochydore"
type input "Maroochydore [GEOGRAPHIC_DATA], [GEOGRAPHIC_DATA], 4558"
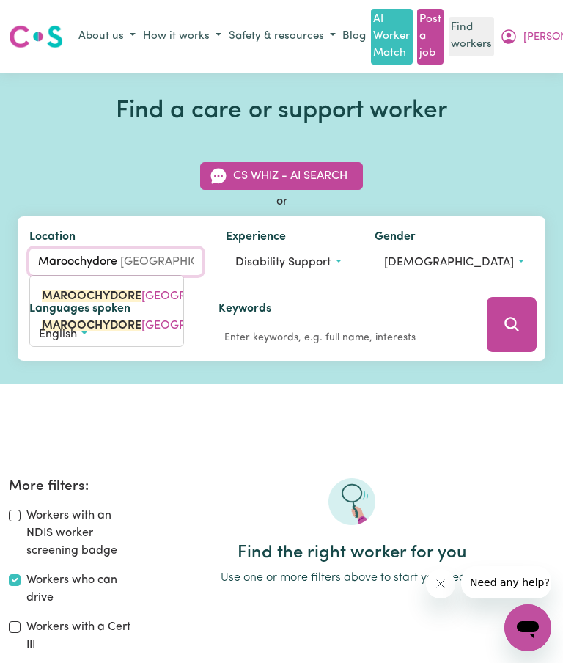
type input "Maroochydore"
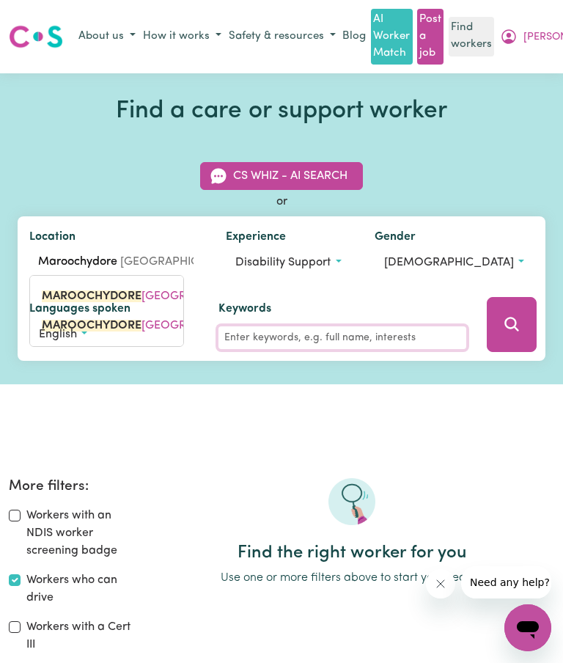
click at [386, 348] on input "Keywords" at bounding box center [342, 337] width 249 height 23
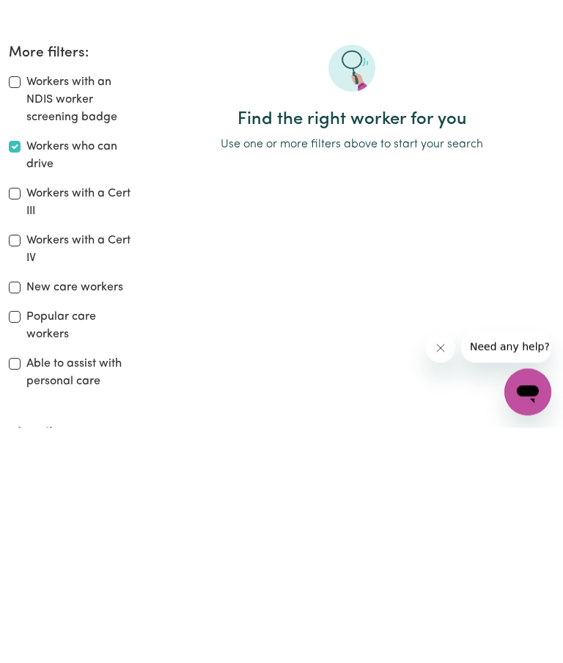
scroll to position [187, 0]
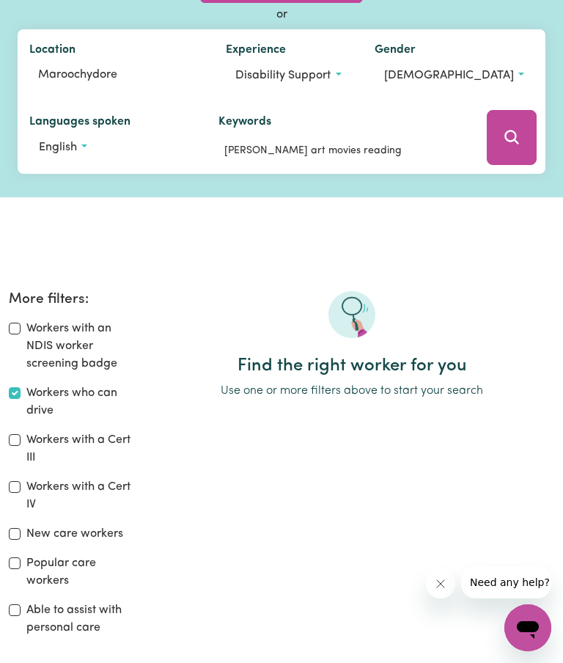
click at [505, 151] on button "Search" at bounding box center [512, 137] width 50 height 55
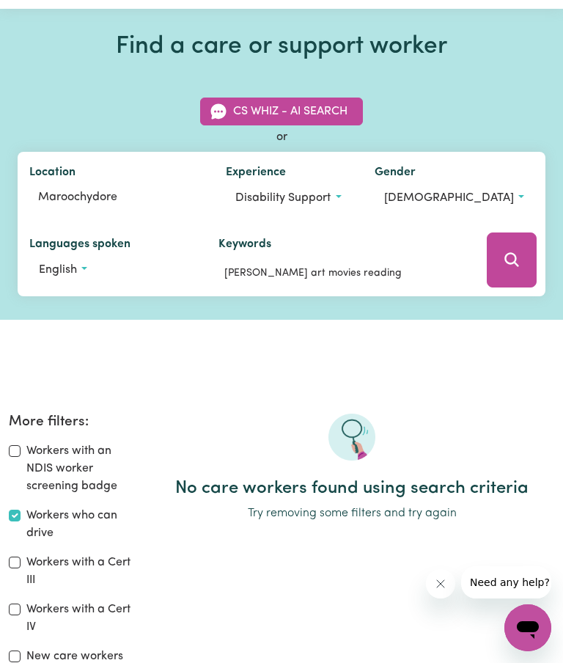
scroll to position [63, 0]
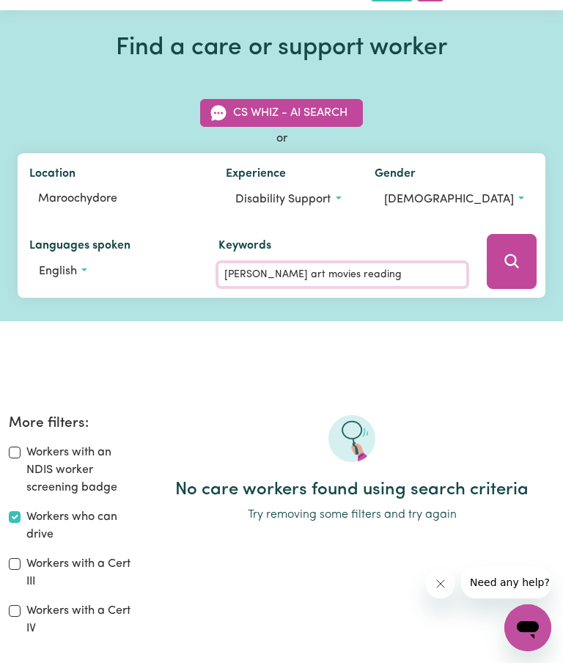
click at [218, 286] on input "[PERSON_NAME] art movies reading" at bounding box center [342, 274] width 249 height 23
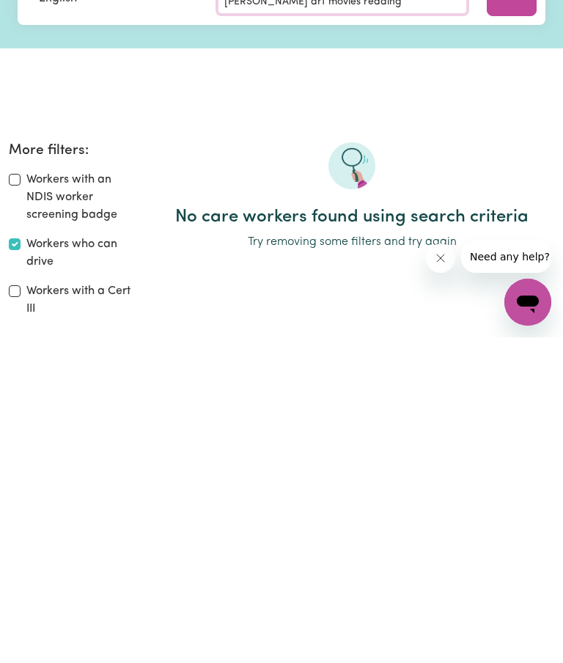
scroll to position [0, 0]
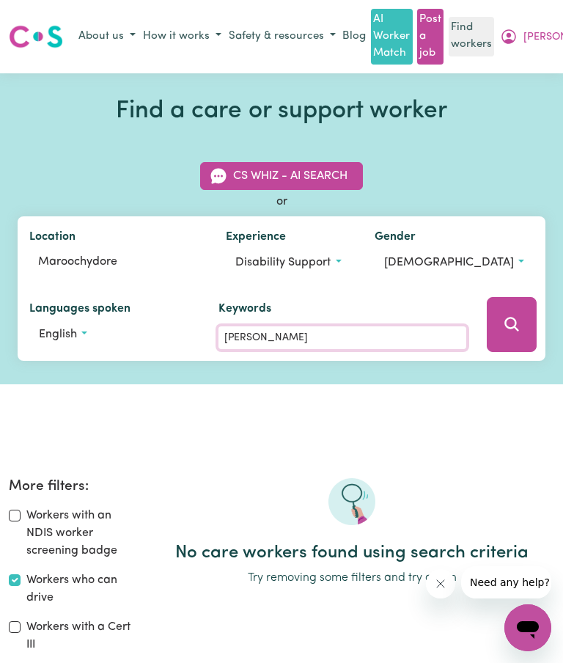
type input "Je"
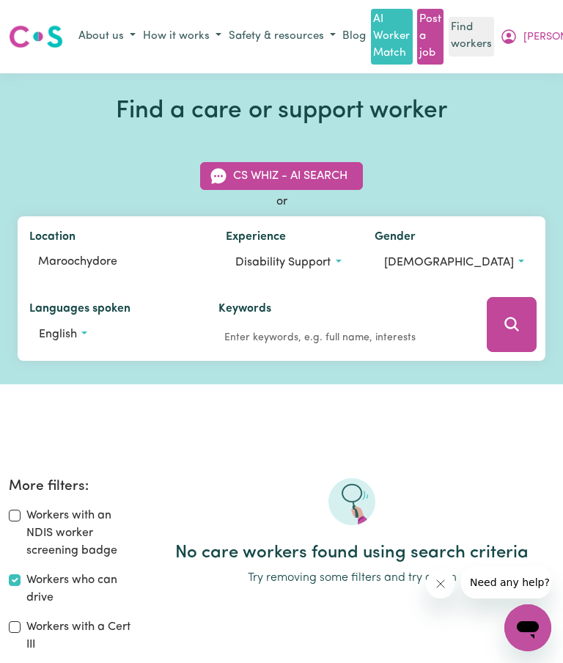
click at [503, 331] on icon "Search" at bounding box center [512, 324] width 18 height 18
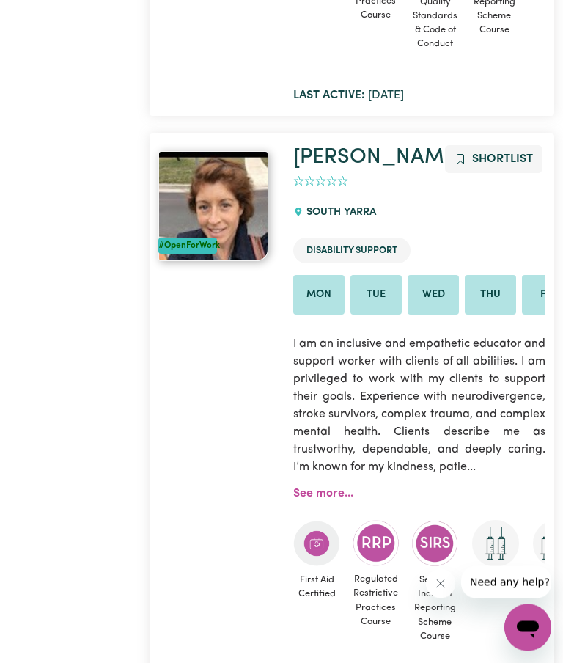
scroll to position [2799, 0]
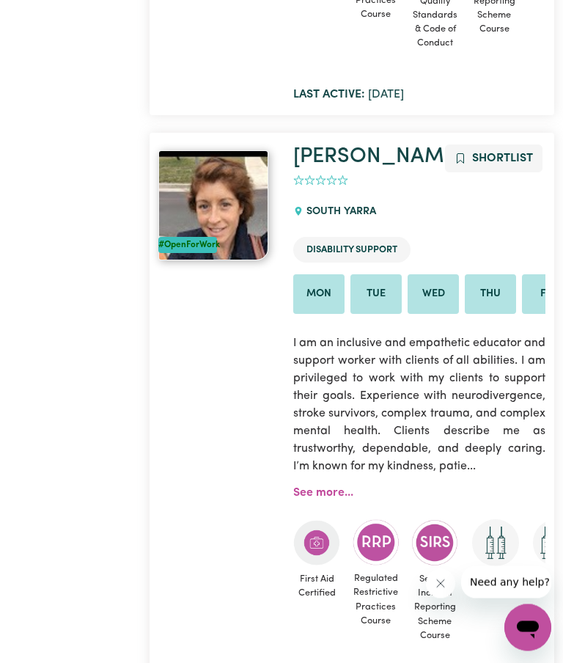
click at [232, 176] on img at bounding box center [213, 206] width 110 height 110
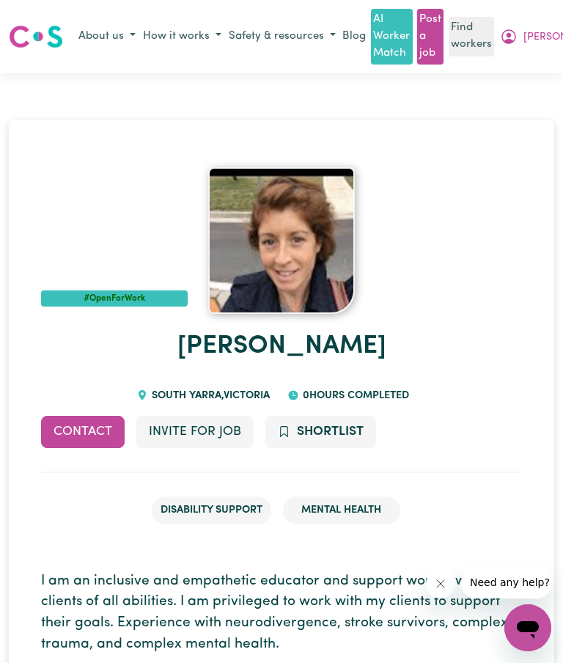
click at [90, 430] on button "Contact" at bounding box center [83, 432] width 84 height 32
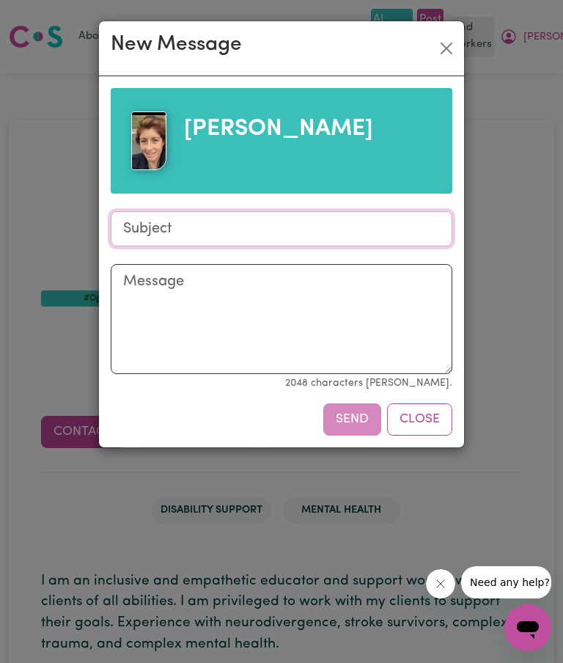
click at [151, 230] on input "Subject" at bounding box center [282, 228] width 342 height 35
type input "A client in need"
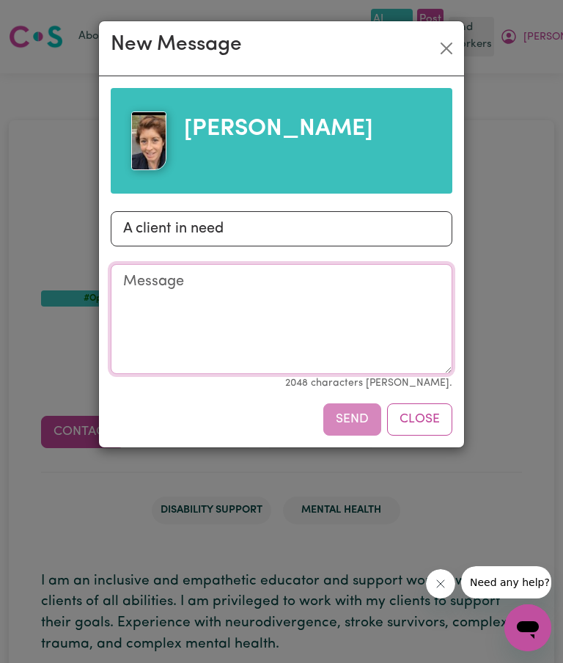
click at [154, 288] on textarea "Message" at bounding box center [282, 319] width 342 height 110
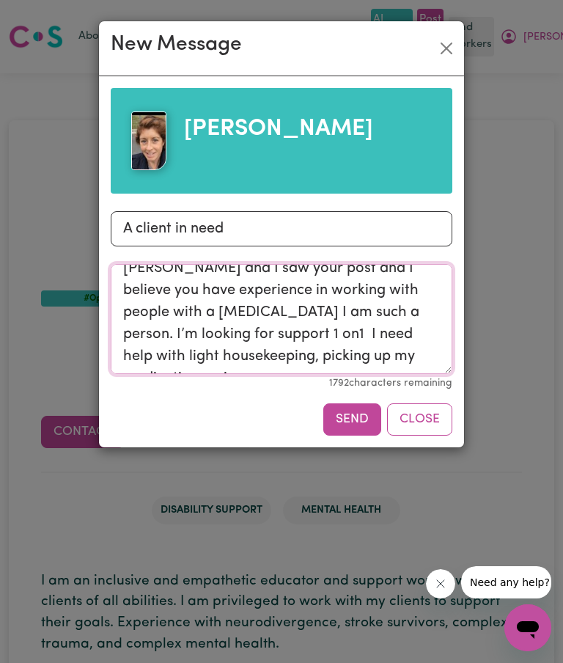
scroll to position [48, 0]
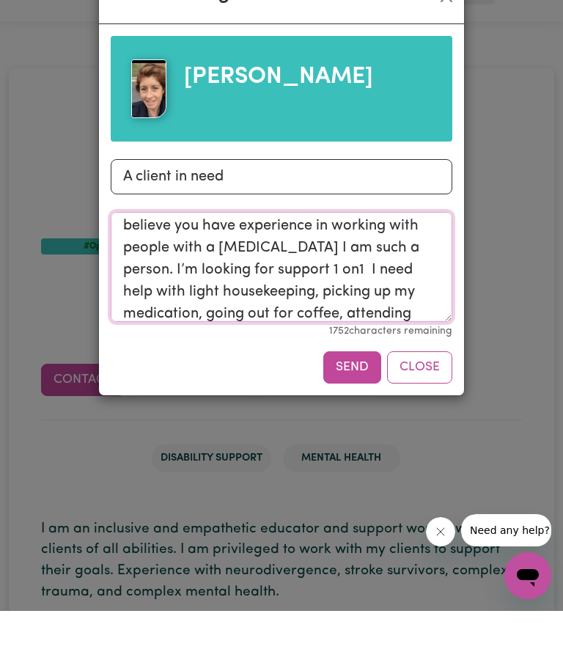
type textarea "Hi [PERSON_NAME], my name is [PERSON_NAME] and I saw your post and I believe yo…"
click at [353, 403] on button "Send" at bounding box center [352, 419] width 58 height 32
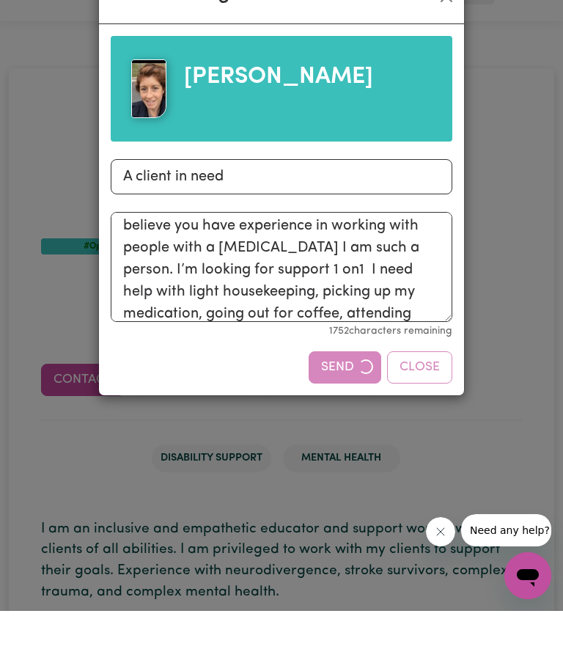
scroll to position [52, 0]
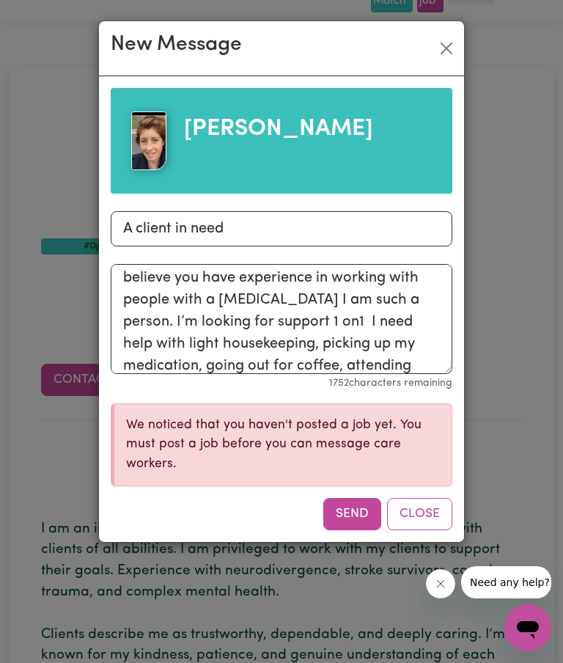
click at [348, 511] on button "Send" at bounding box center [352, 514] width 58 height 32
click at [455, 32] on div "New Message" at bounding box center [281, 48] width 365 height 55
click at [454, 48] on button "Close" at bounding box center [446, 48] width 23 height 23
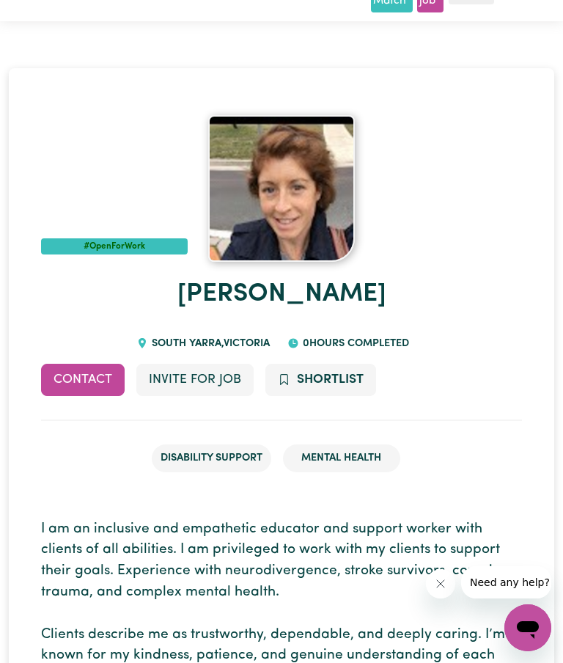
scroll to position [0, 0]
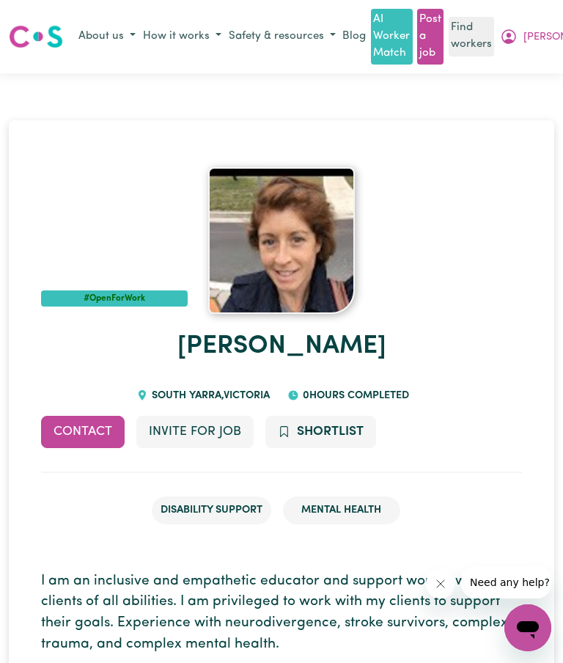
click at [434, 26] on link "Post a job" at bounding box center [430, 37] width 26 height 56
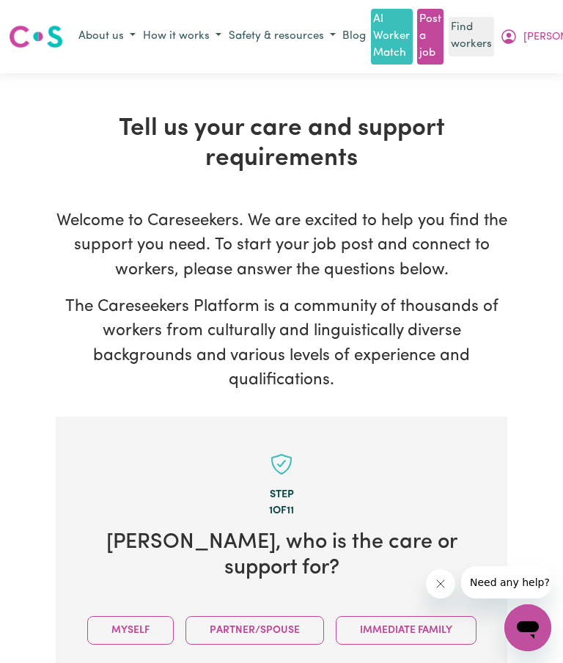
scroll to position [411, 0]
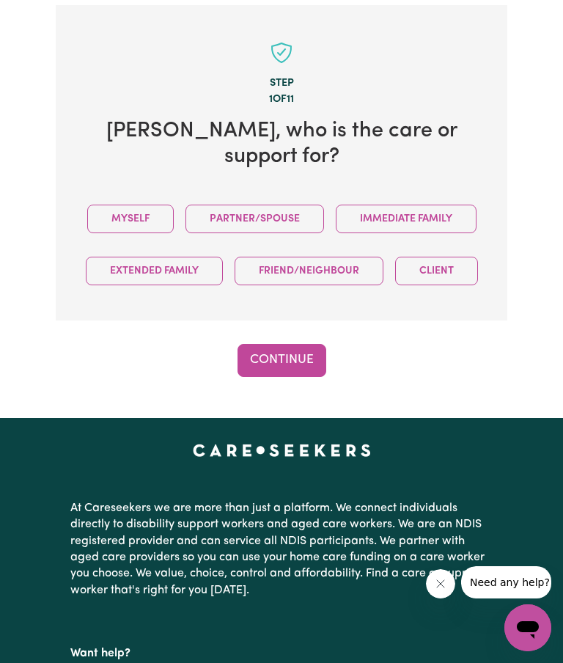
click at [127, 205] on button "Myself" at bounding box center [130, 219] width 87 height 29
click at [306, 344] on button "Continue" at bounding box center [282, 360] width 89 height 32
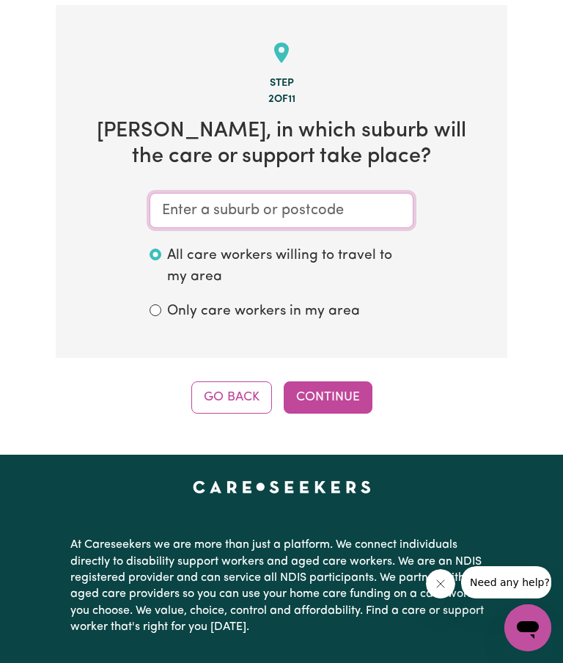
click at [232, 199] on input "text" at bounding box center [282, 210] width 264 height 35
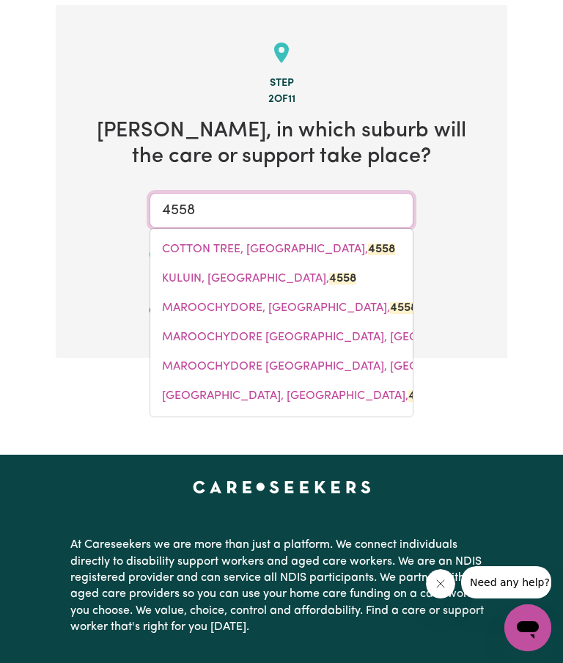
click at [235, 302] on span "MAROOCHYDORE, [GEOGRAPHIC_DATA], 4558" at bounding box center [289, 308] width 255 height 12
type input "MAROOCHYDORE, [GEOGRAPHIC_DATA], 4558"
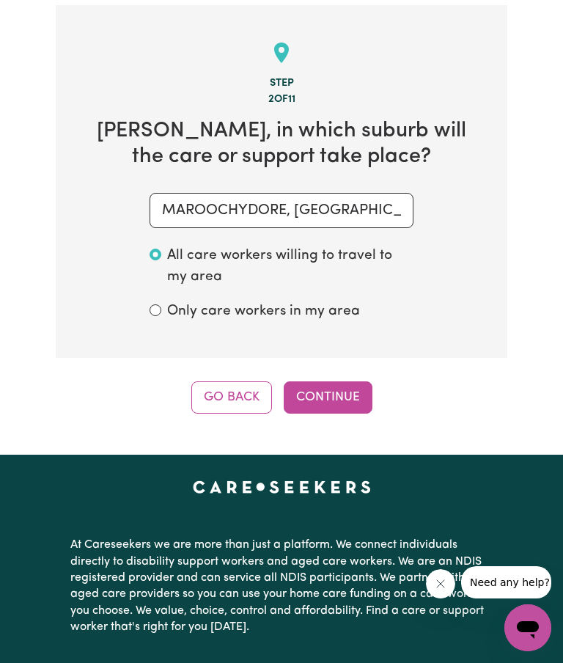
click at [333, 389] on button "Continue" at bounding box center [328, 397] width 89 height 32
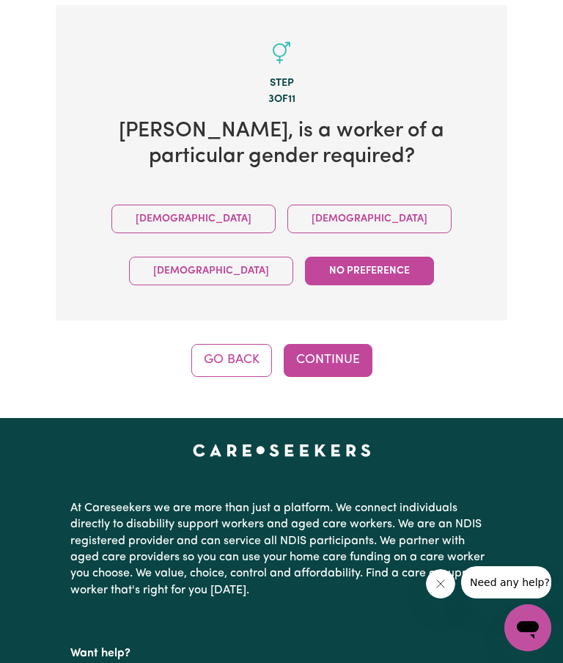
click at [287, 210] on button "[DEMOGRAPHIC_DATA]" at bounding box center [369, 219] width 164 height 29
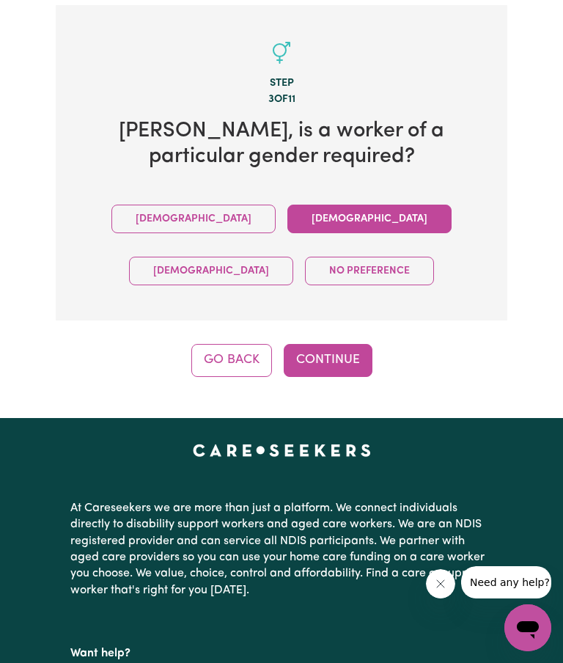
click at [348, 347] on button "Continue" at bounding box center [328, 360] width 89 height 32
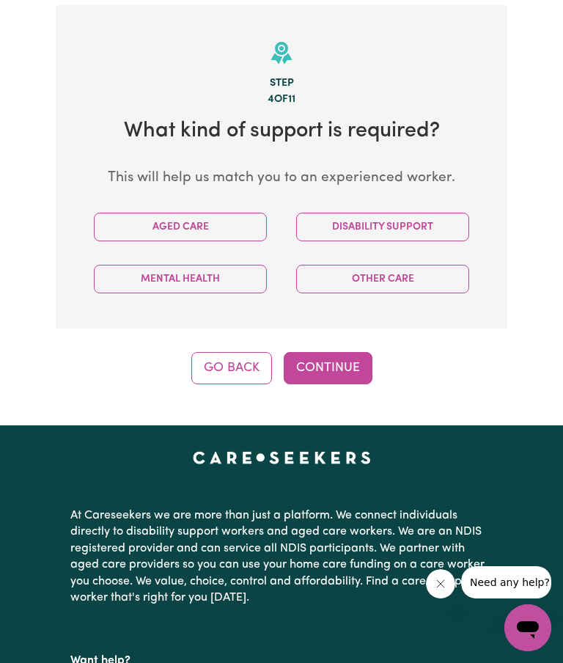
click at [425, 217] on button "Disability Support" at bounding box center [382, 227] width 173 height 29
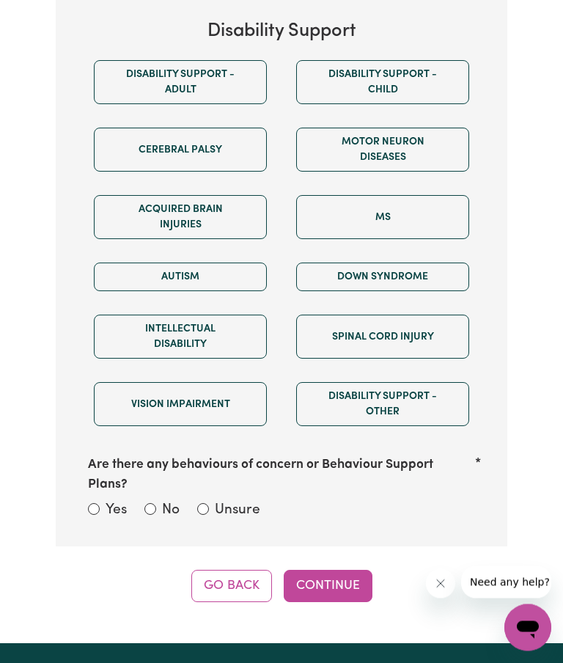
scroll to position [815, 0]
click at [231, 330] on button "Intellectual Disability" at bounding box center [180, 337] width 173 height 44
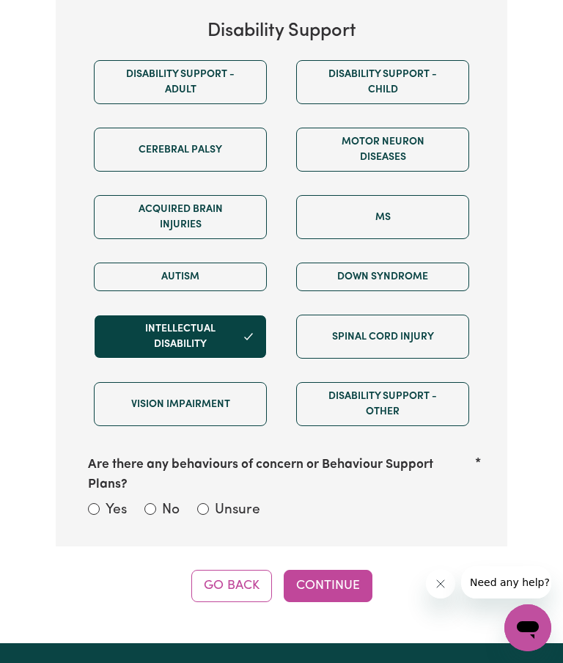
click at [246, 272] on button "Autism" at bounding box center [180, 276] width 173 height 29
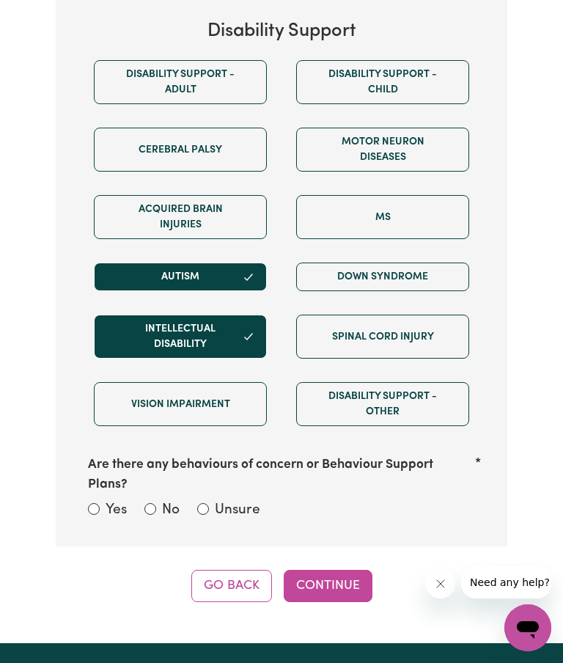
click at [163, 500] on label "No" at bounding box center [171, 510] width 18 height 21
click at [156, 503] on input "No" at bounding box center [150, 509] width 12 height 12
radio input "true"
click at [349, 570] on button "Continue" at bounding box center [328, 586] width 89 height 32
select select "email"
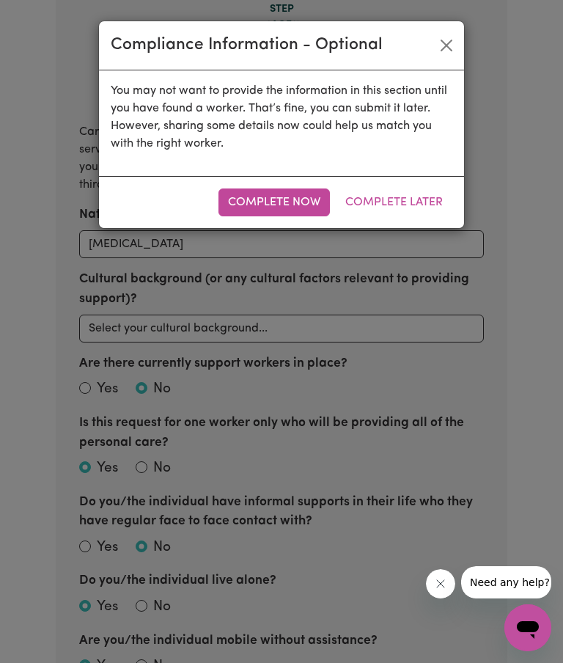
scroll to position [411, 0]
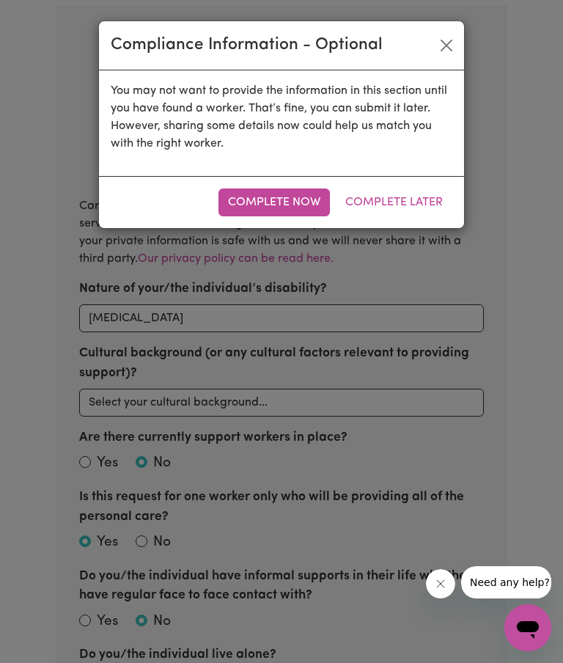
click at [449, 45] on button "Close" at bounding box center [446, 45] width 23 height 23
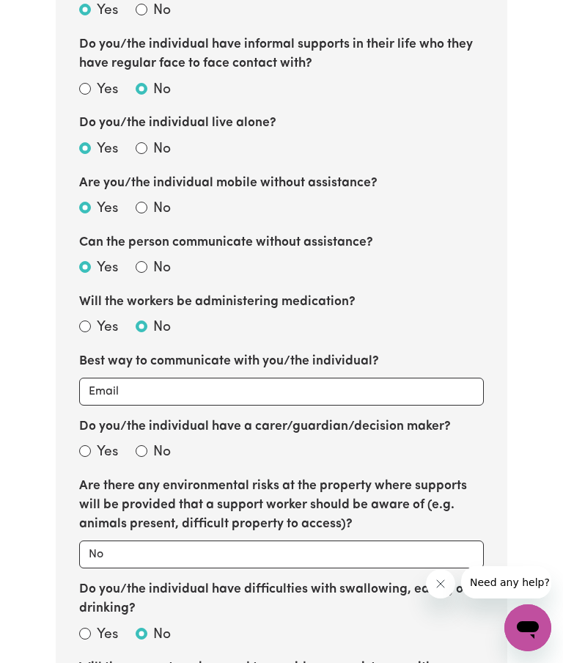
scroll to position [944, 0]
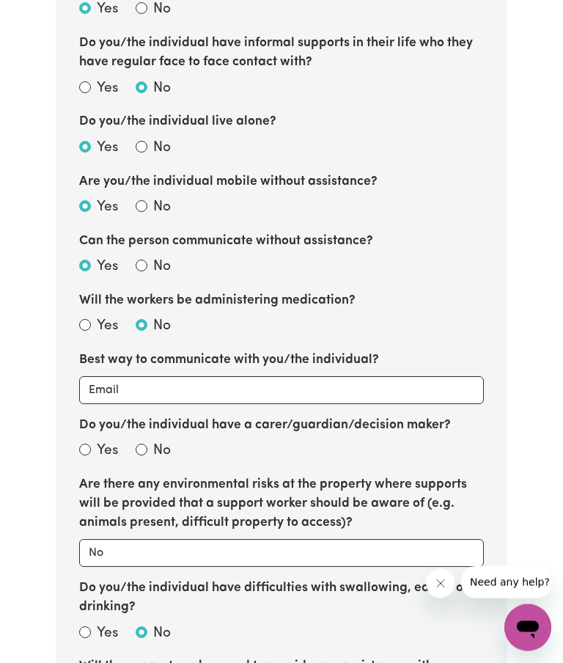
click at [146, 444] on input "No" at bounding box center [142, 450] width 12 height 12
radio input "true"
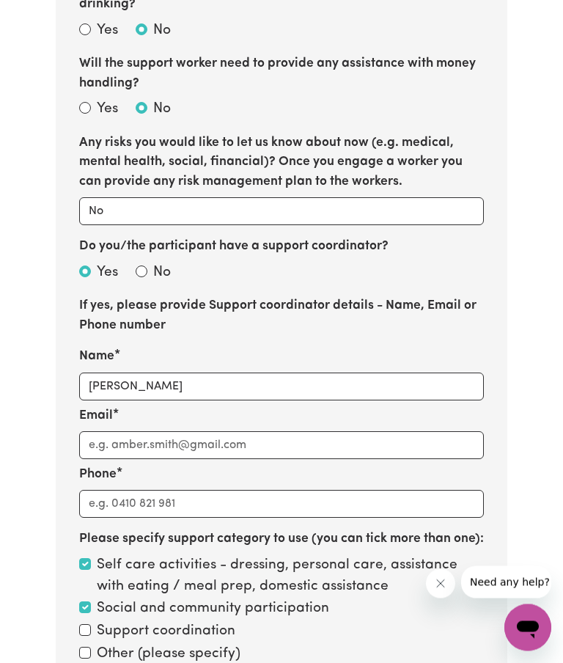
scroll to position [1548, 0]
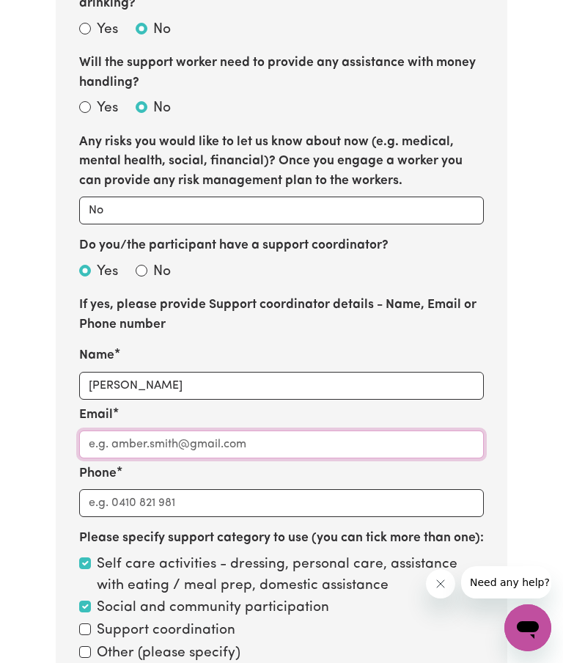
click at [106, 430] on input "Email" at bounding box center [281, 444] width 405 height 28
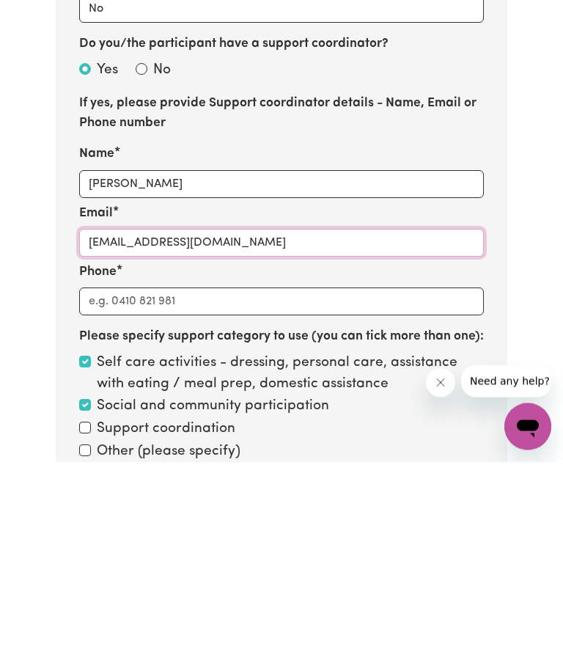
type input "[EMAIL_ADDRESS][DOMAIN_NAME]"
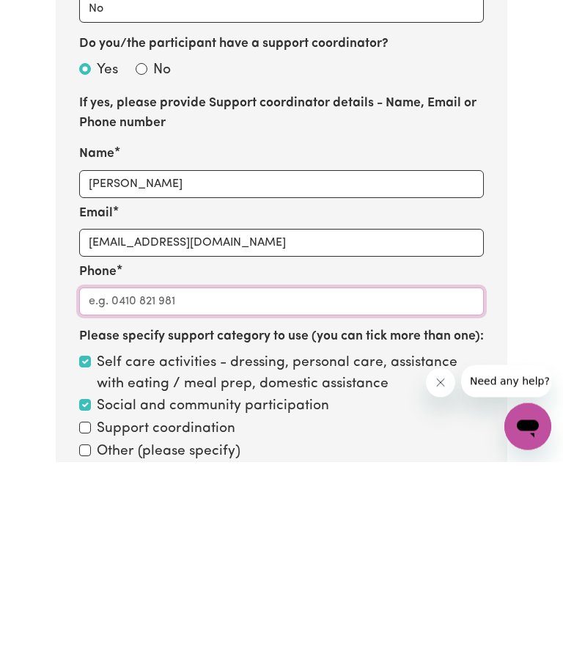
click at [122, 489] on input "Phone" at bounding box center [281, 503] width 405 height 28
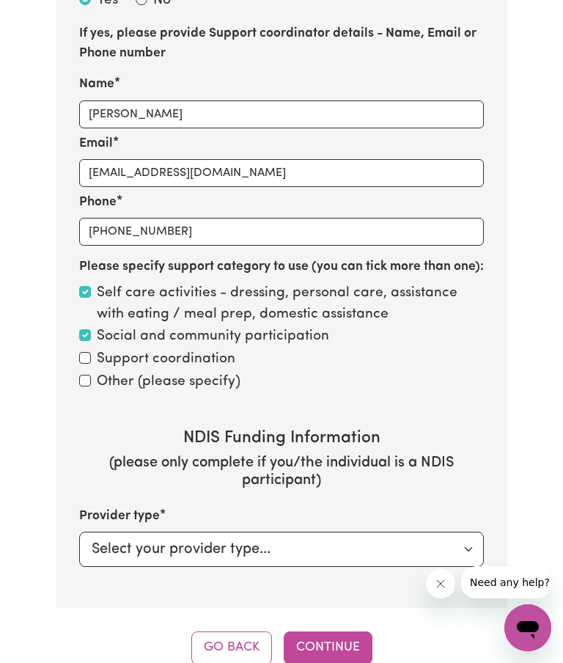
scroll to position [1823, 0]
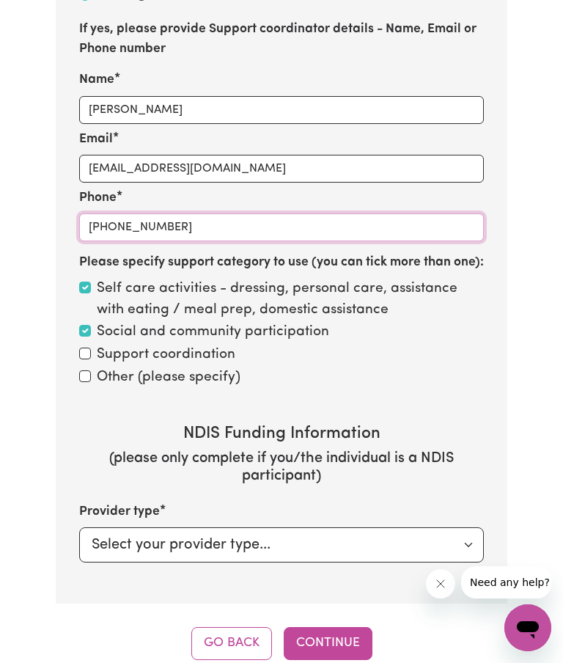
type input "[PHONE_NUMBER]"
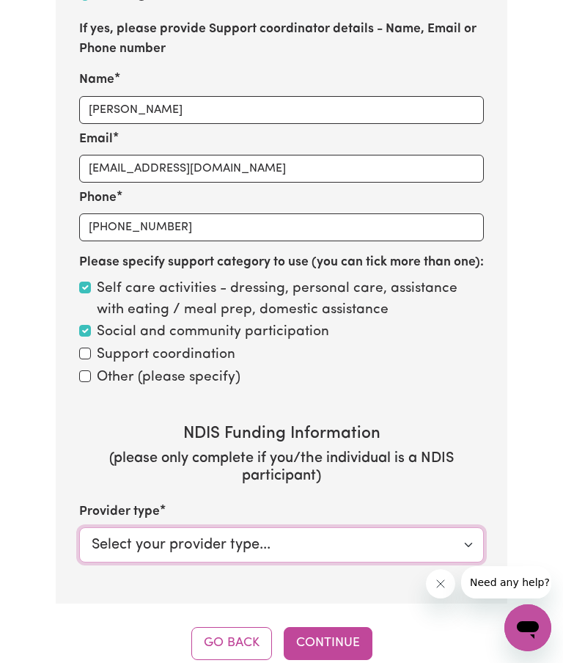
click at [473, 527] on select "Select your provider type... Privately NDIS Funding Plan Managed NDIS Funding S…" at bounding box center [281, 544] width 405 height 35
select select "NDIS_FUNDING_PLAN_MANAGED"
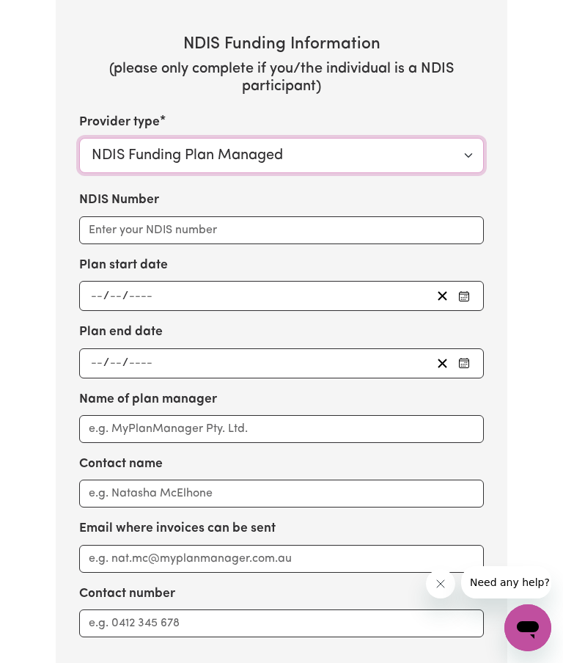
scroll to position [2212, 0]
